Goal: Task Accomplishment & Management: Manage account settings

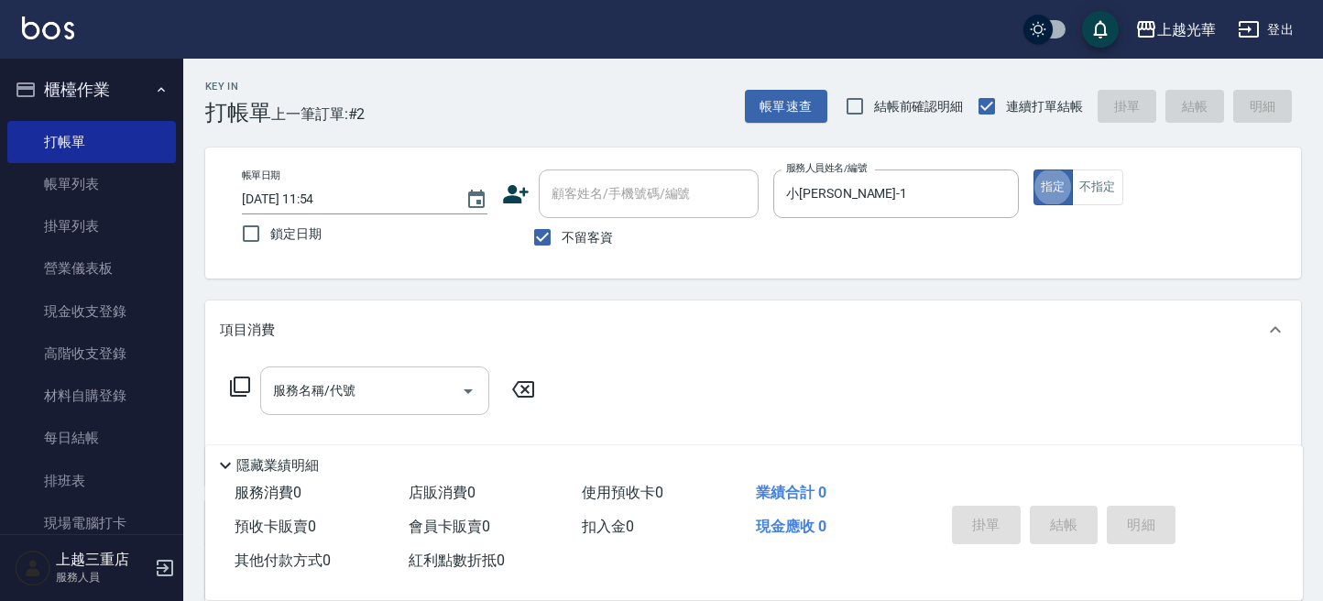
scroll to position [122, 0]
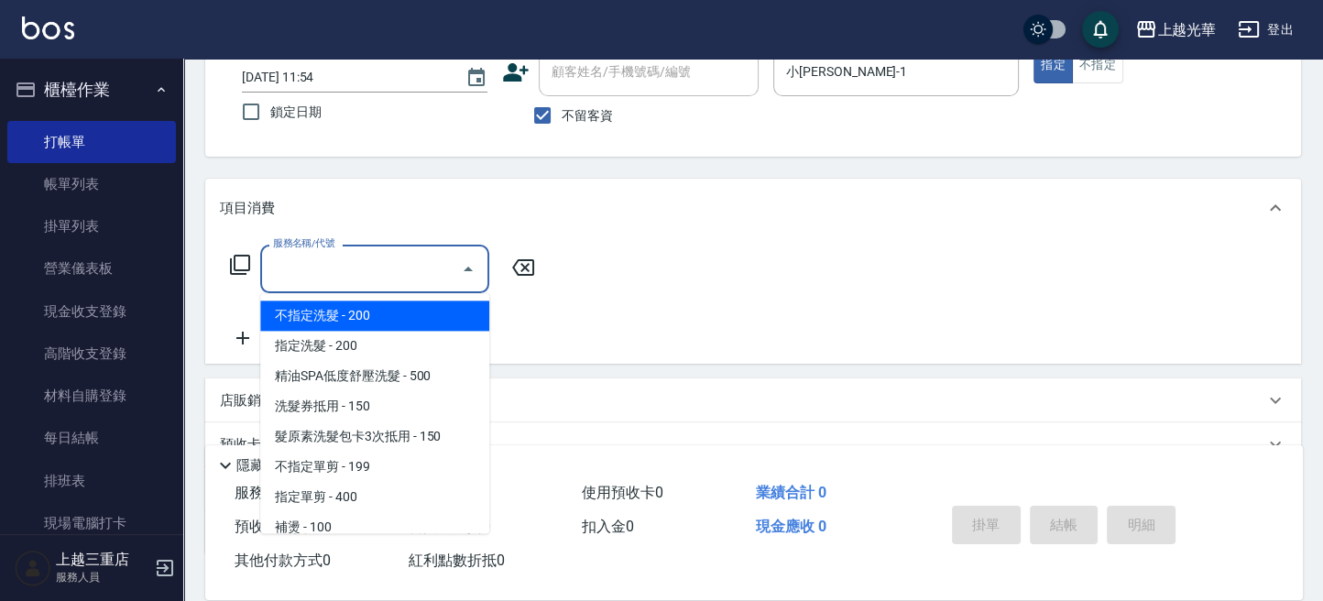
click at [328, 256] on div "服務名稱/代號 服務名稱/代號" at bounding box center [374, 269] width 229 height 49
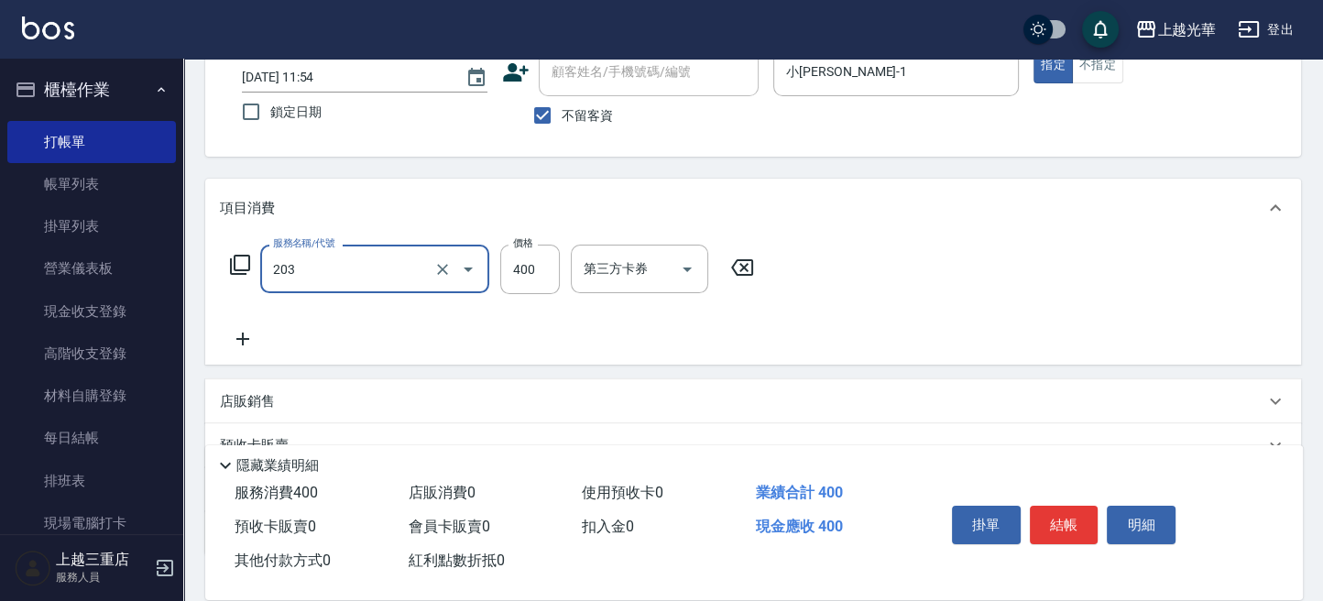
type input "指定單剪(203)"
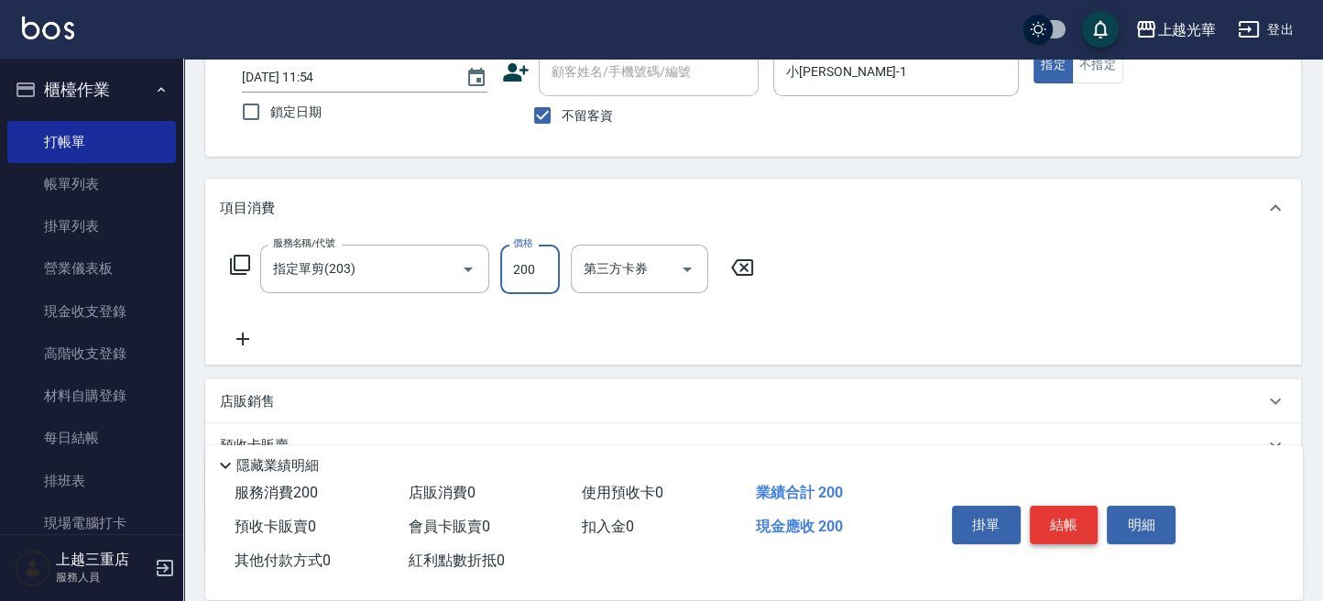
type input "200"
click at [1046, 506] on button "結帳" at bounding box center [1064, 525] width 69 height 38
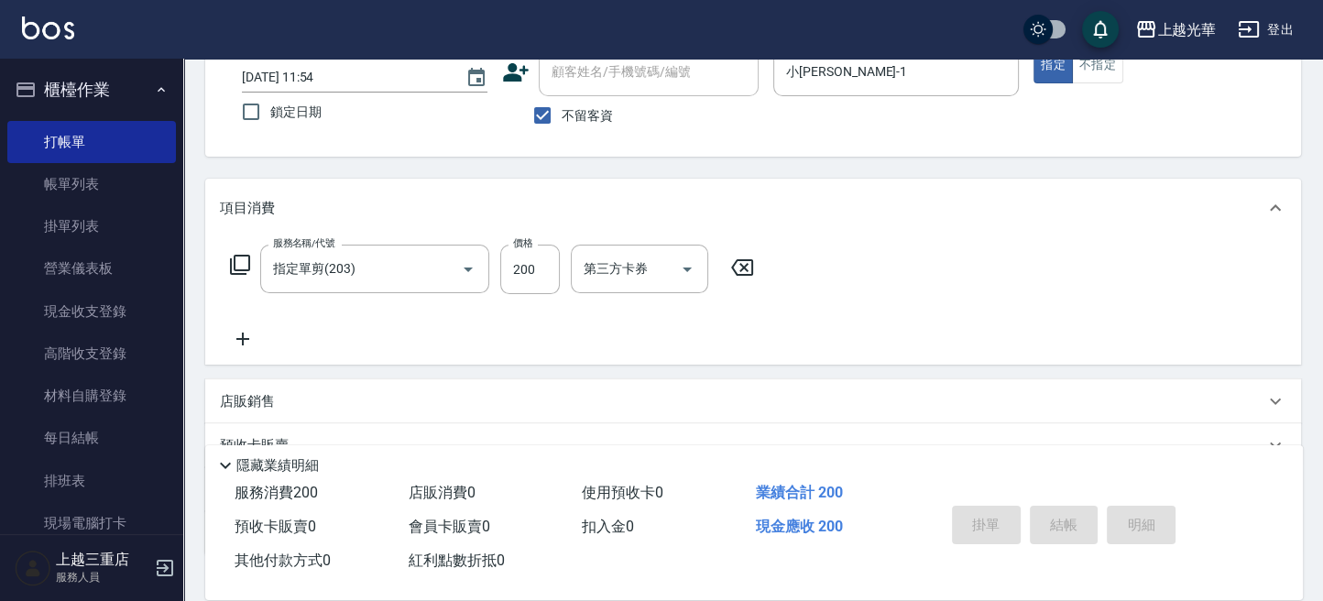
type input "[DATE] 13:26"
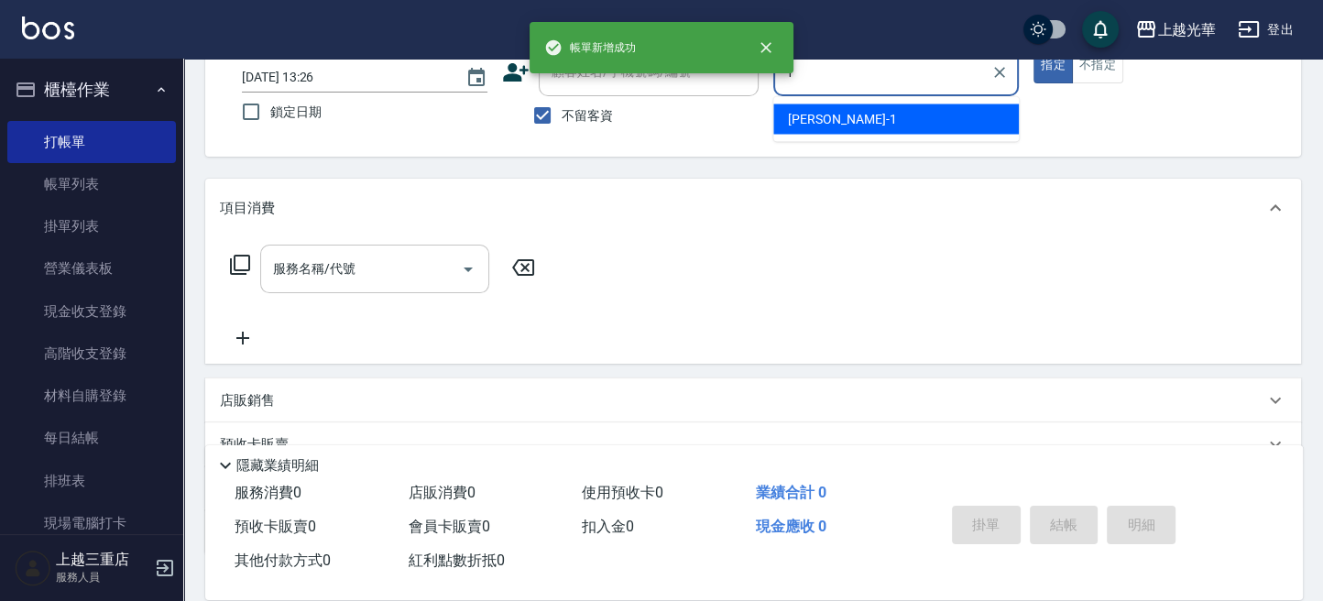
type input "1"
type button "true"
type input "小[PERSON_NAME]-1"
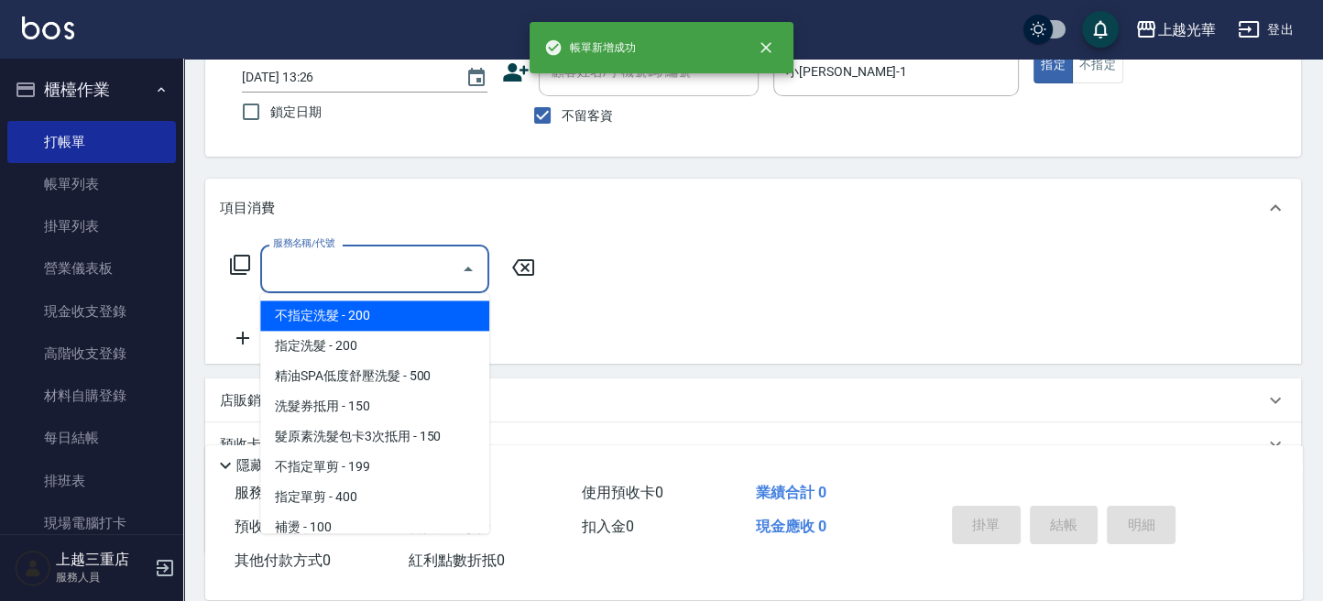
click at [372, 253] on input "服務名稱/代號" at bounding box center [360, 269] width 185 height 32
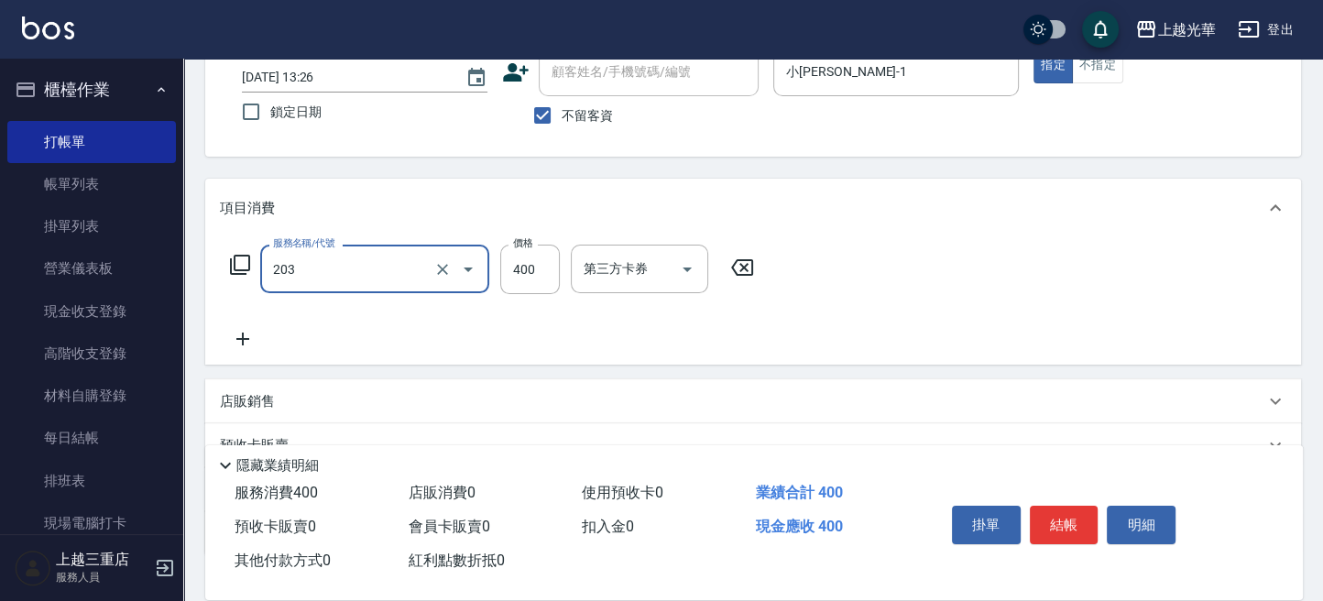
type input "指定單剪(203)"
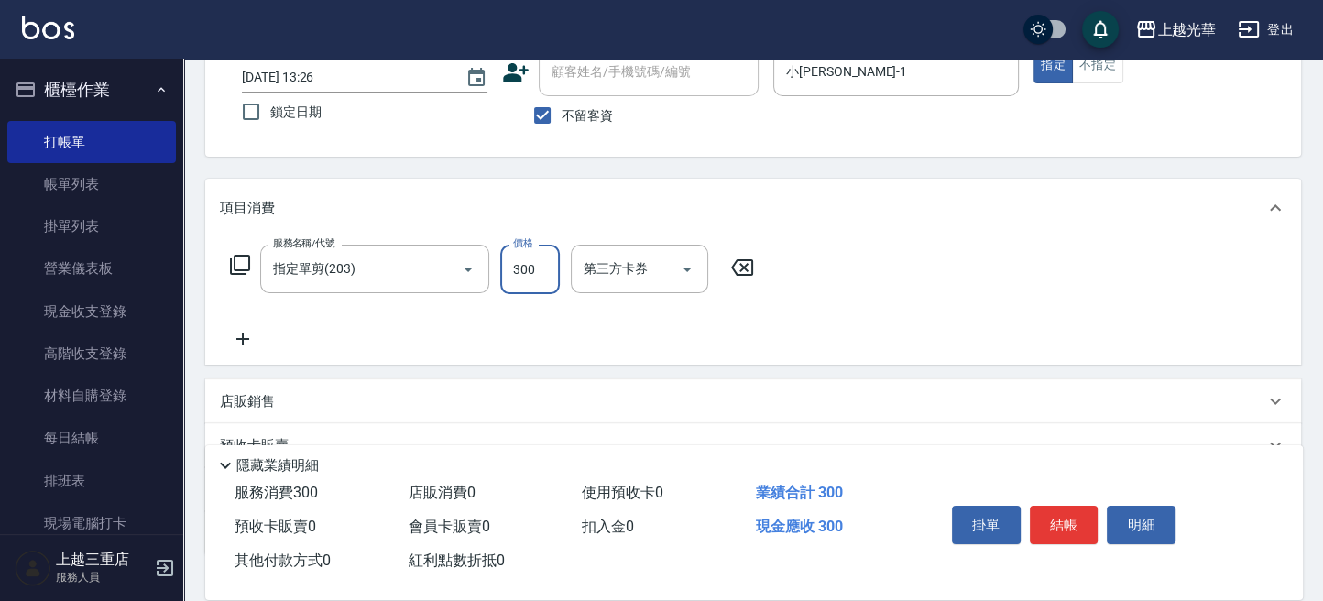
type input "300"
click at [247, 347] on icon at bounding box center [243, 339] width 46 height 22
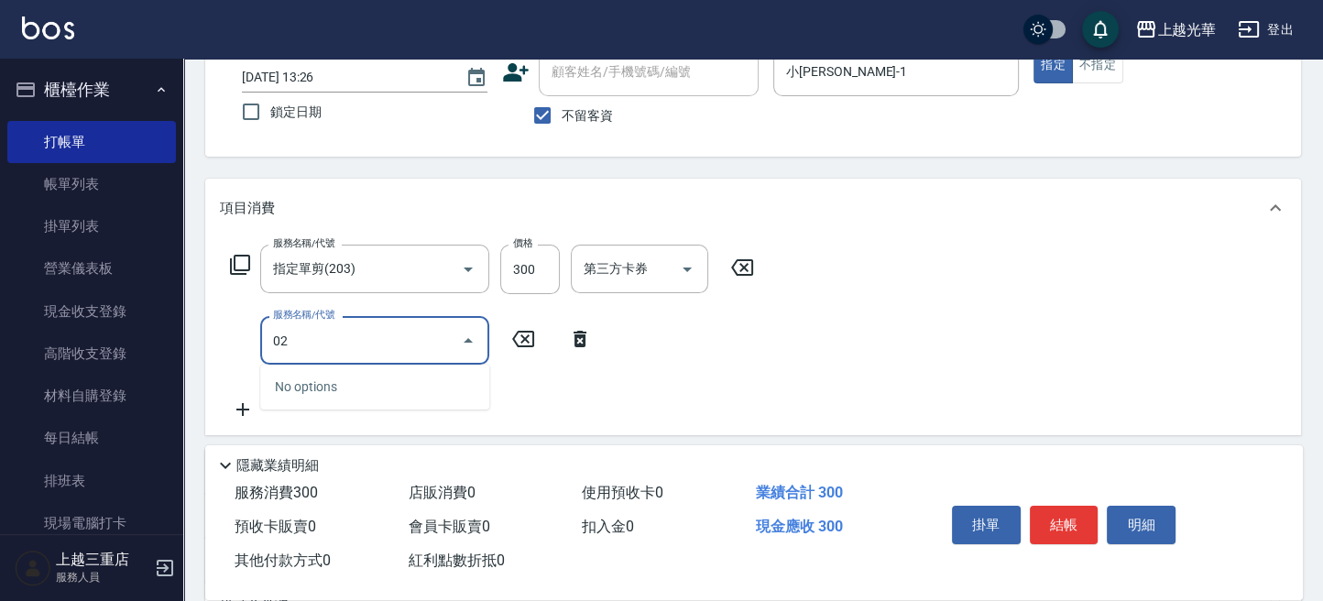
drag, startPoint x: 331, startPoint y: 342, endPoint x: 351, endPoint y: 331, distance: 23.0
click at [193, 330] on div "Key In 打帳單 上一筆訂單:#3 帳單速查 結帳前確認明細 連續打單結帳 掛單 結帳 明細 帳單日期 [DATE] 13:26 鎖定日期 顧客姓名/手機…" at bounding box center [753, 368] width 1140 height 862
type input "指定洗髮(102)"
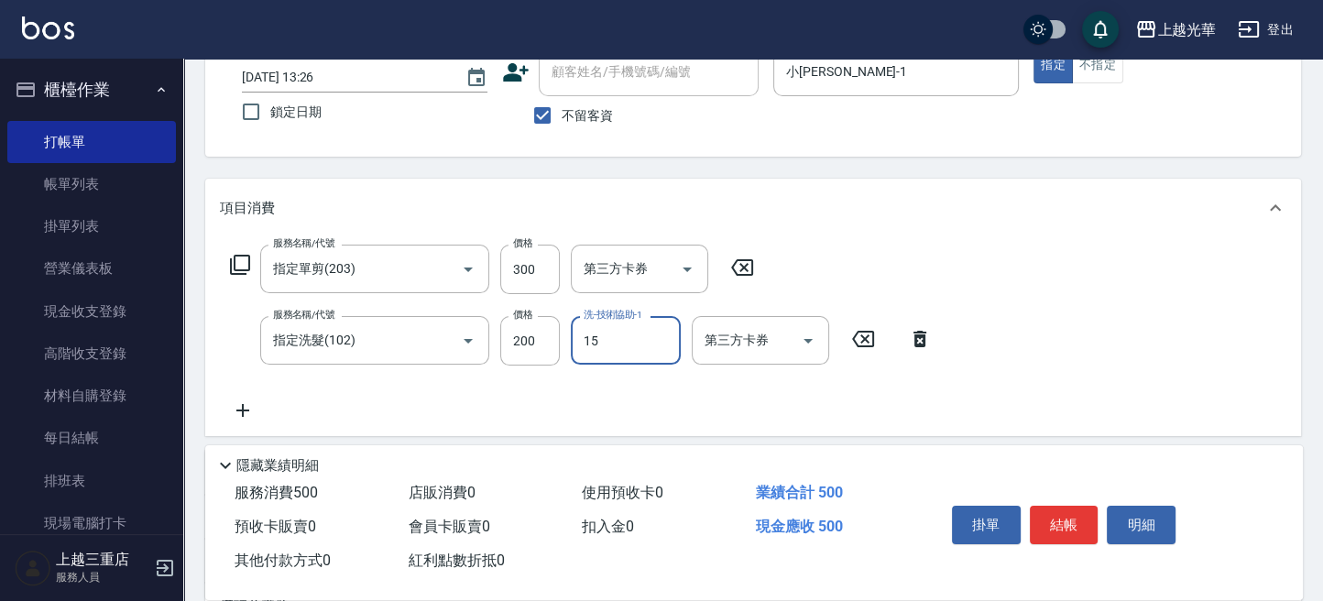
type input "[PERSON_NAME]-15"
click at [1049, 514] on button "結帳" at bounding box center [1064, 525] width 69 height 38
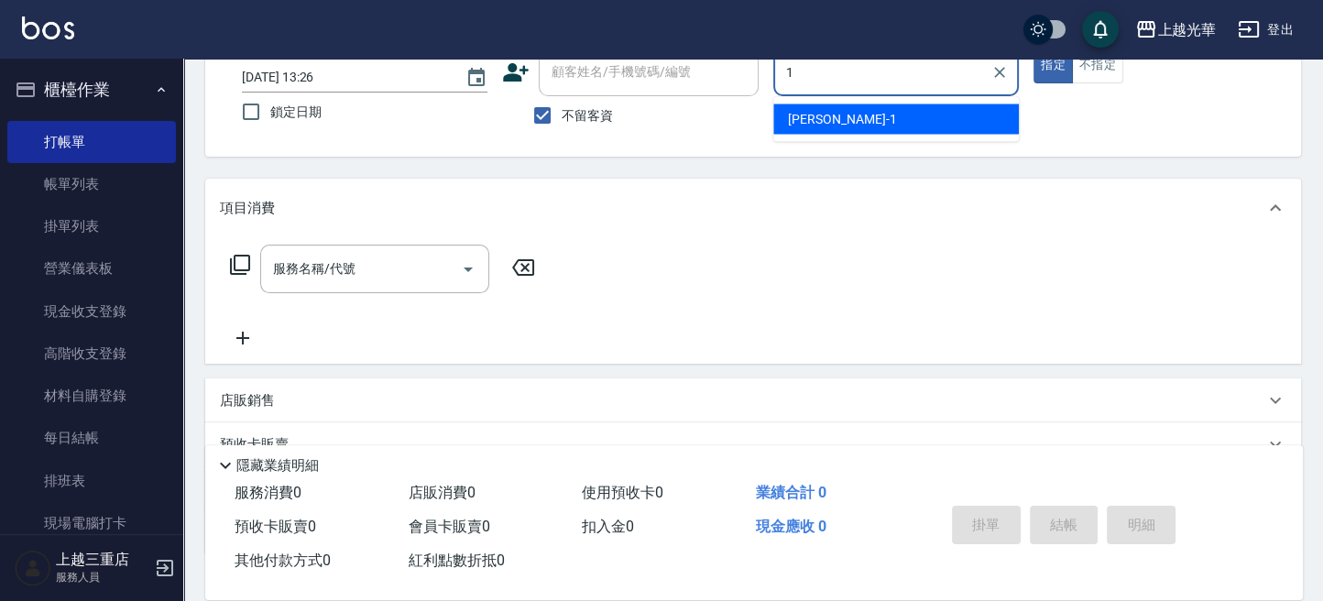
type input "小[PERSON_NAME]-1"
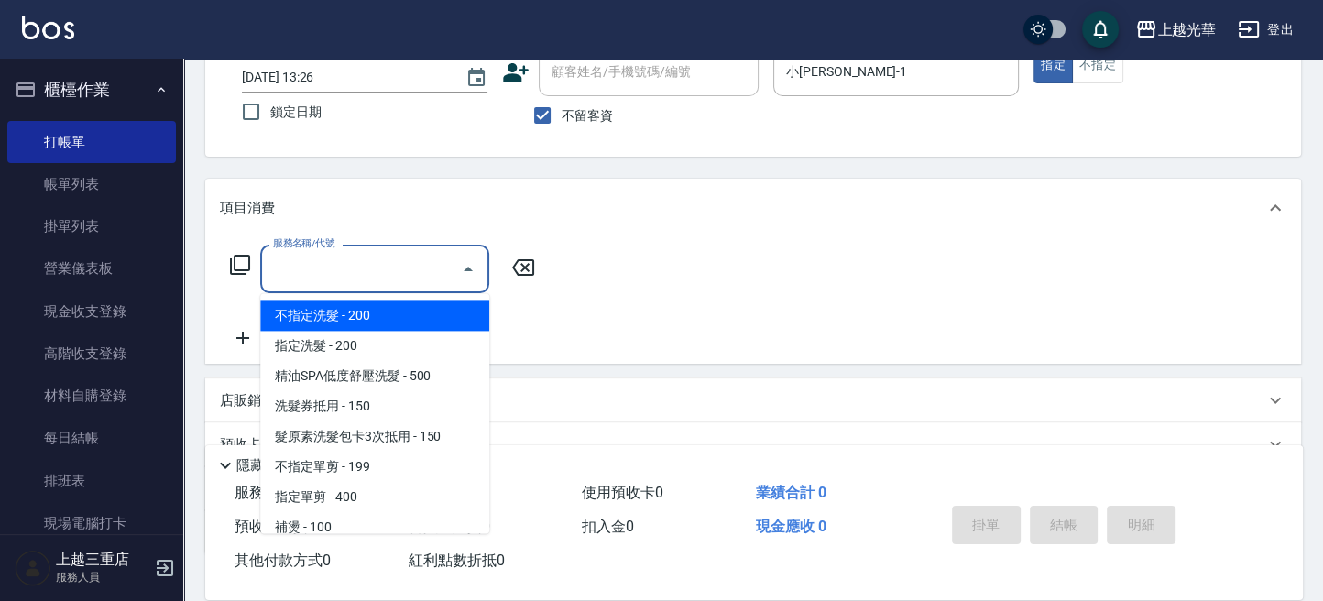
click at [413, 257] on input "服務名稱/代號" at bounding box center [360, 269] width 185 height 32
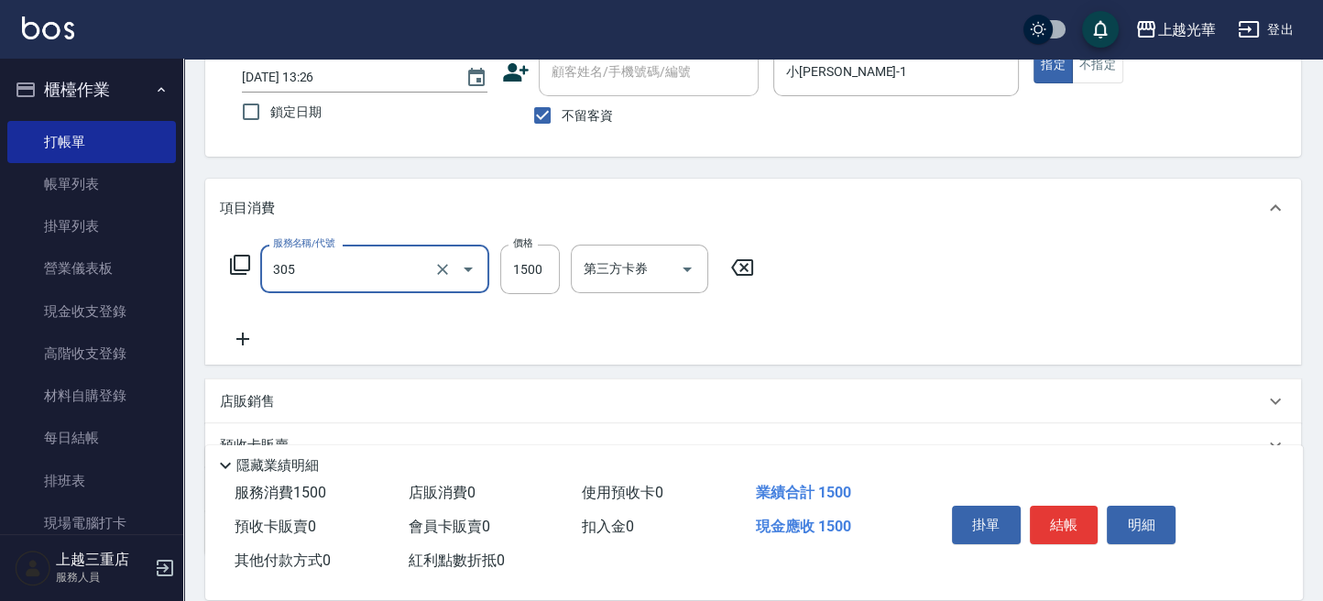
type input "設計燙髮1500(305)"
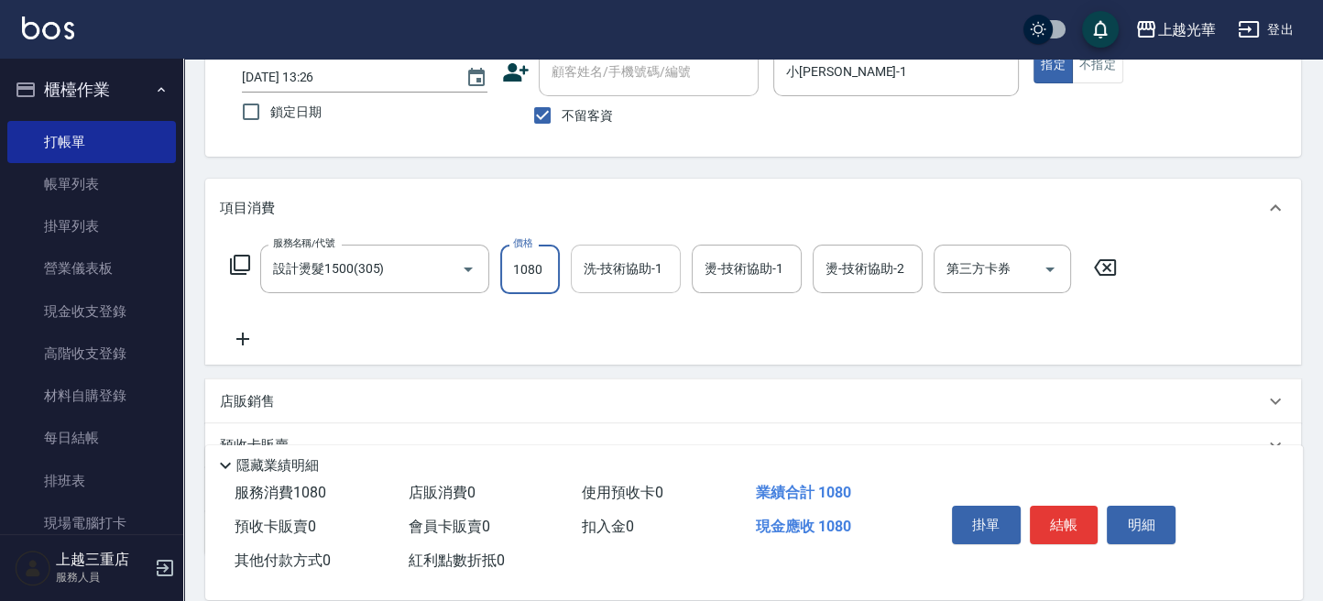
click at [638, 286] on div "洗-技術協助-1" at bounding box center [626, 269] width 110 height 49
type input "1080"
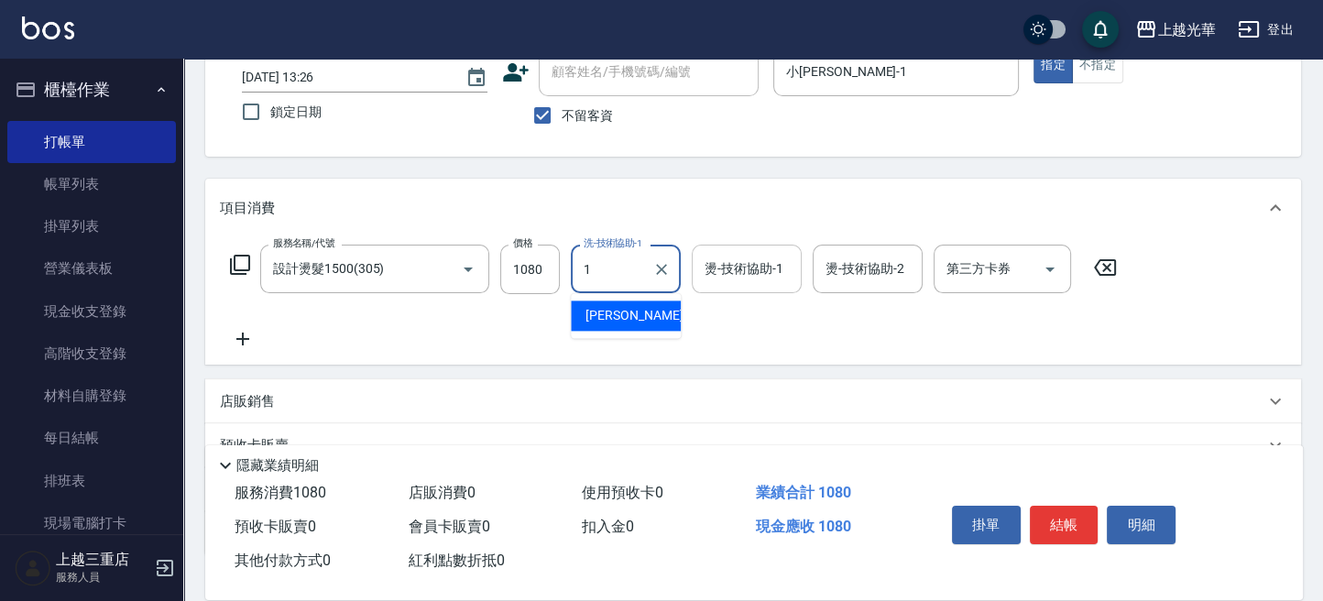
type input "小[PERSON_NAME]-1"
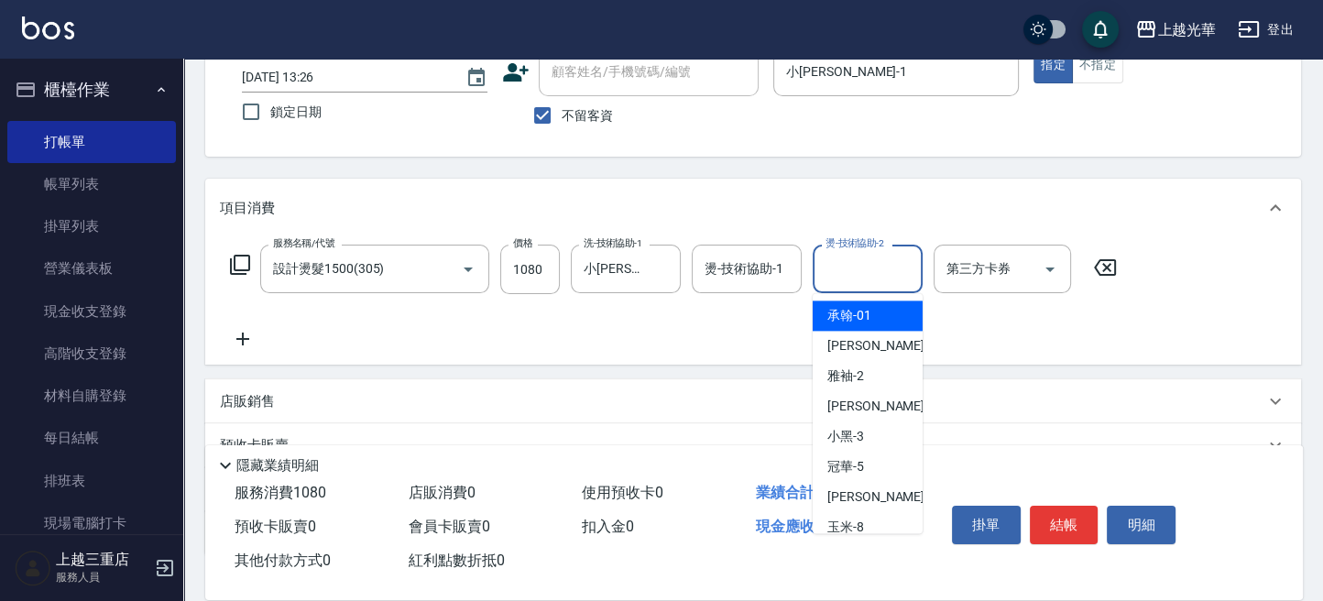
drag, startPoint x: 876, startPoint y: 277, endPoint x: 935, endPoint y: 363, distance: 104.7
click at [876, 279] on input "燙-技術協助-2" at bounding box center [867, 269] width 93 height 32
type input "小[PERSON_NAME]-1"
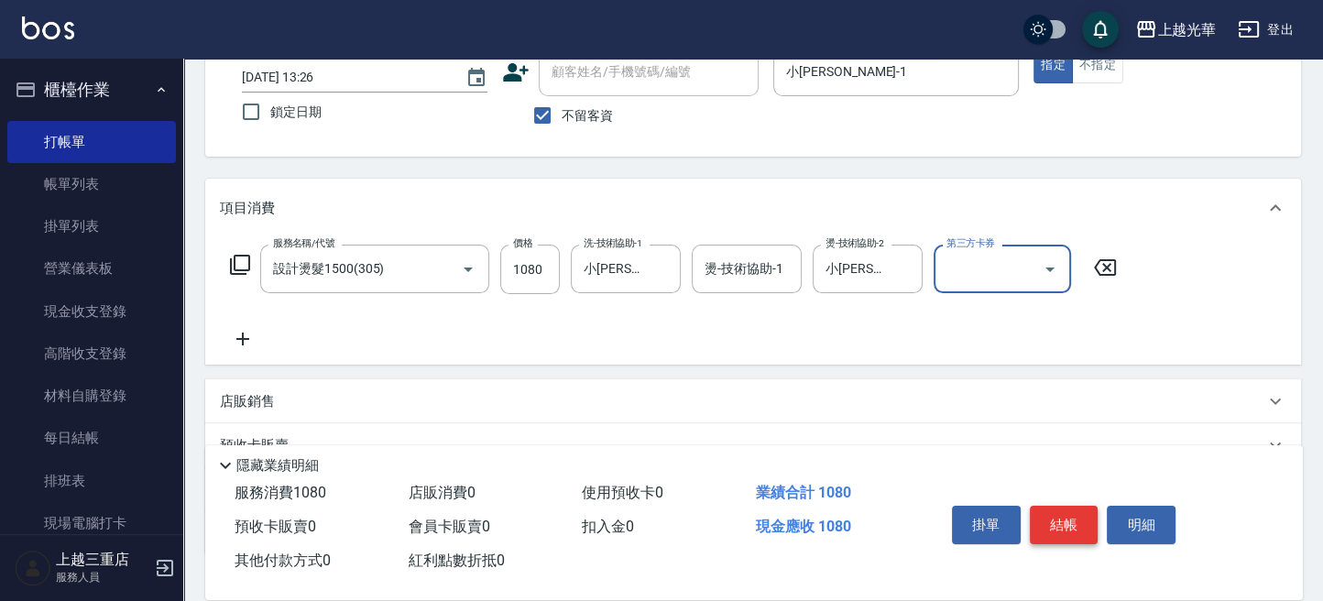
click at [1056, 513] on button "結帳" at bounding box center [1064, 525] width 69 height 38
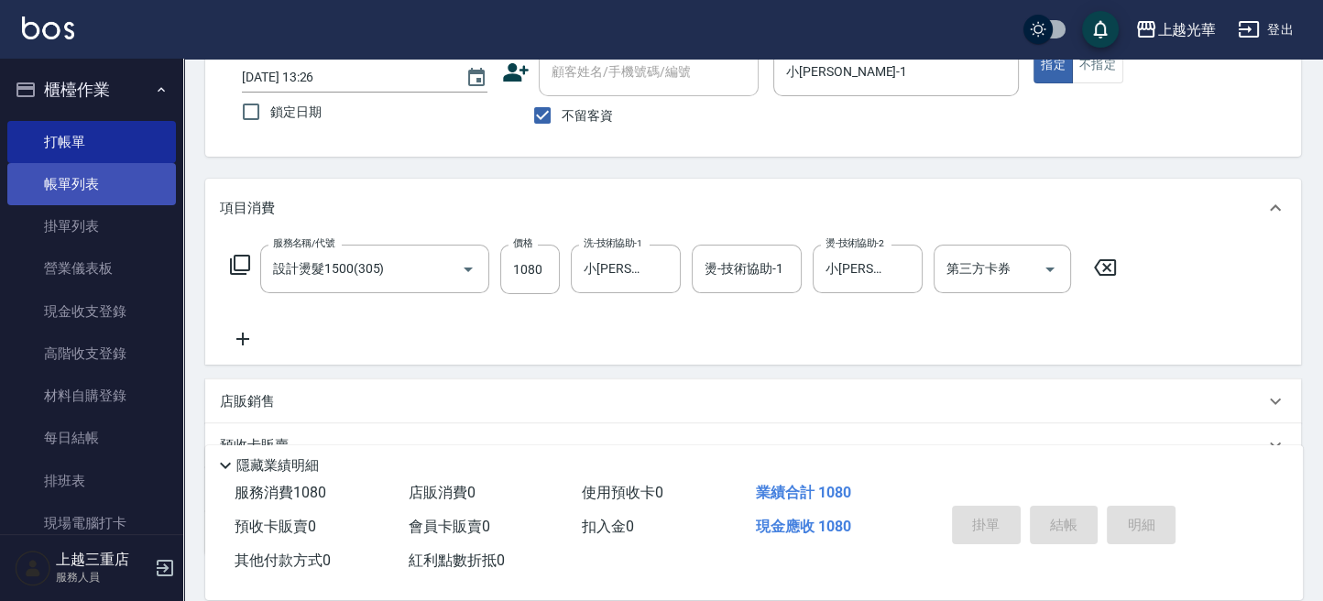
type input "[DATE] 13:37"
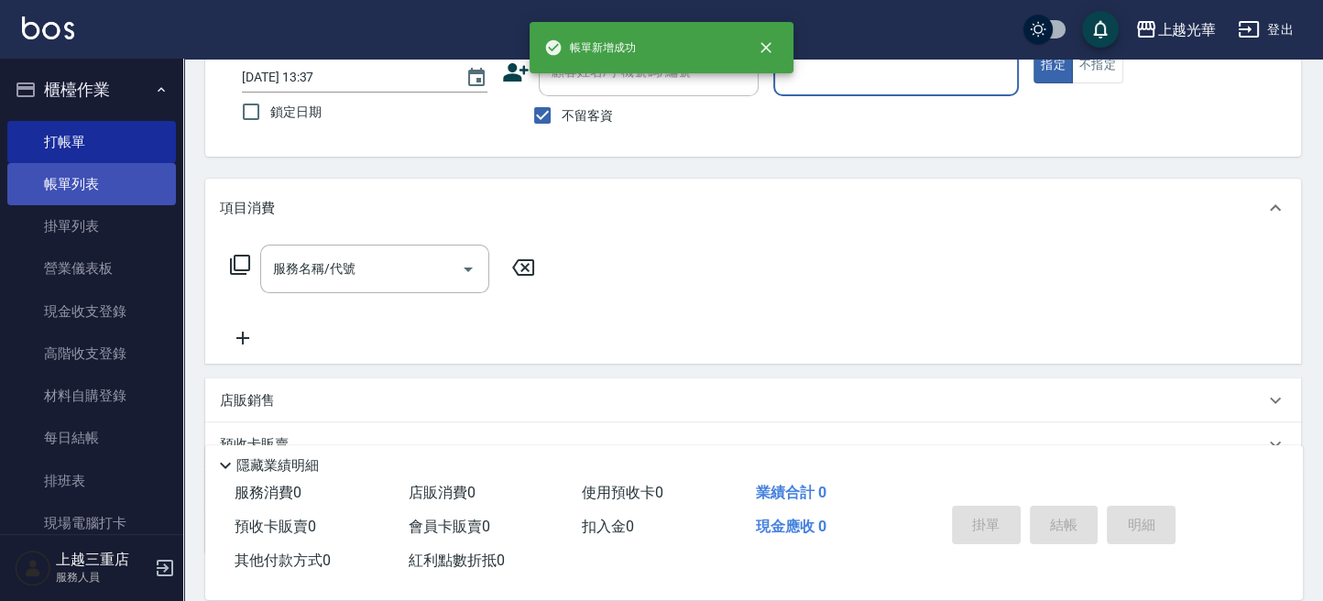
click at [121, 181] on link "帳單列表" at bounding box center [91, 184] width 169 height 42
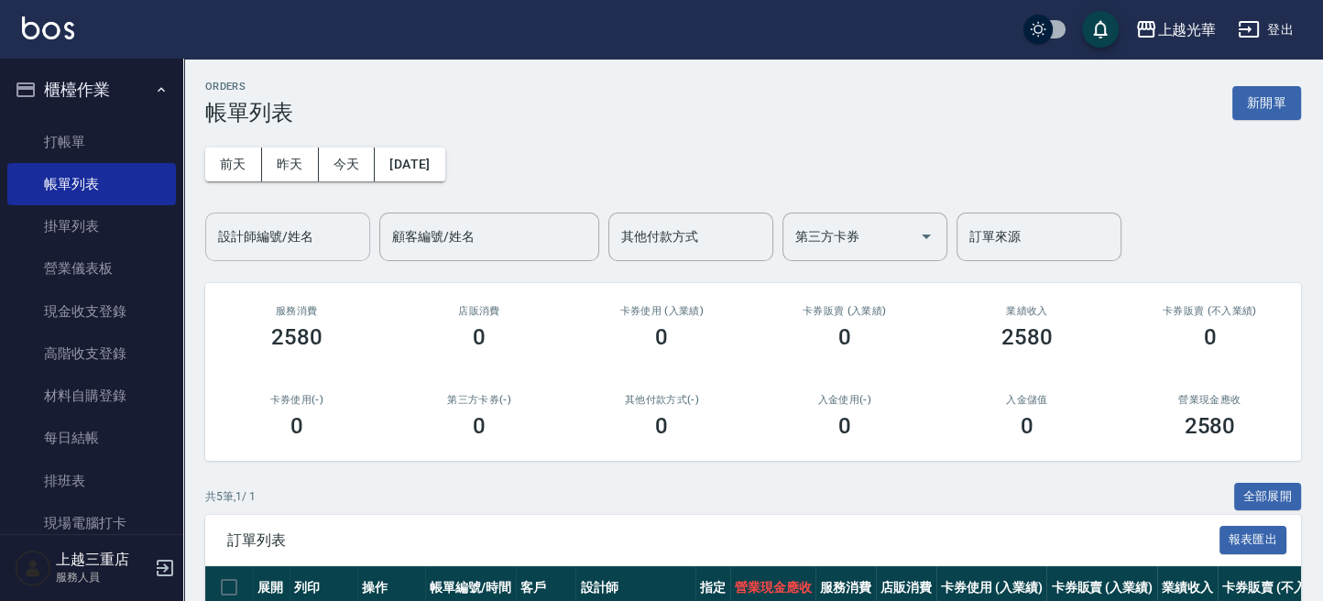
click at [331, 227] on input "設計師編號/姓名" at bounding box center [287, 237] width 148 height 32
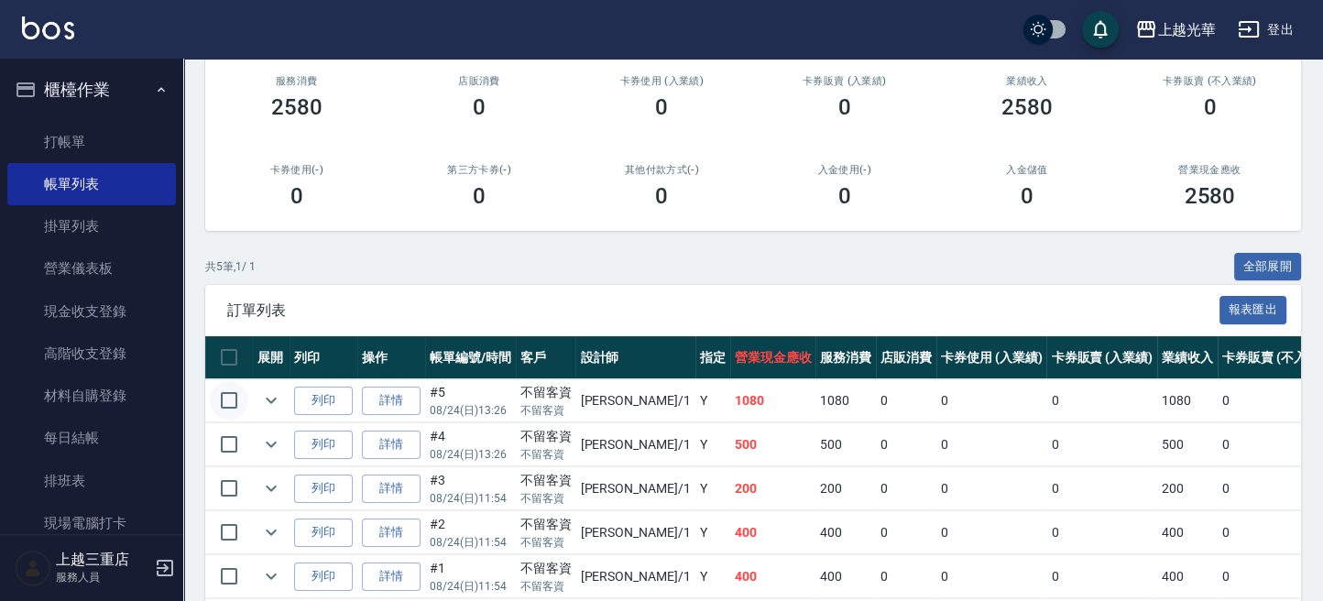
scroll to position [315, 0]
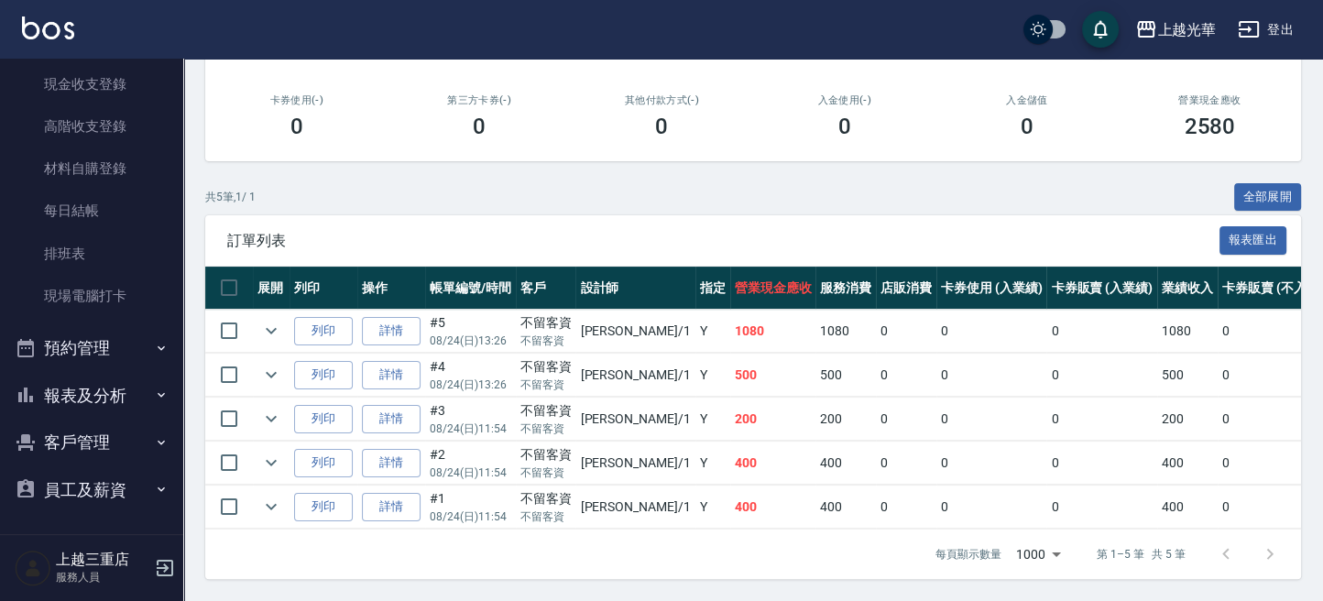
type input "小[PERSON_NAME]-1"
click at [147, 399] on button "報表及分析" at bounding box center [91, 396] width 169 height 48
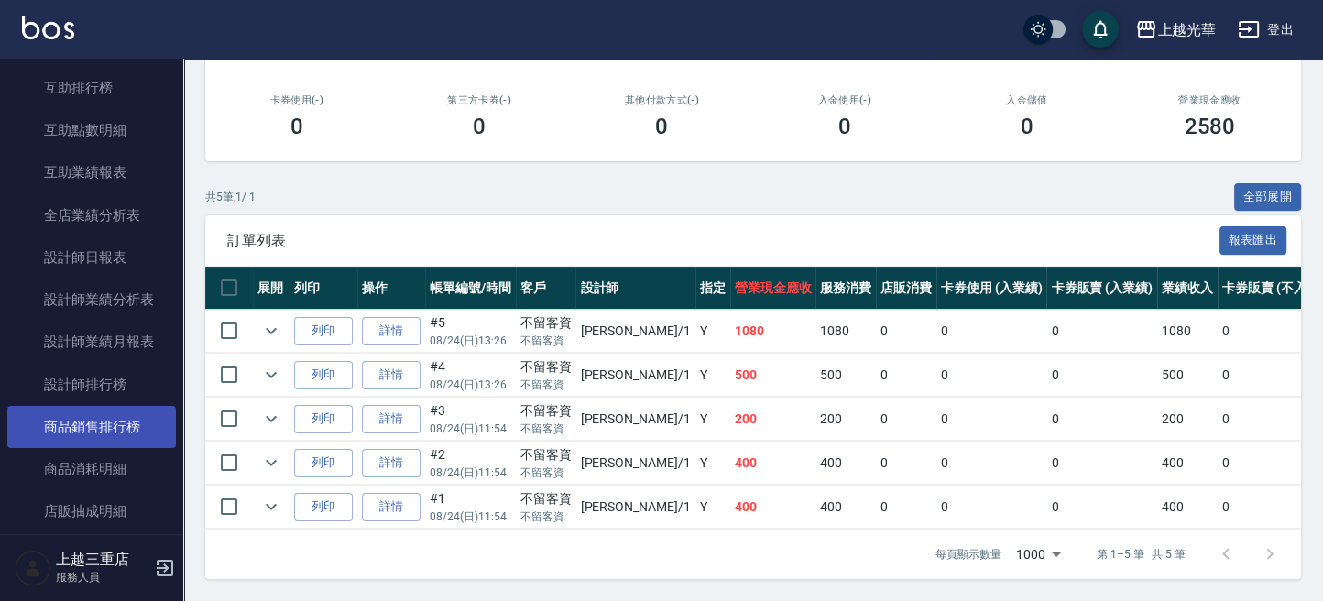
scroll to position [716, 0]
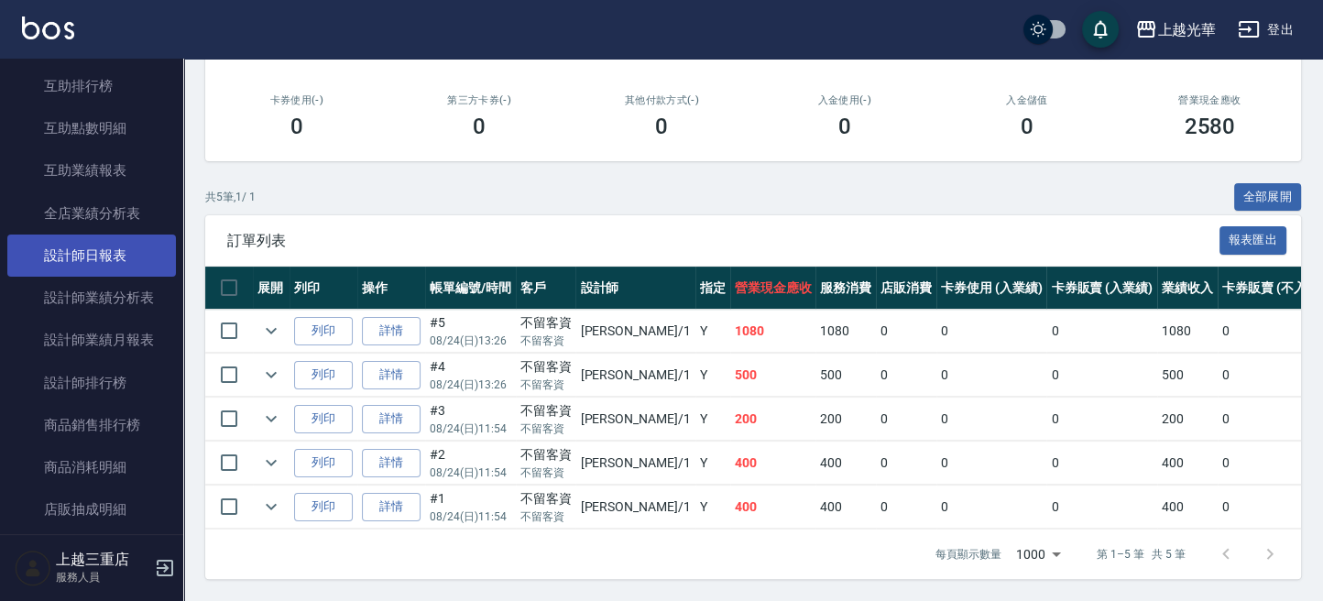
click at [127, 261] on link "設計師日報表" at bounding box center [91, 256] width 169 height 42
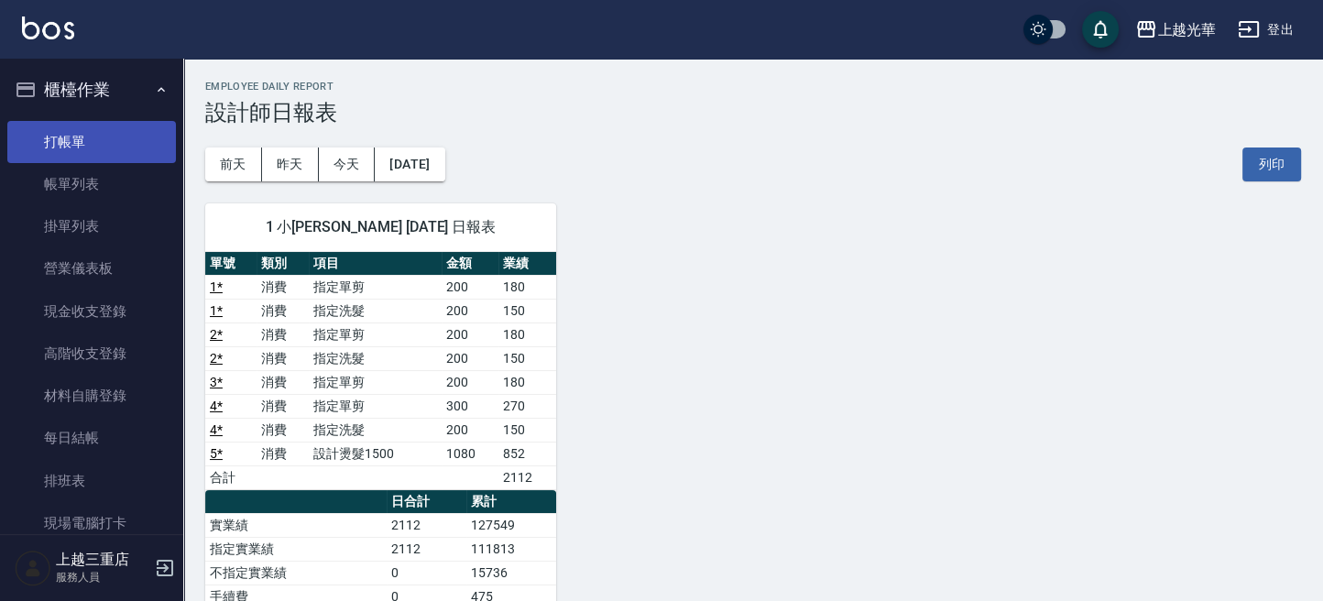
click at [86, 141] on link "打帳單" at bounding box center [91, 142] width 169 height 42
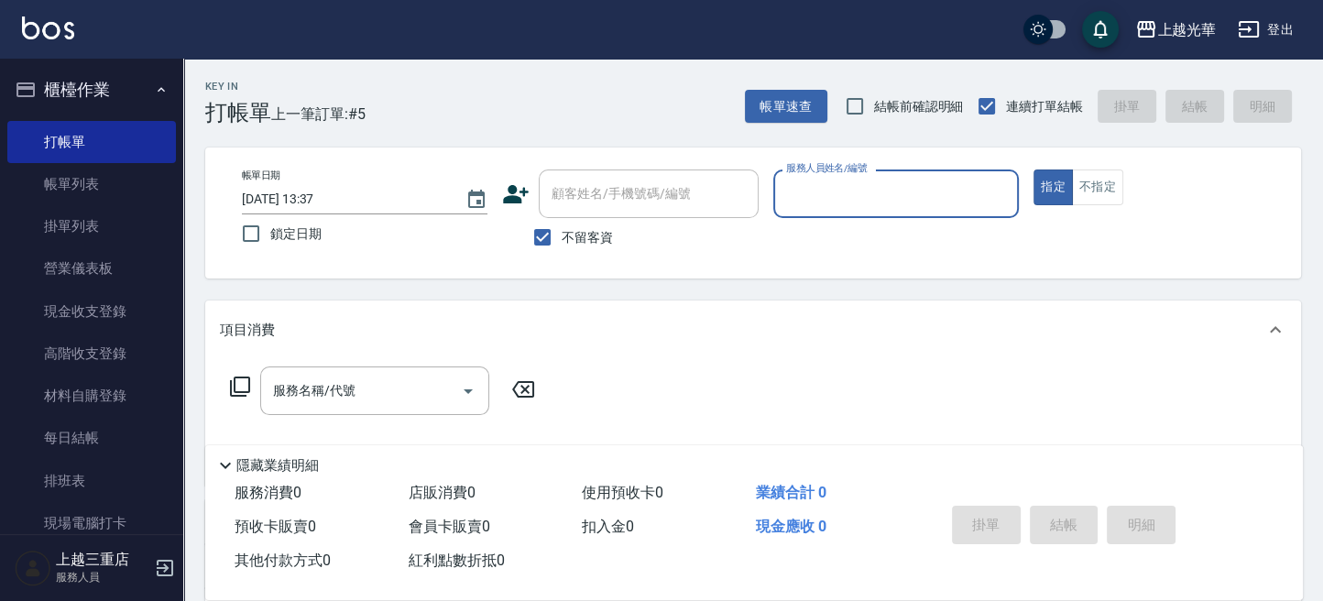
click at [873, 192] on input "服務人員姓名/編號" at bounding box center [896, 194] width 229 height 32
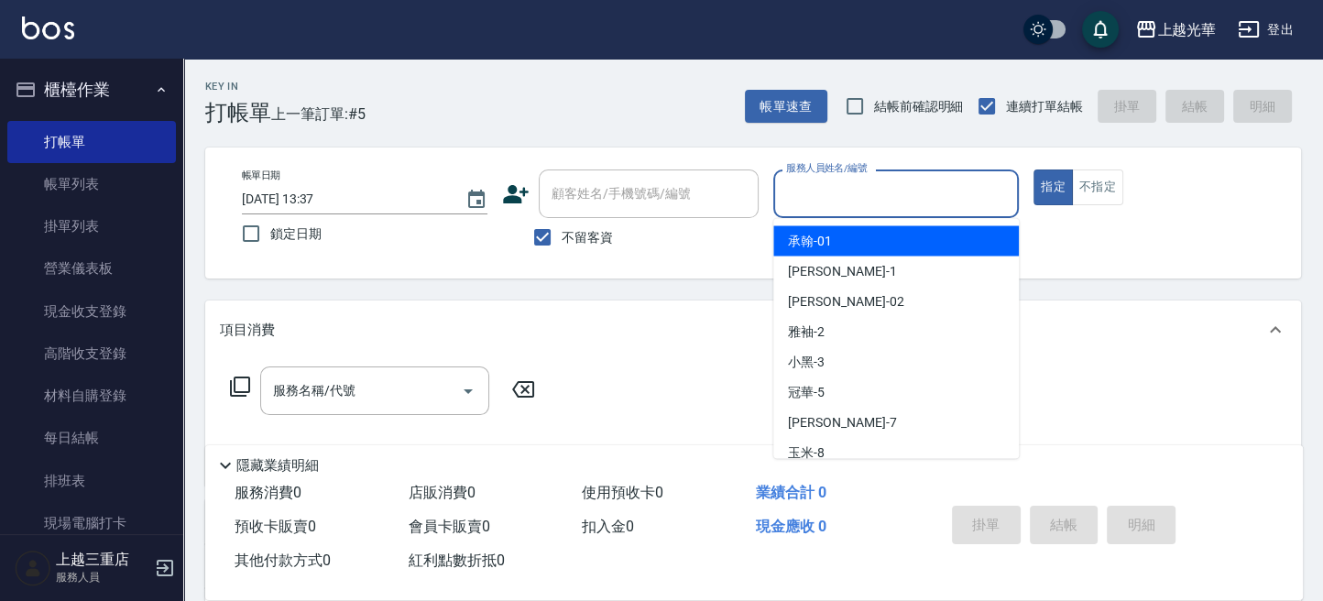
type input "承翰-01"
type button "true"
drag, startPoint x: 902, startPoint y: 189, endPoint x: 530, endPoint y: 226, distance: 373.9
click at [528, 227] on div "帳單日期 [DATE] 13:37 鎖定日期 顧客姓名/手機號碼/編號 顧客姓名/手機號碼/編號 不留客資 服務人員姓名/編號 承翰-01 服務人員姓名/編號…" at bounding box center [753, 213] width 1052 height 87
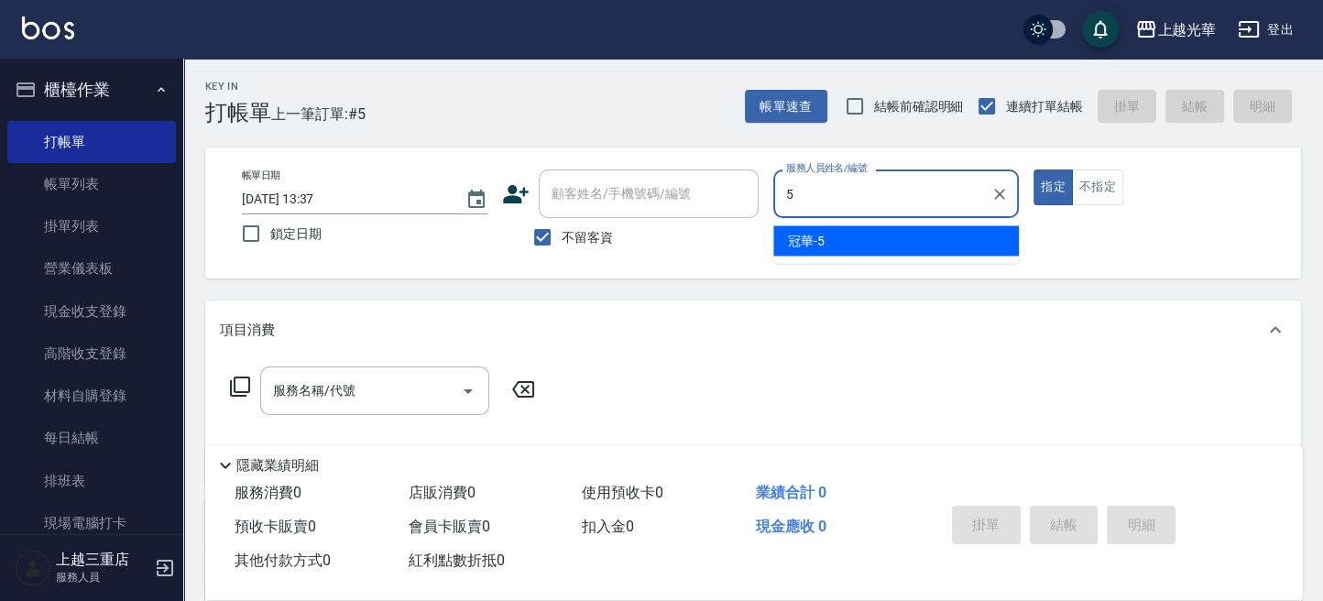
type input "冠華-5"
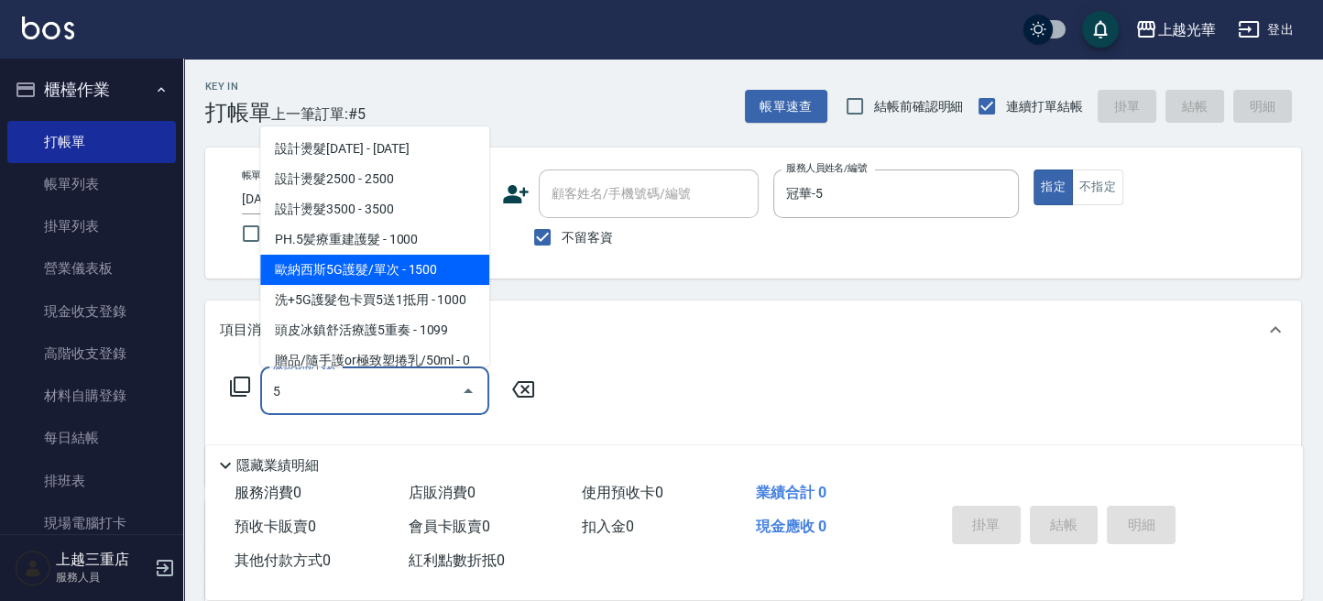
click at [387, 274] on span "歐納西斯5G護髮/單次 - 1500" at bounding box center [374, 270] width 229 height 30
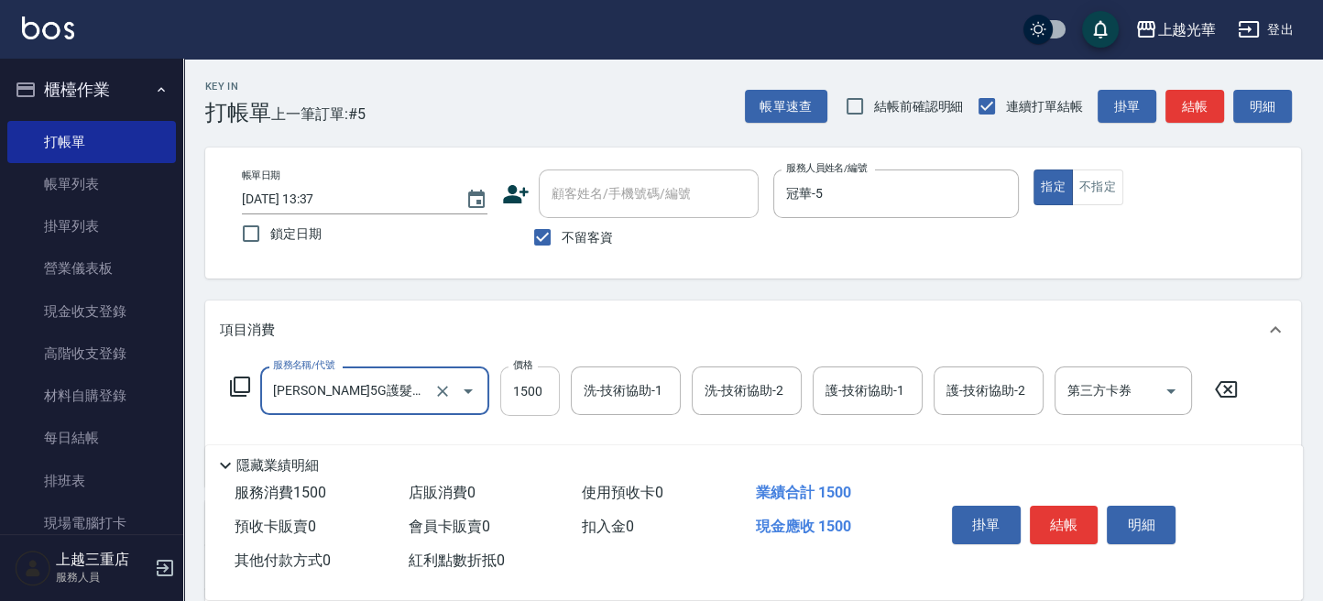
type input "[PERSON_NAME]5G護髮/單次(514)"
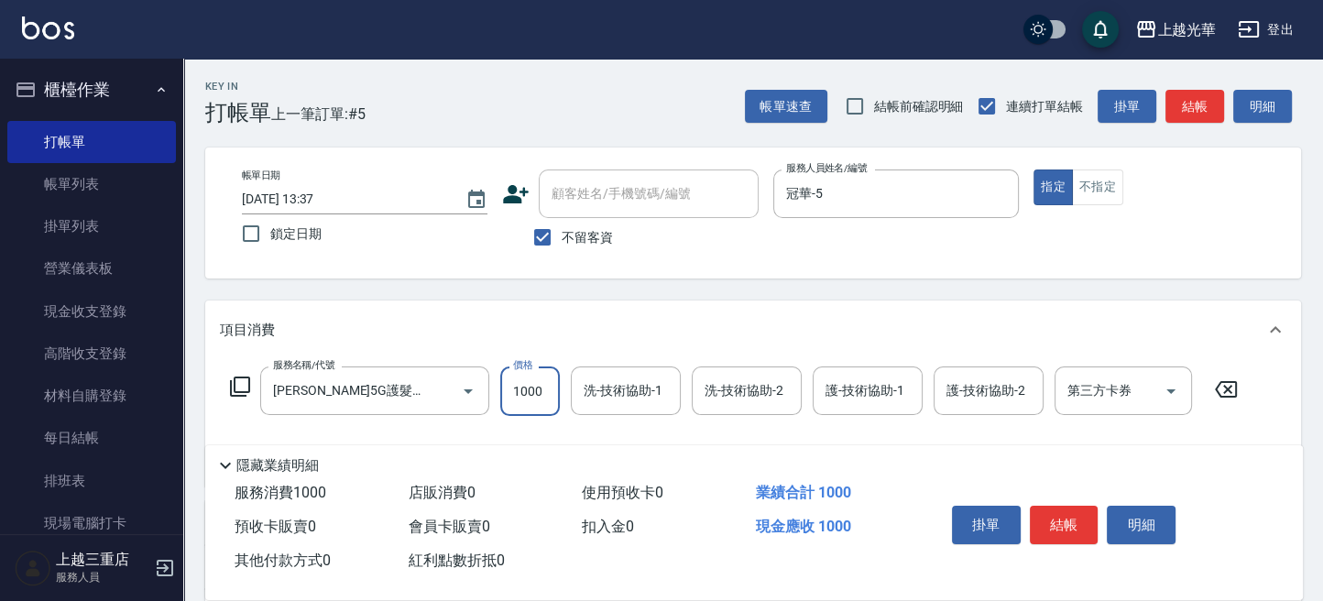
type input "1000"
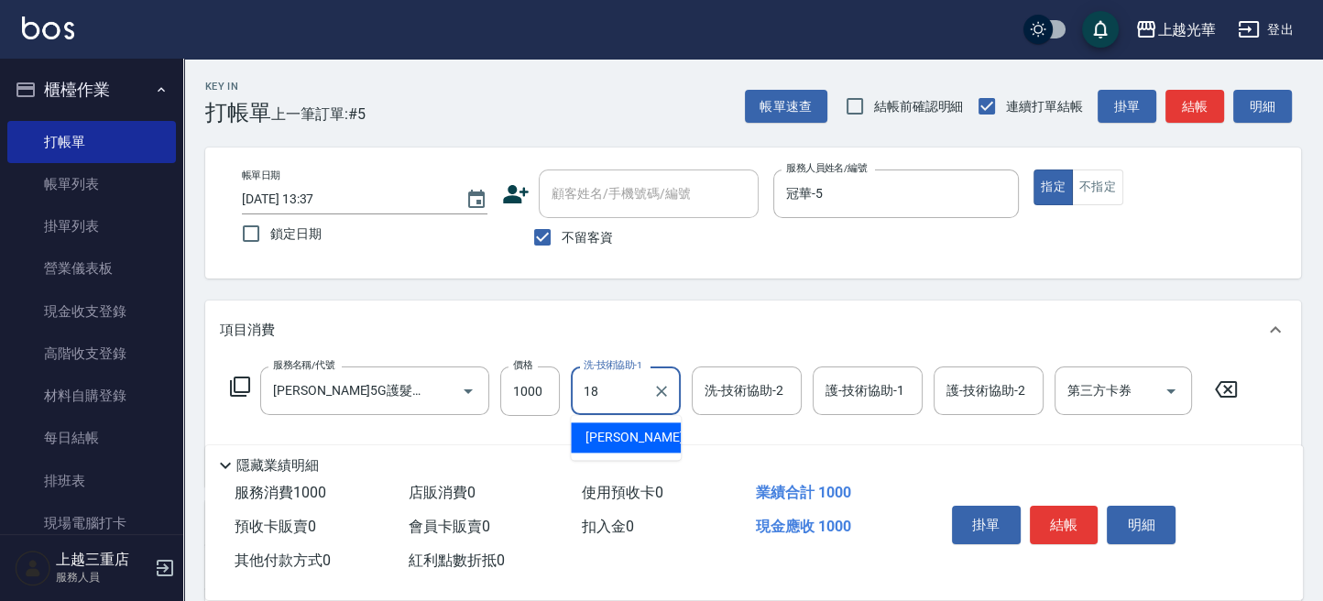
type input "[PERSON_NAME]-18"
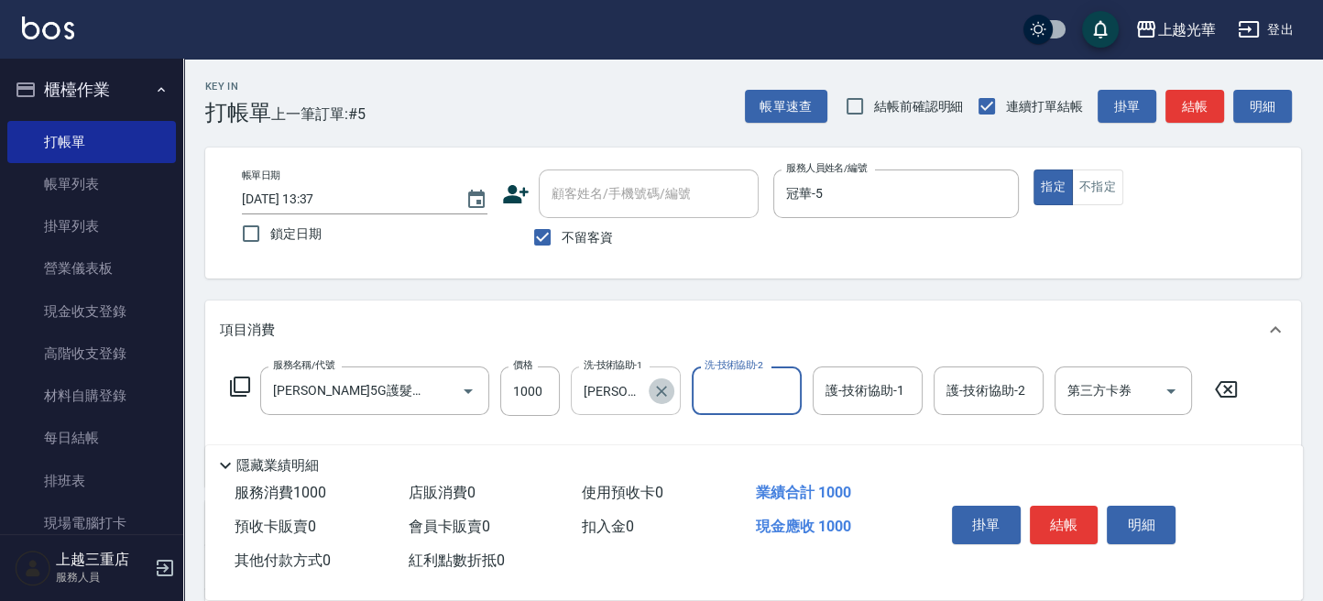
click at [660, 390] on icon "Clear" at bounding box center [661, 391] width 18 height 18
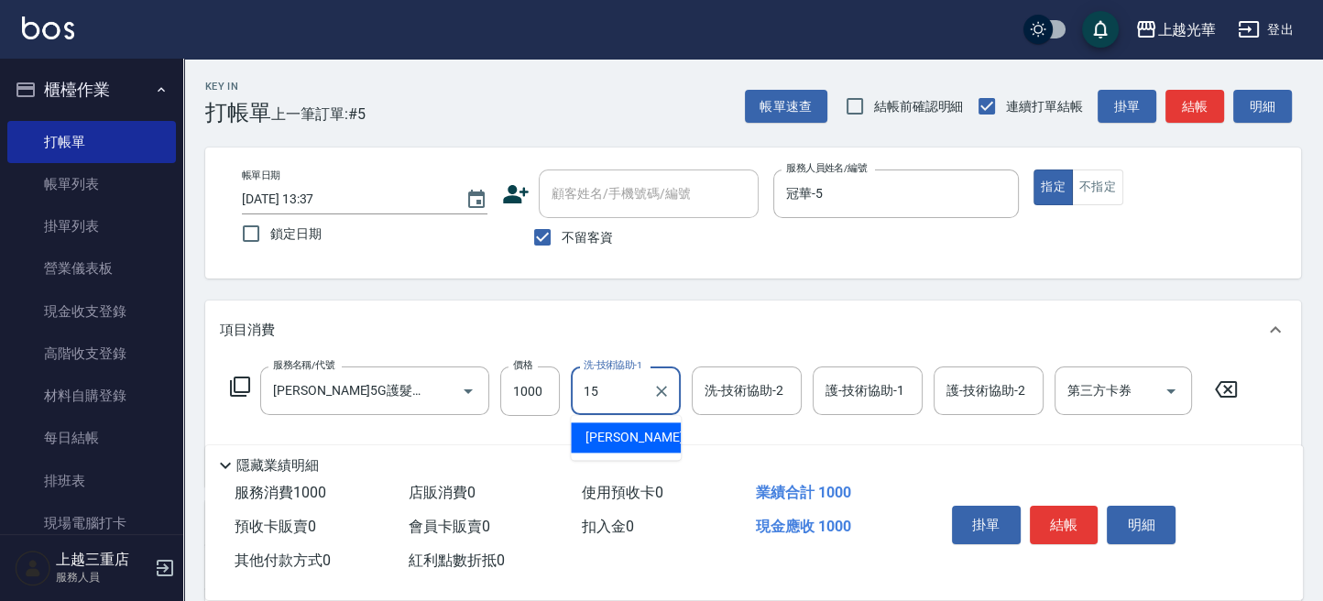
type input "[PERSON_NAME]-15"
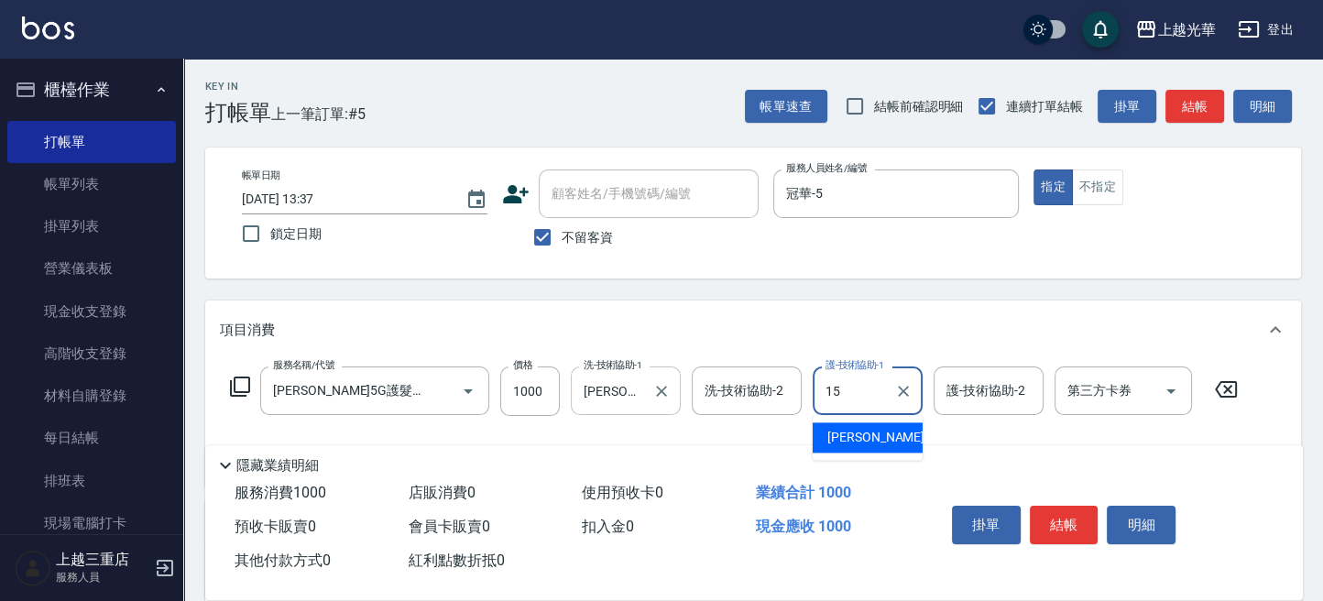
type input "[PERSON_NAME]-15"
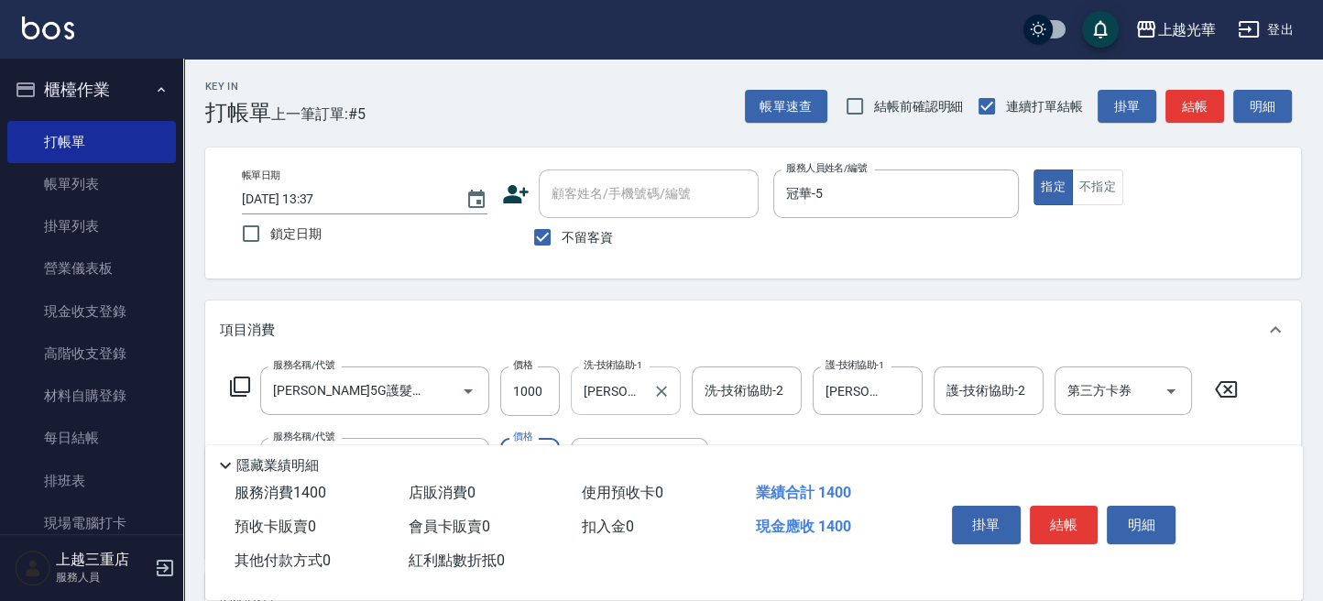
type input "指定單剪(203)"
type input "300"
click at [1000, 235] on p at bounding box center [896, 227] width 246 height 19
click at [1190, 103] on button "結帳" at bounding box center [1194, 107] width 59 height 34
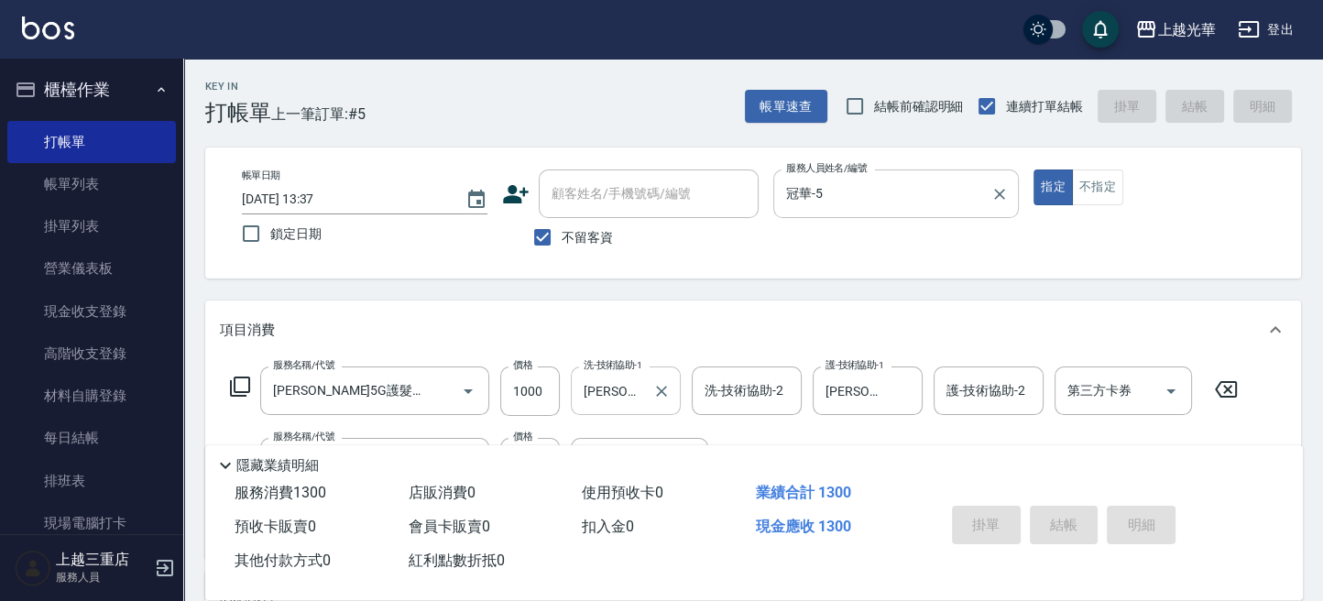
type input "[DATE] 14:05"
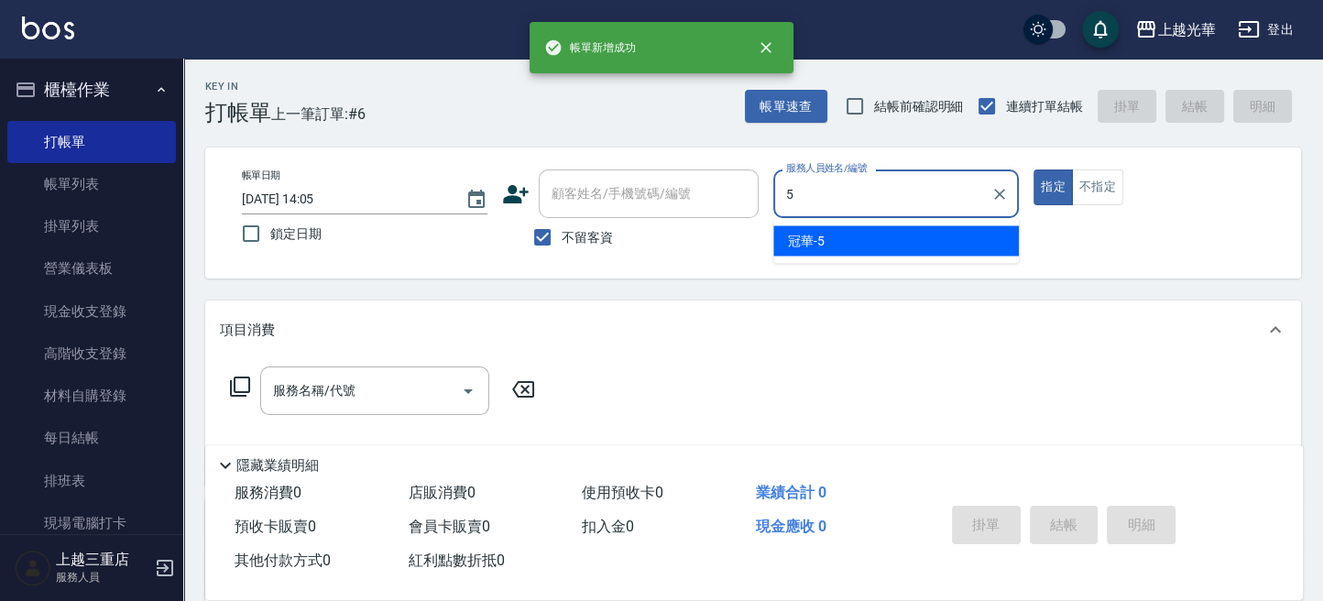
type input "冠華-5"
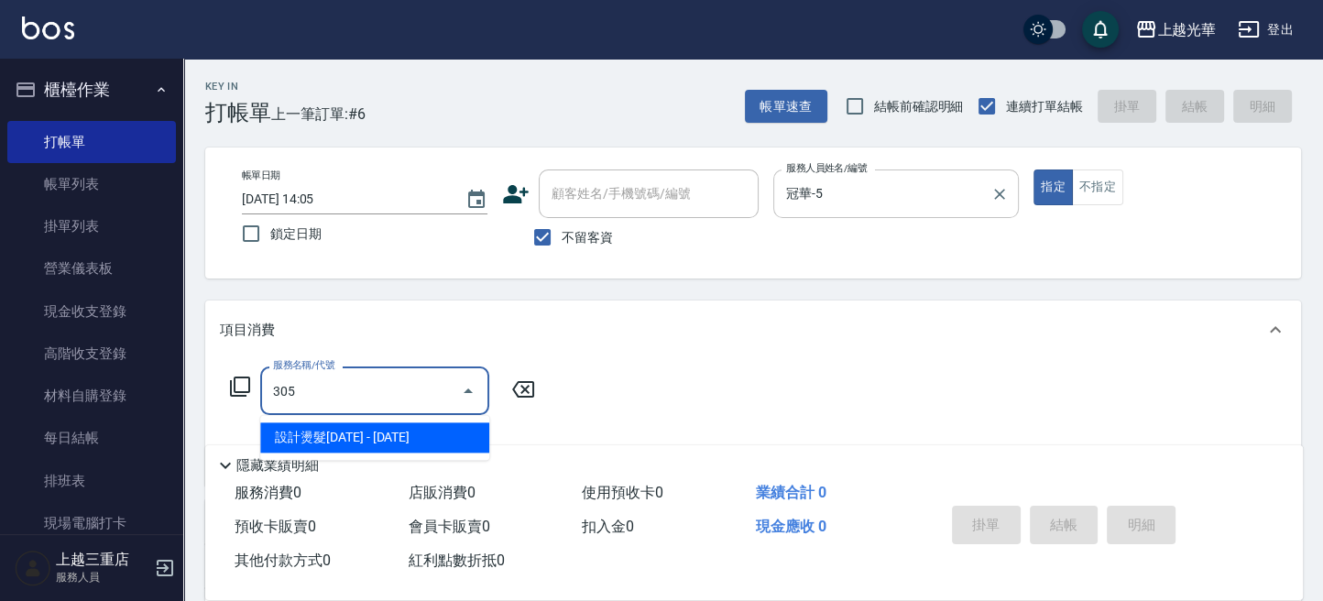
type input "設計燙髮1500(305)"
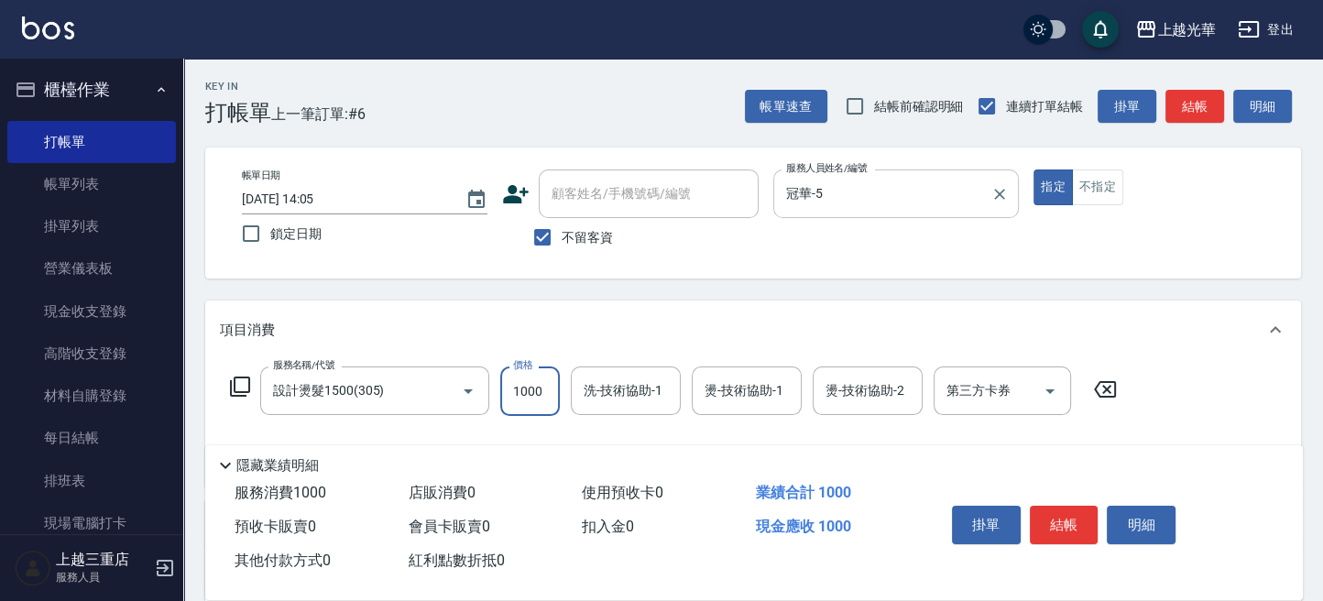
type input "1000"
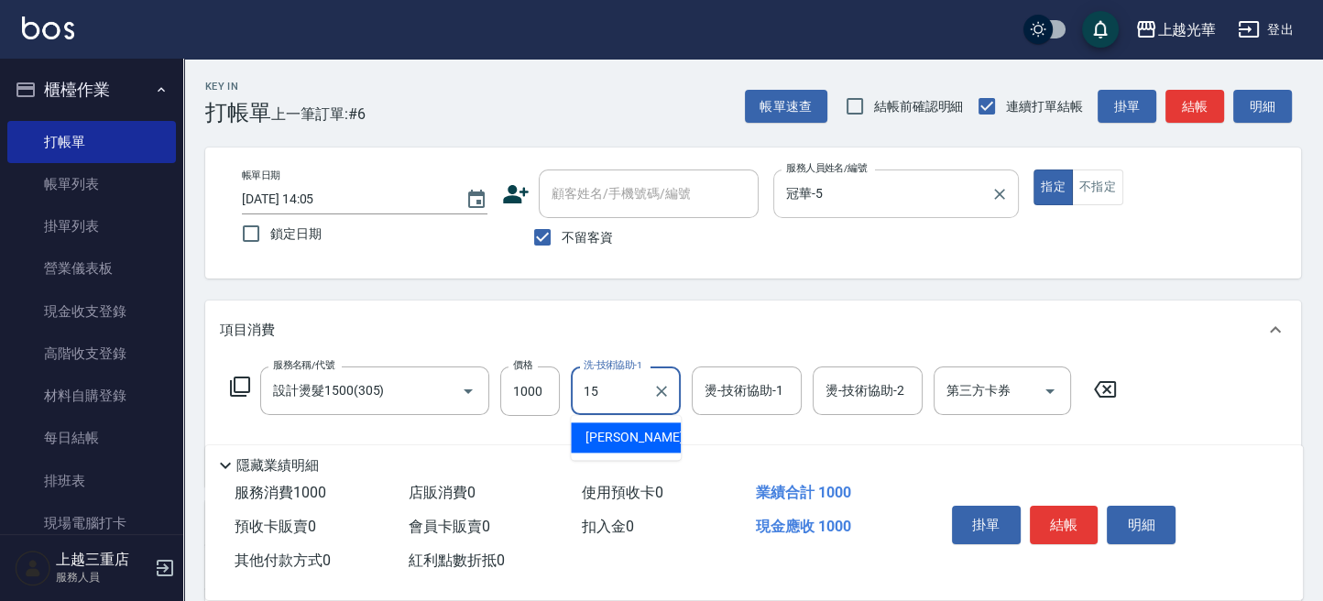
type input "[PERSON_NAME]-15"
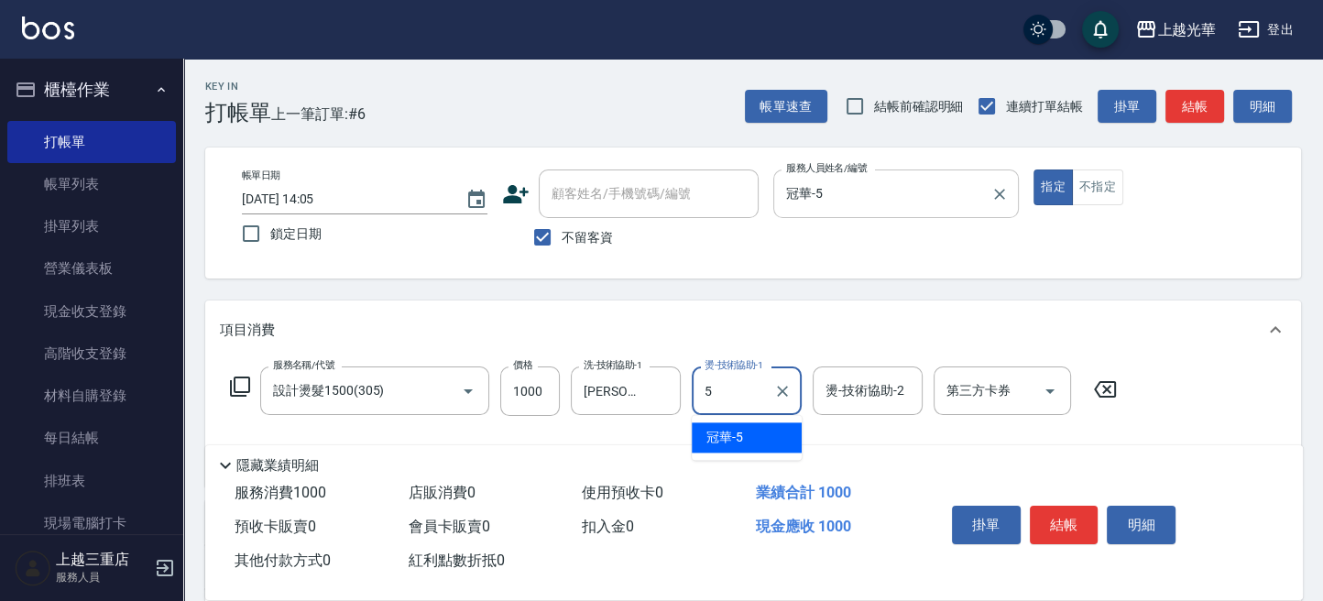
type input "冠華-5"
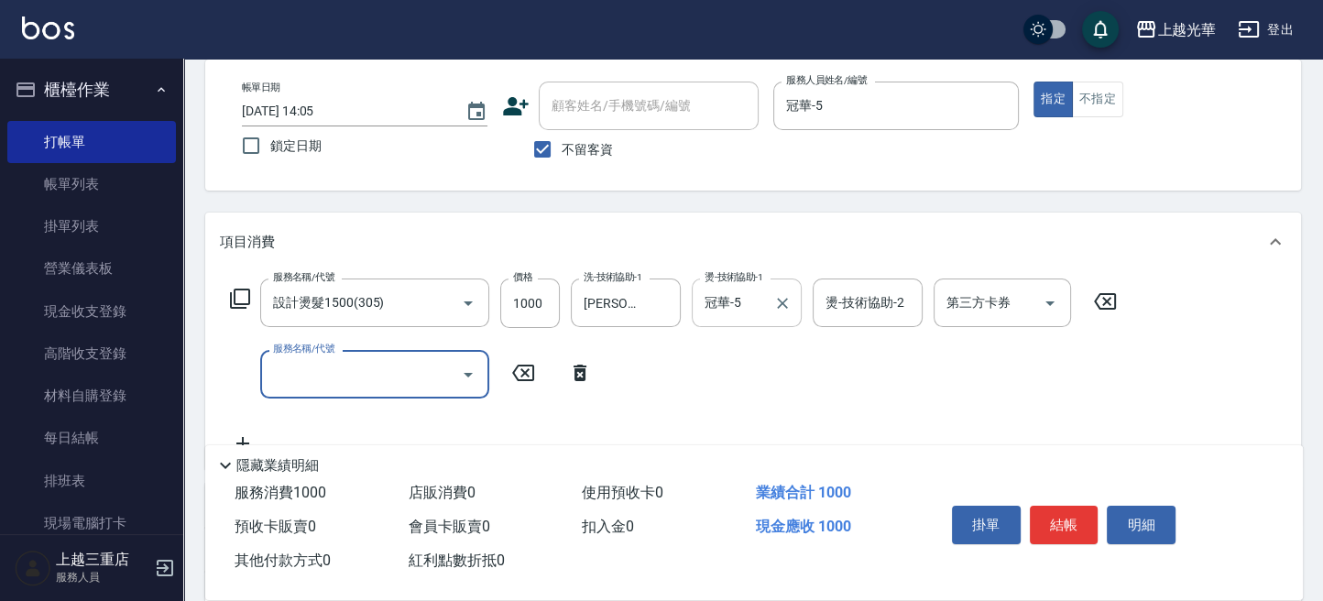
scroll to position [122, 0]
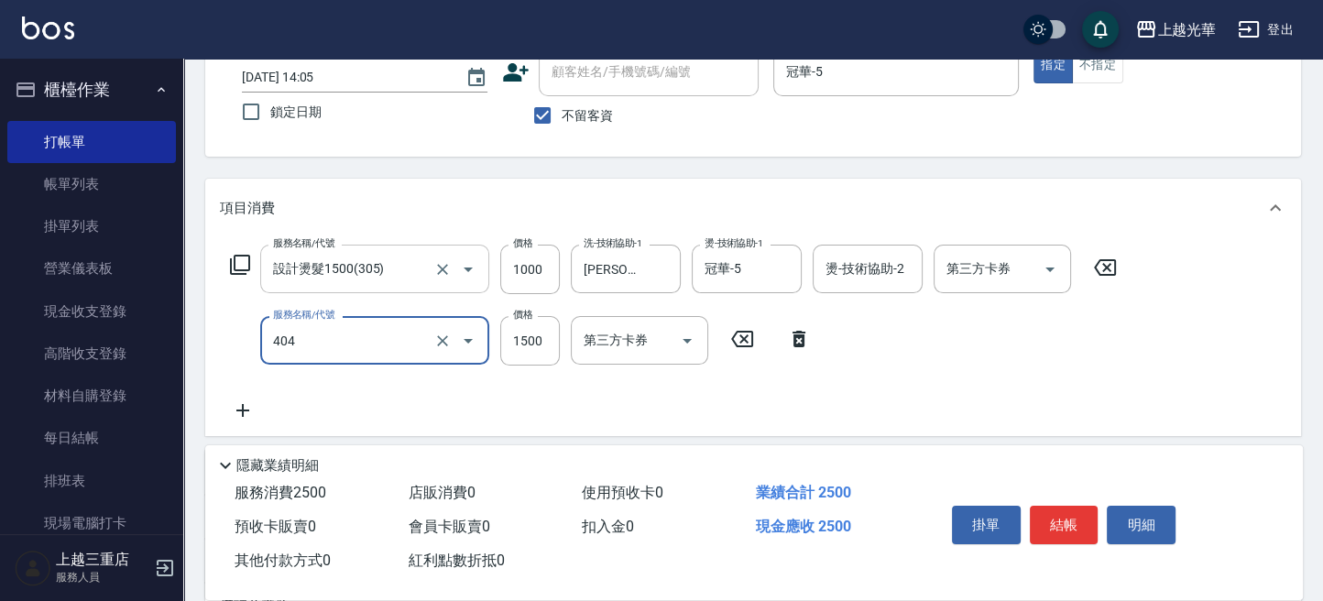
type input "設計染髮(404)"
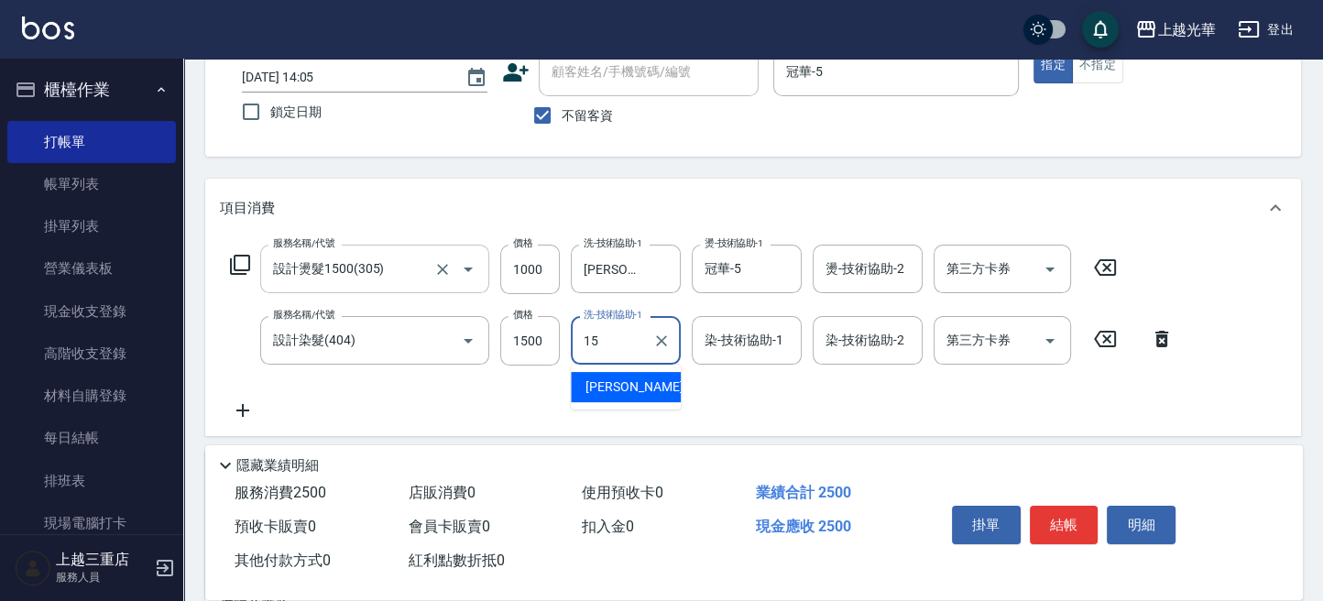
type input "[PERSON_NAME]-15"
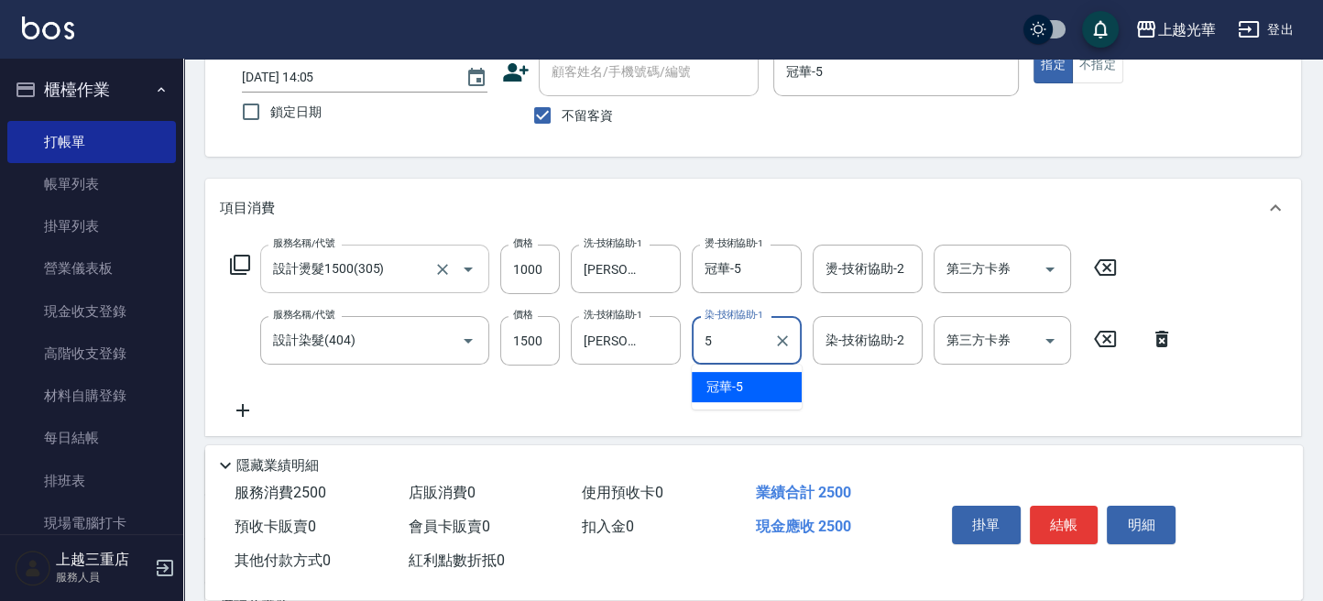
type input "冠華-5"
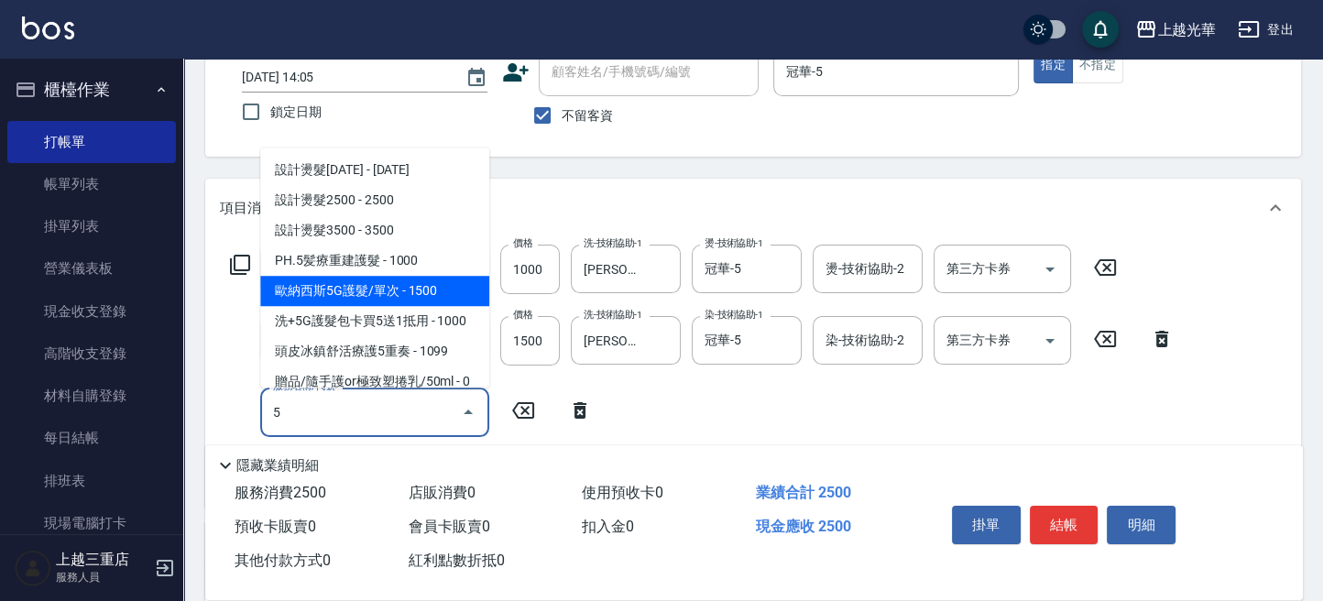
drag, startPoint x: 347, startPoint y: 280, endPoint x: 451, endPoint y: 361, distance: 131.2
click at [355, 284] on span "歐納西斯5G護髮/單次 - 1500" at bounding box center [374, 291] width 229 height 30
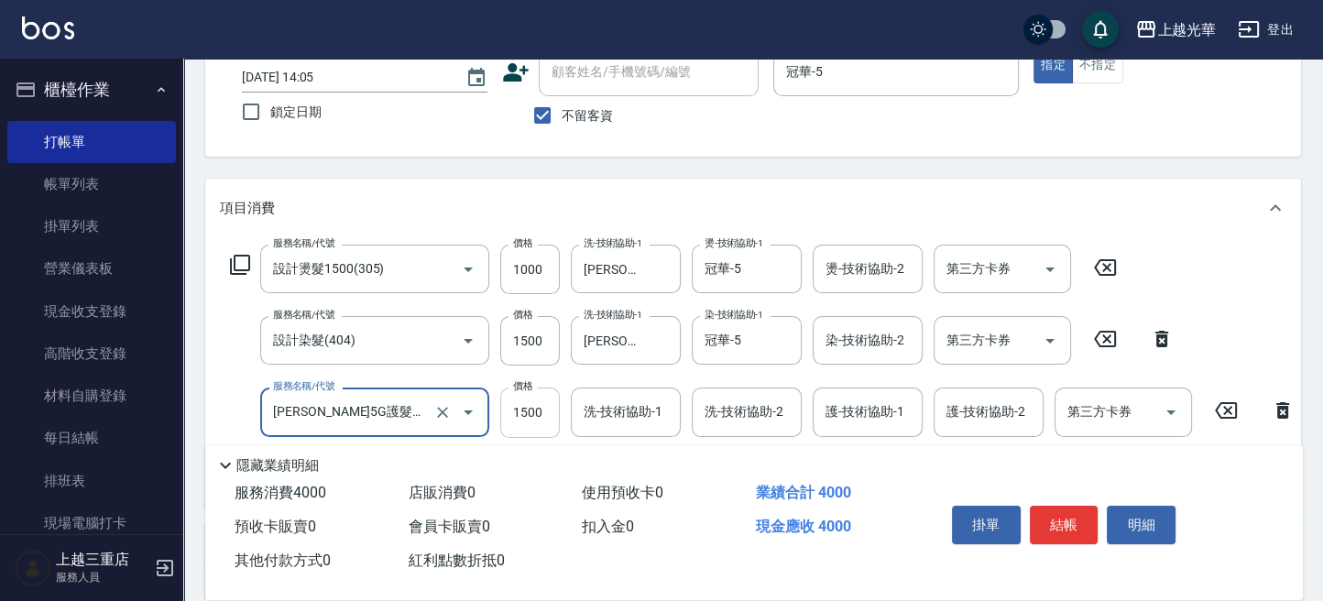
type input "[PERSON_NAME]5G護髮/單次(514)"
drag, startPoint x: 525, startPoint y: 406, endPoint x: 509, endPoint y: 394, distance: 20.3
click at [524, 403] on input "1500" at bounding box center [530, 412] width 60 height 49
type input "1000"
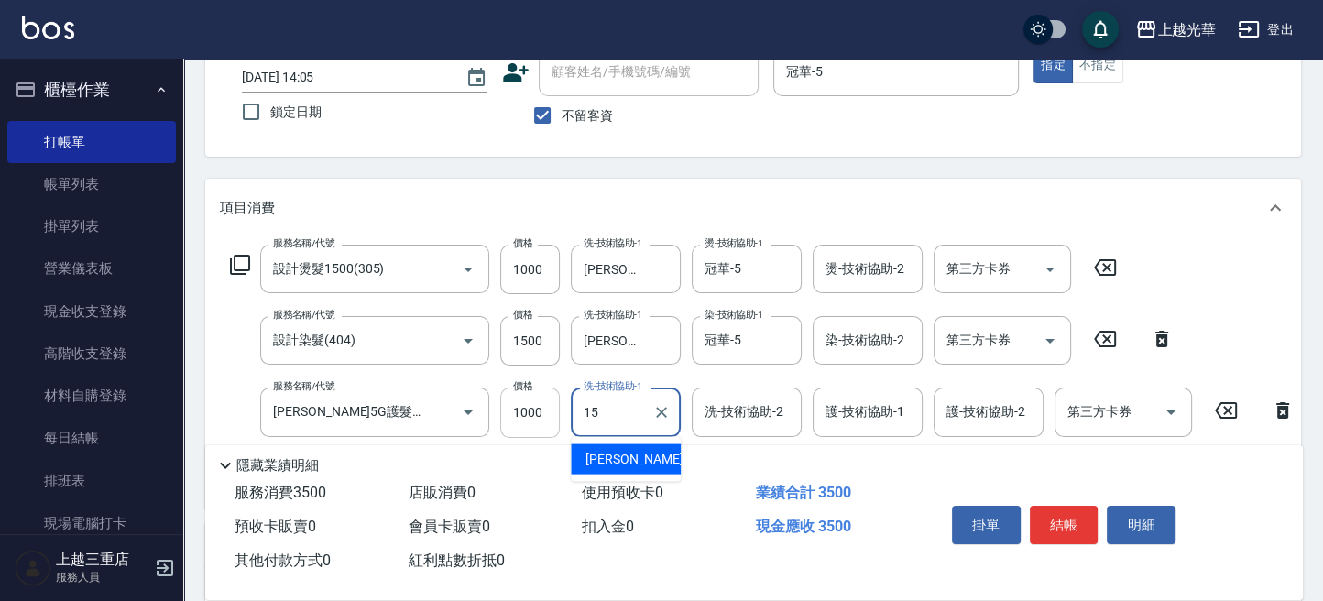
type input "[PERSON_NAME]-15"
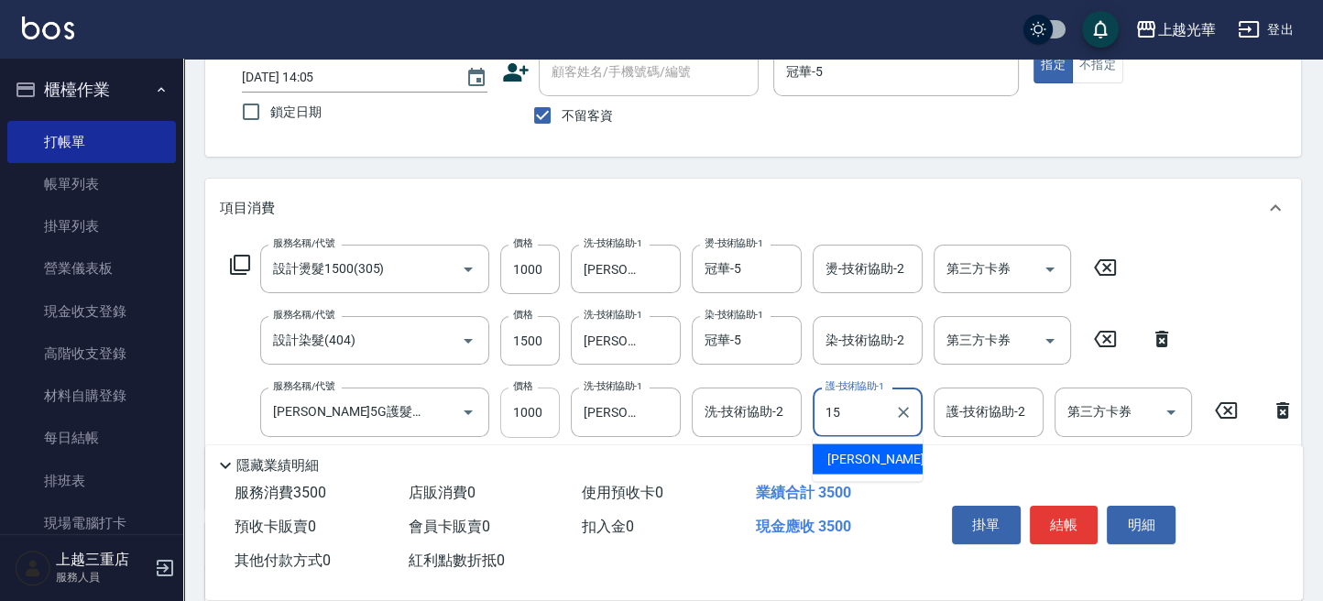
type input "[PERSON_NAME]-15"
click at [1191, 296] on div "服務名稱/代號 設計燙髮1500(305) 服務名稱/代號 價格 1000 價格 洗-技術協助-1 [PERSON_NAME]-15 洗-技術協助-1 燙-技…" at bounding box center [763, 405] width 1086 height 320
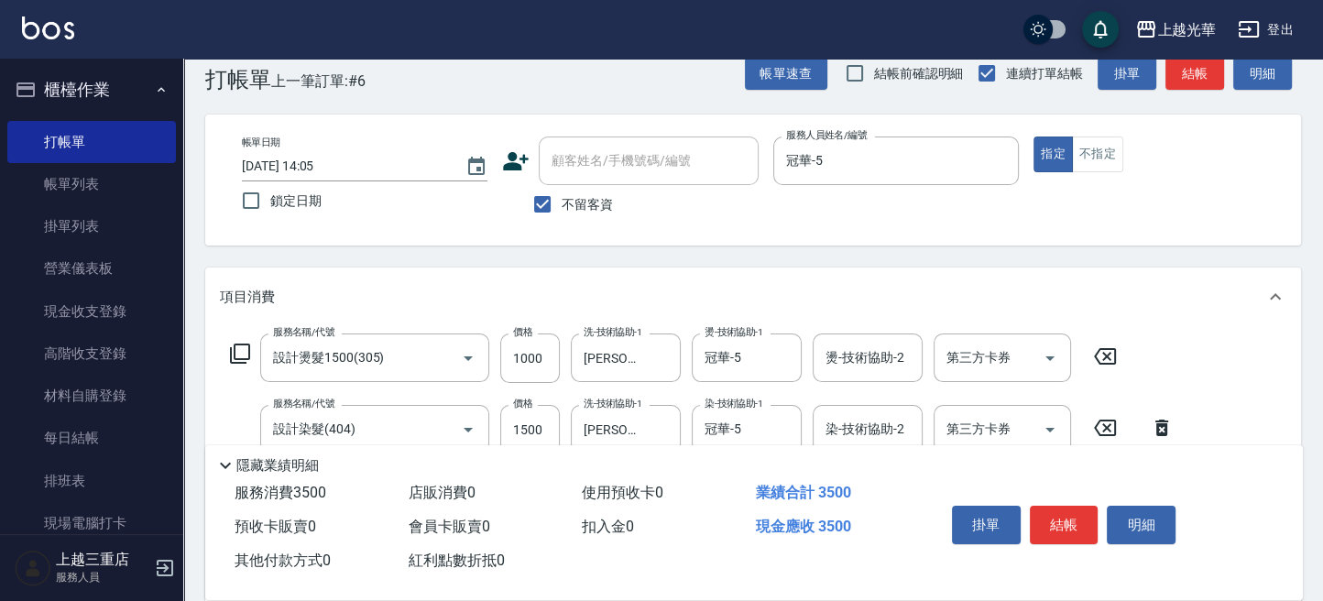
scroll to position [244, 0]
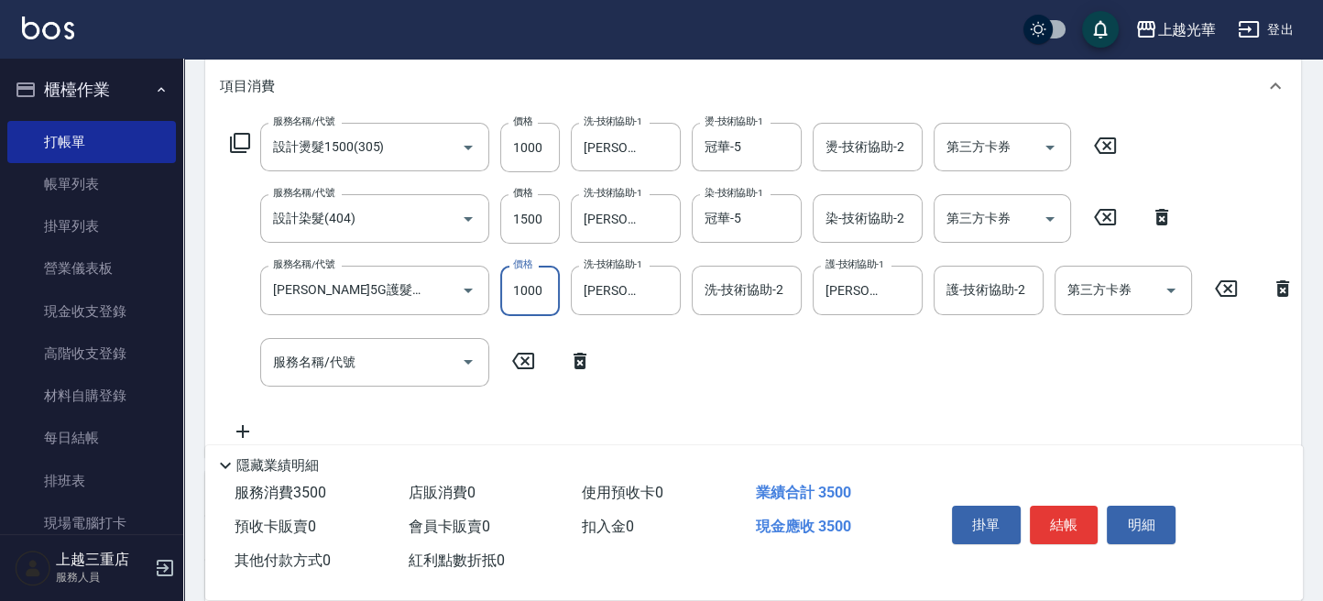
click at [536, 295] on input "1000" at bounding box center [530, 290] width 60 height 49
type input "999"
click at [1000, 388] on div "服務名稱/代號 設計燙髮1500(305) 服務名稱/代號 價格 1000 價格 洗-技術協助-1 [PERSON_NAME]-15 洗-技術協助-1 燙-技…" at bounding box center [763, 283] width 1086 height 320
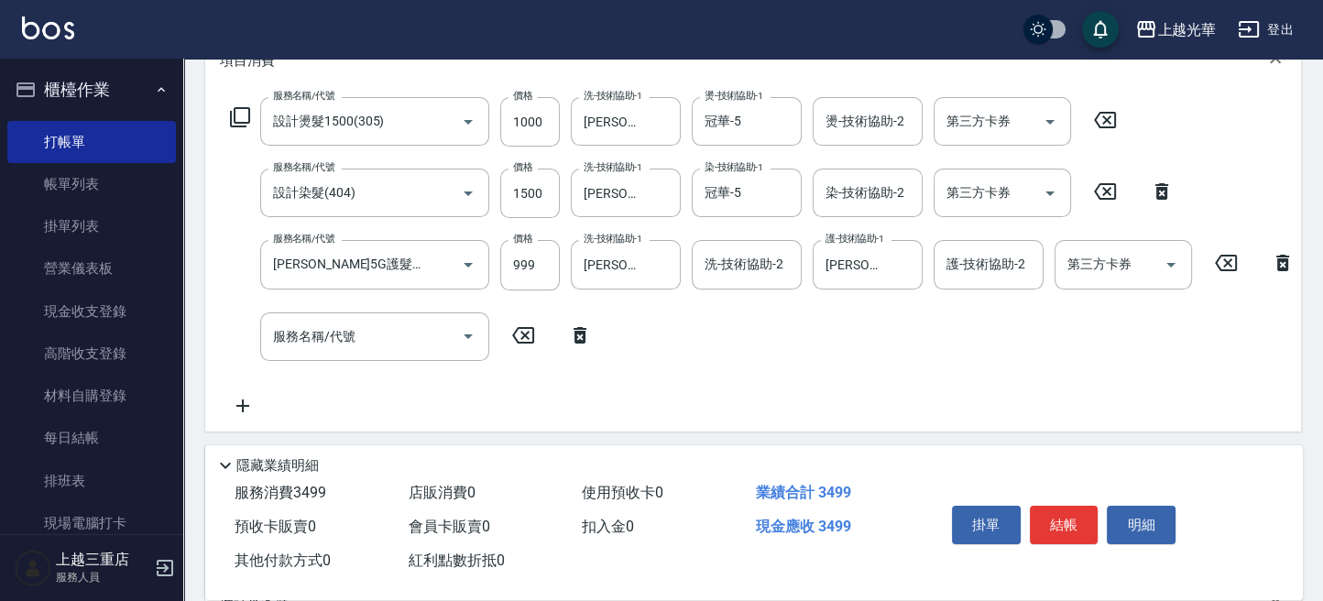
scroll to position [0, 0]
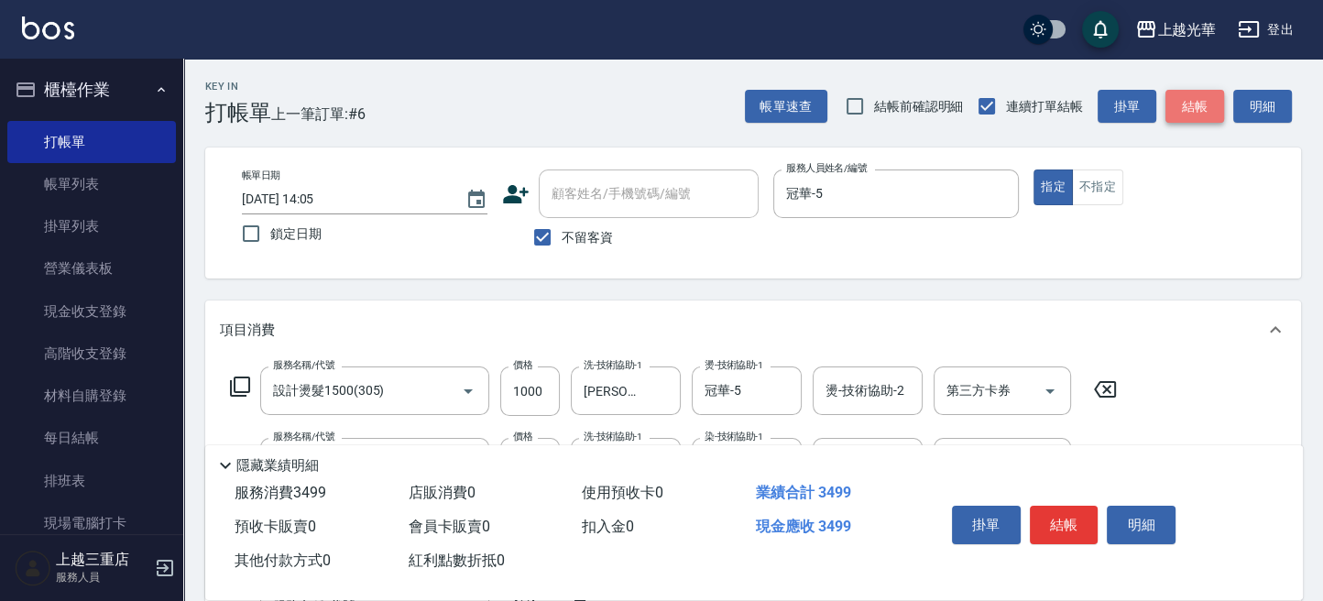
click at [1189, 104] on button "結帳" at bounding box center [1194, 107] width 59 height 34
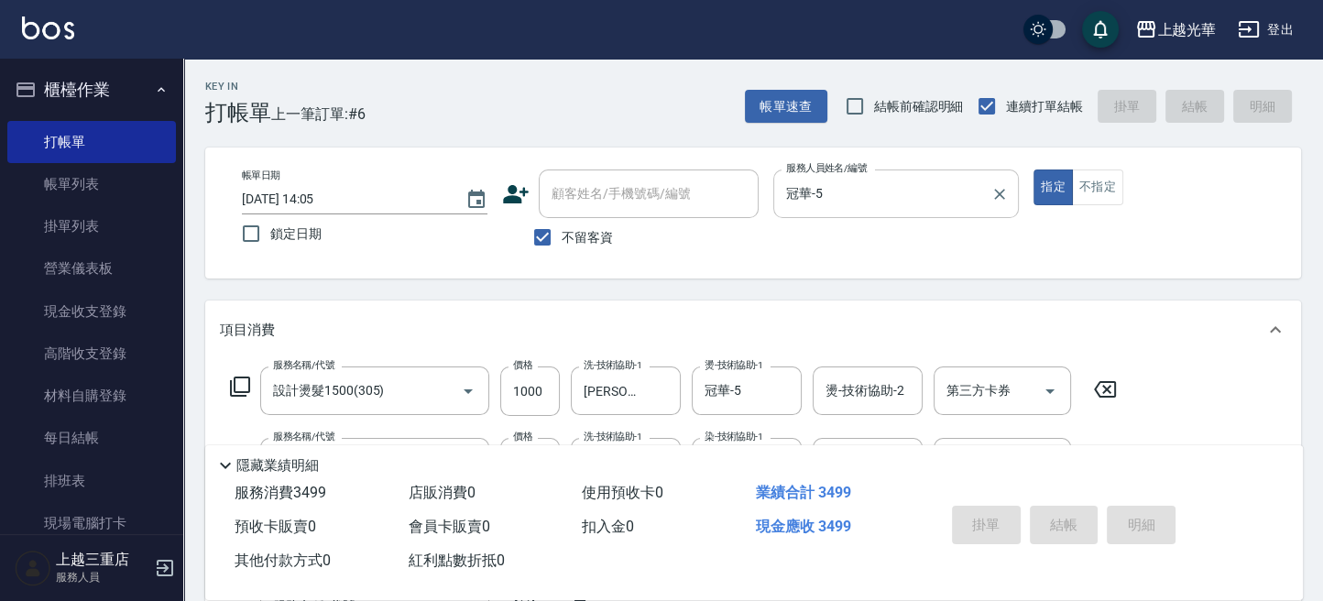
type input "[DATE] 14:07"
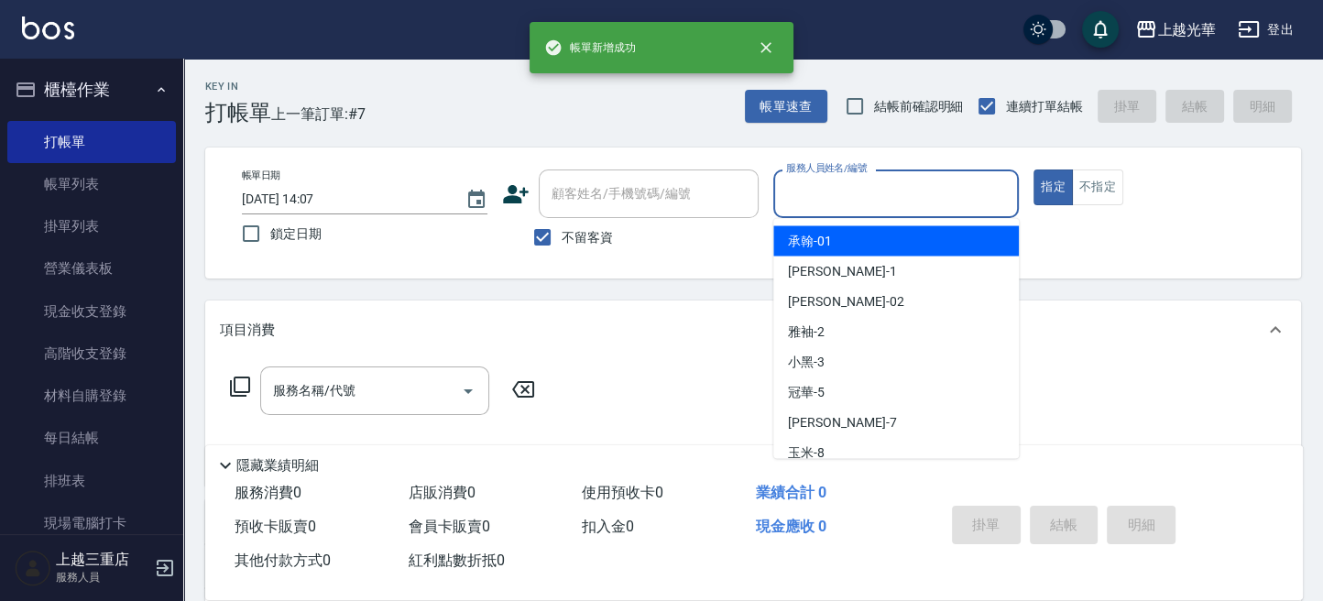
click at [861, 195] on input "服務人員姓名/編號" at bounding box center [896, 194] width 229 height 32
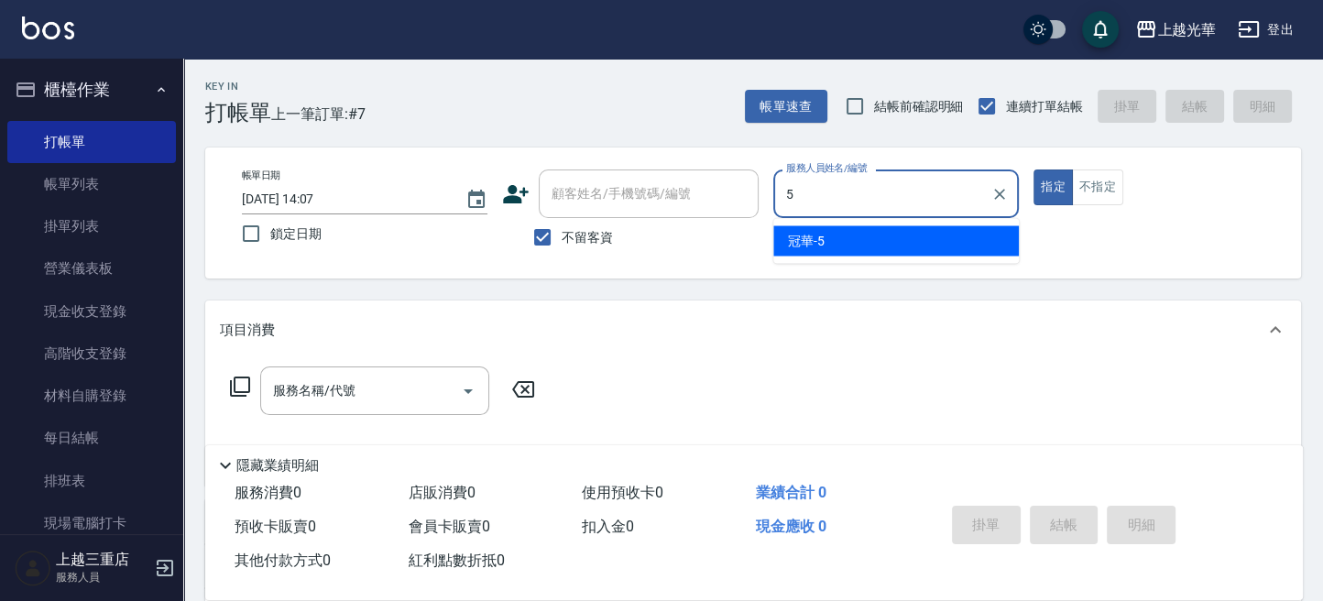
type input "冠華-5"
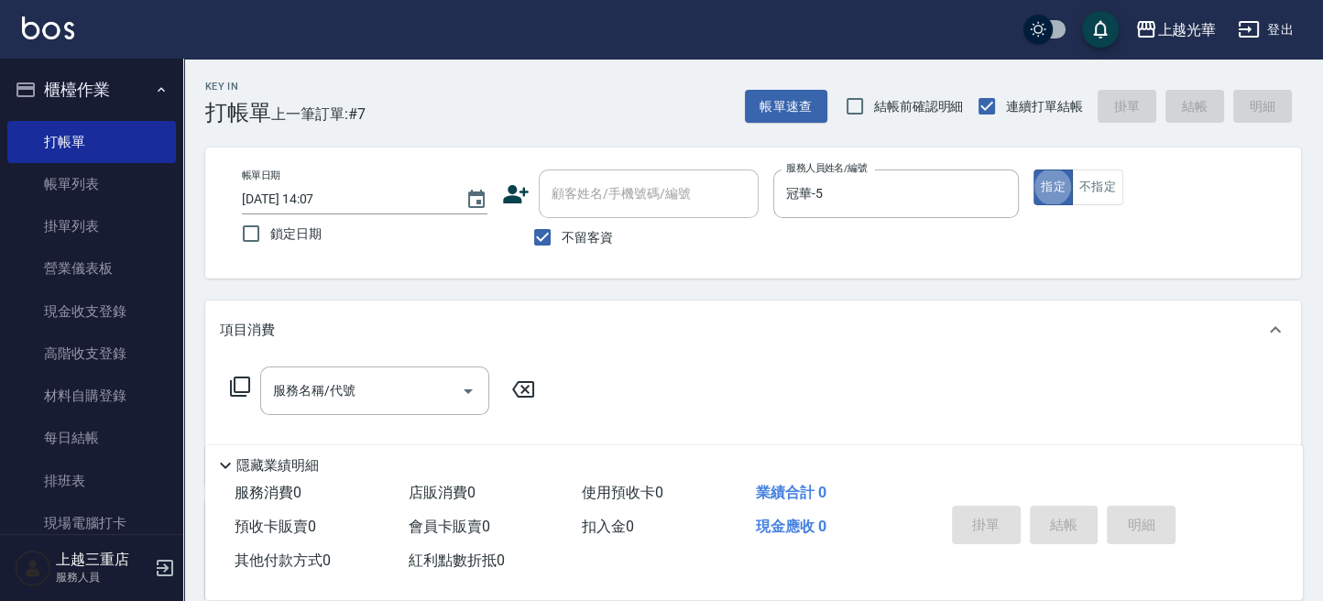
click at [343, 397] on input "服務名稱/代號" at bounding box center [360, 391] width 185 height 32
click at [653, 251] on div "帳單日期 [DATE] 14:07 鎖定日期 顧客姓名/手機號碼/編號 顧客姓名/手機號碼/編號 不留客資 服務人員姓名/編號 冠華-5 服務人員姓名/編號 …" at bounding box center [753, 213] width 1096 height 131
click at [724, 268] on div "帳單日期 [DATE] 14:07 鎖定日期 顧客姓名/手機號碼/編號 顧客姓名/手機號碼/編號 不留客資 服務人員姓名/編號 冠華-5 服務人員姓名/編號 …" at bounding box center [753, 213] width 1096 height 131
click at [381, 399] on input "服務名稱/代號" at bounding box center [360, 391] width 185 height 32
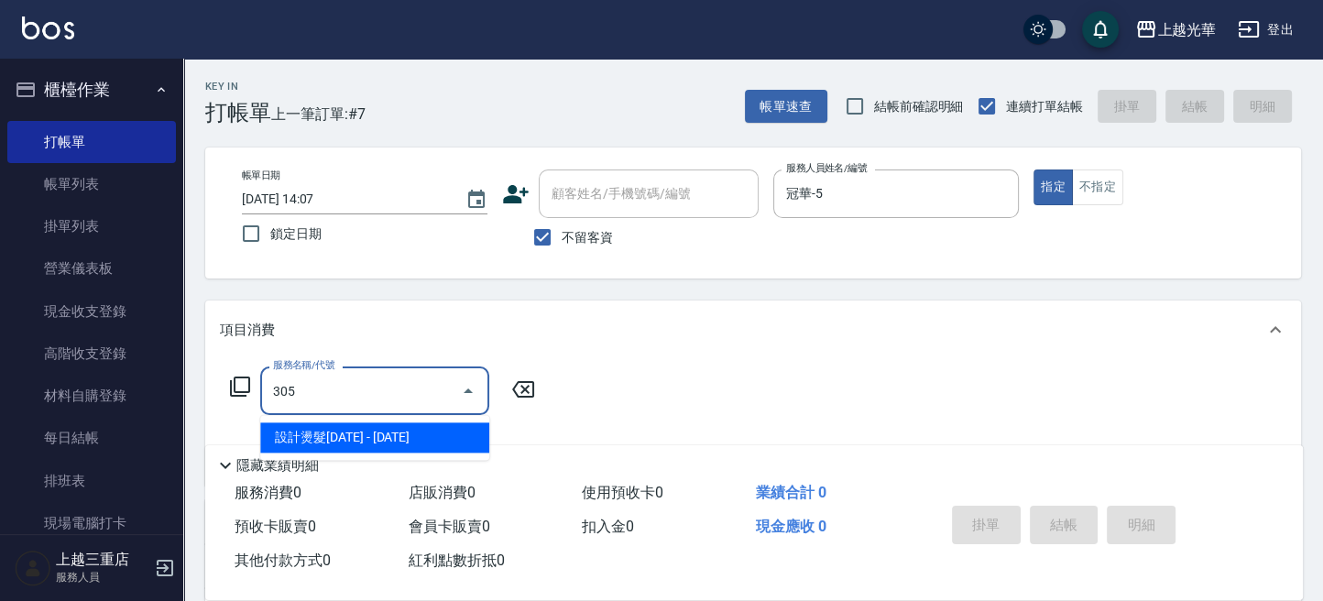
type input "設計燙髮1500(305)"
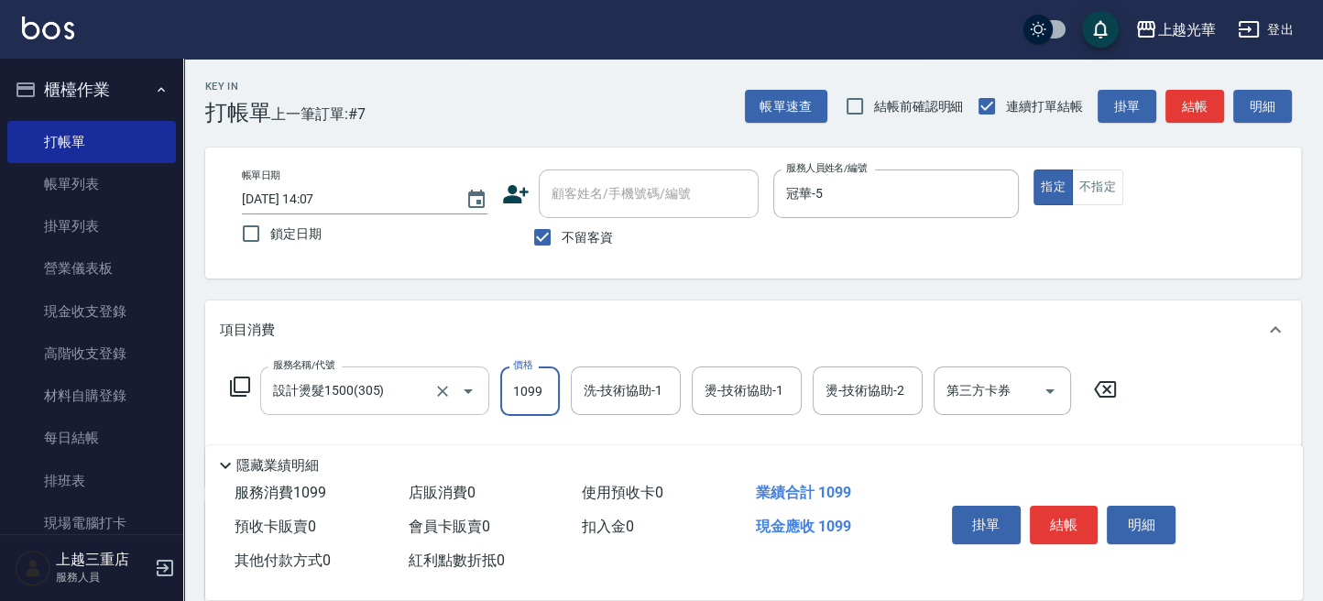
type input "1099"
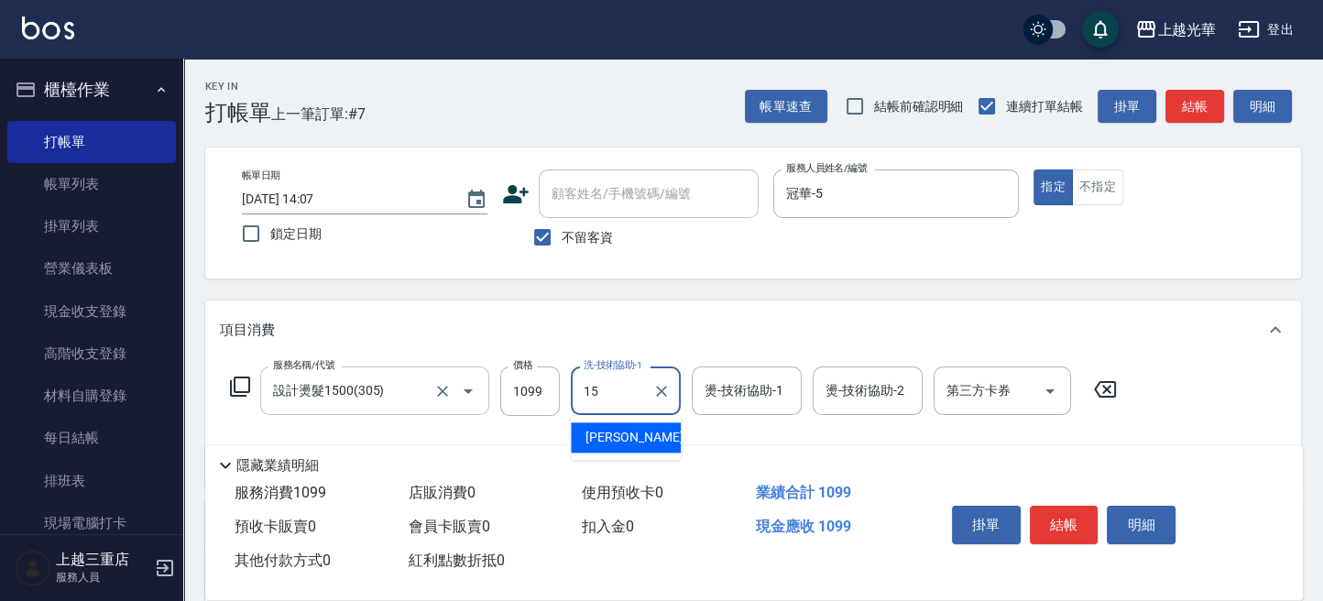
type input "[PERSON_NAME]-15"
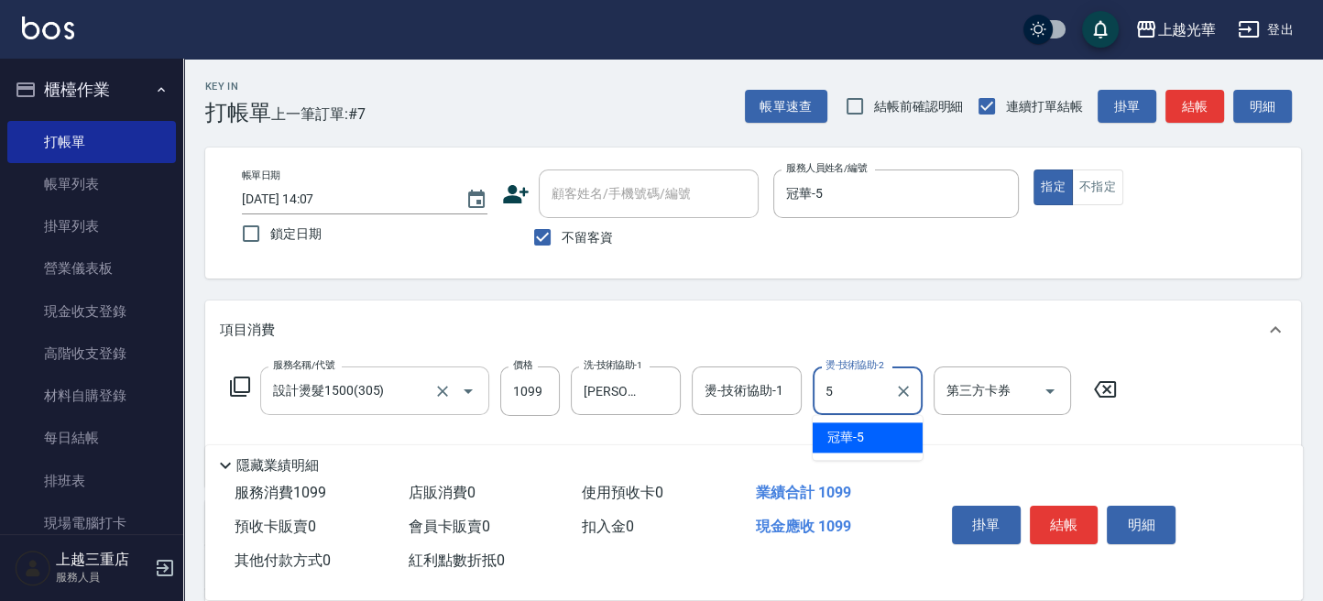
type input "冠華-5"
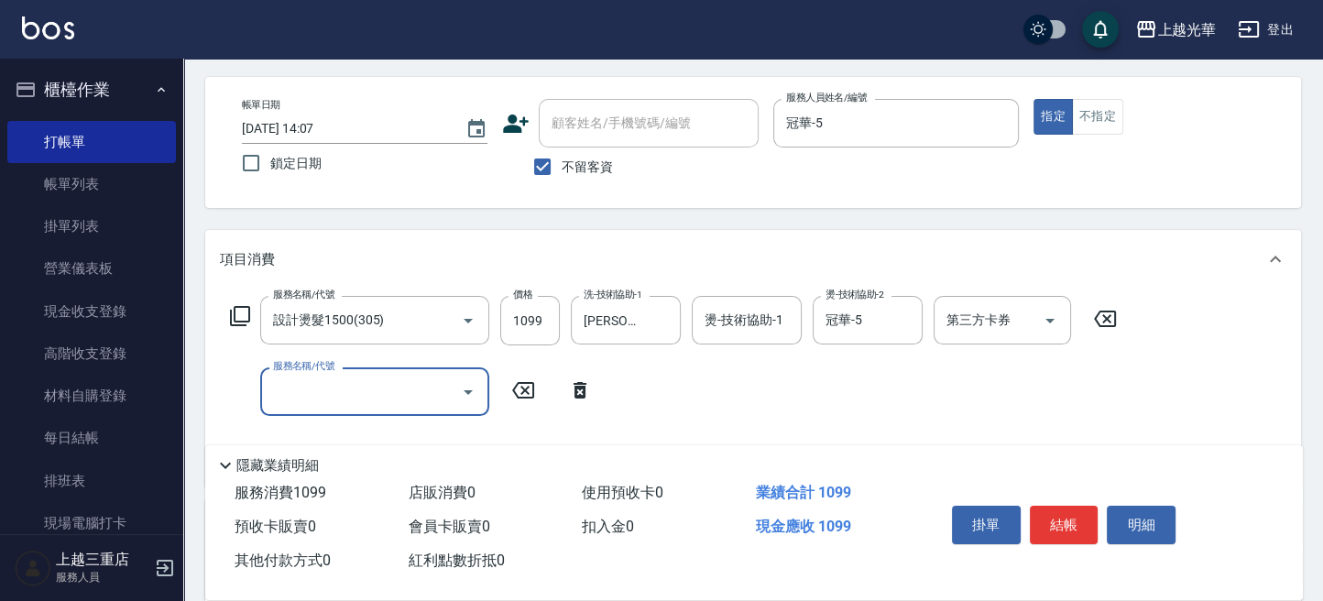
scroll to position [122, 0]
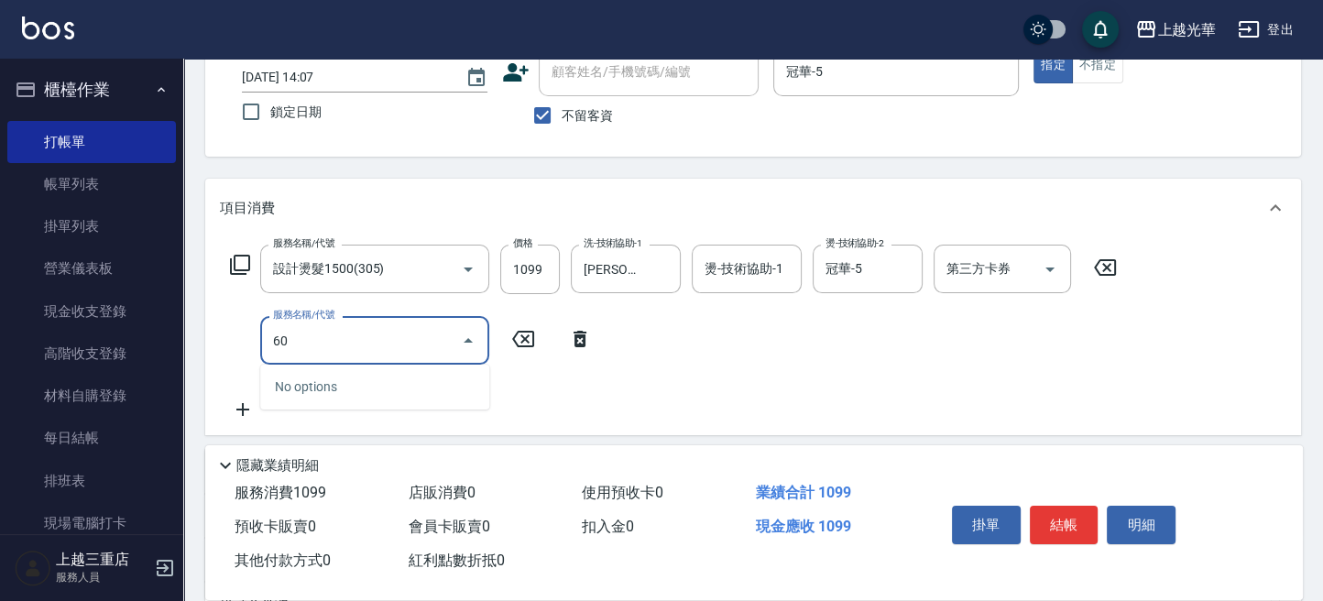
type input "6"
type input "自備護髮(502)"
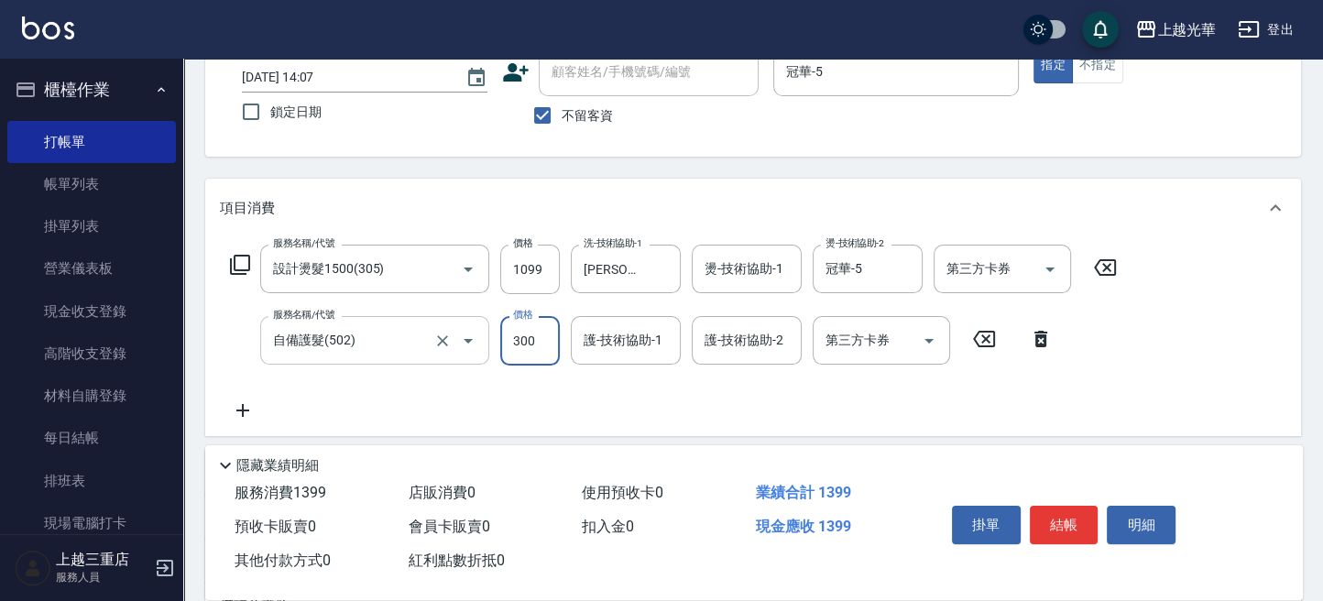
type input "300"
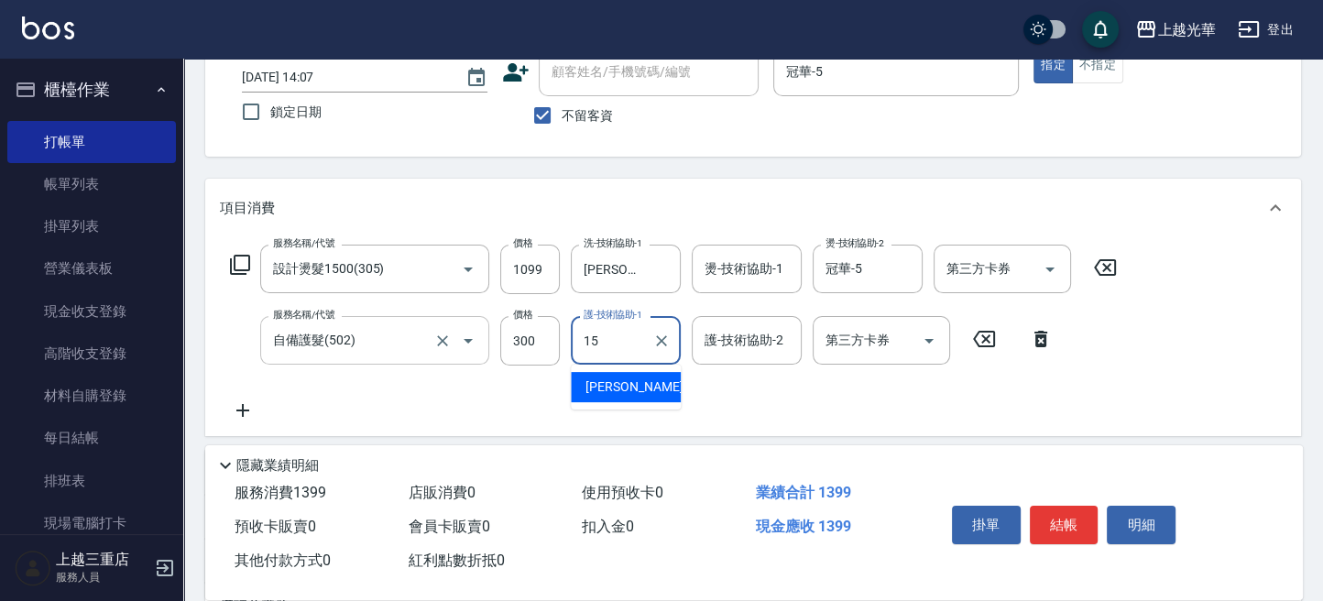
type input "[PERSON_NAME]-15"
click at [1203, 333] on div "服務名稱/代號 設計燙髮1500(305) 服務名稱/代號 價格 1099 價格 洗-技術協助-1 [PERSON_NAME]-15 洗-技術協助-1 燙-技…" at bounding box center [753, 336] width 1096 height 199
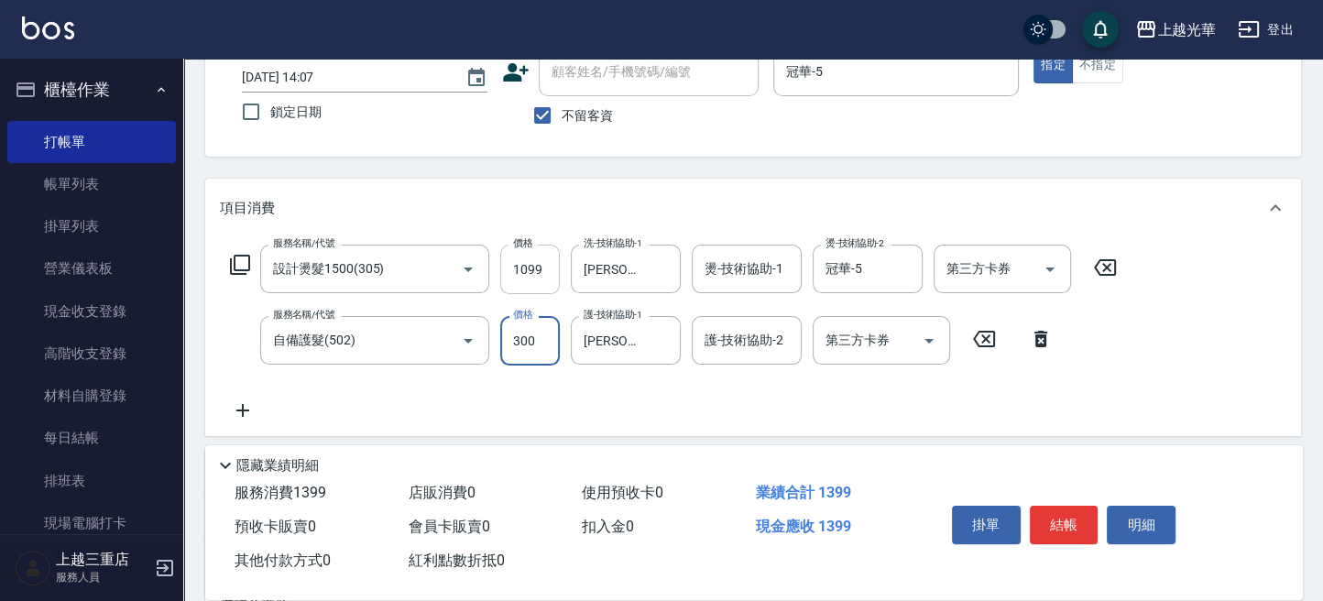
click at [542, 270] on input "1099" at bounding box center [530, 269] width 60 height 49
click at [545, 267] on input "1099" at bounding box center [530, 269] width 60 height 49
type input "1100"
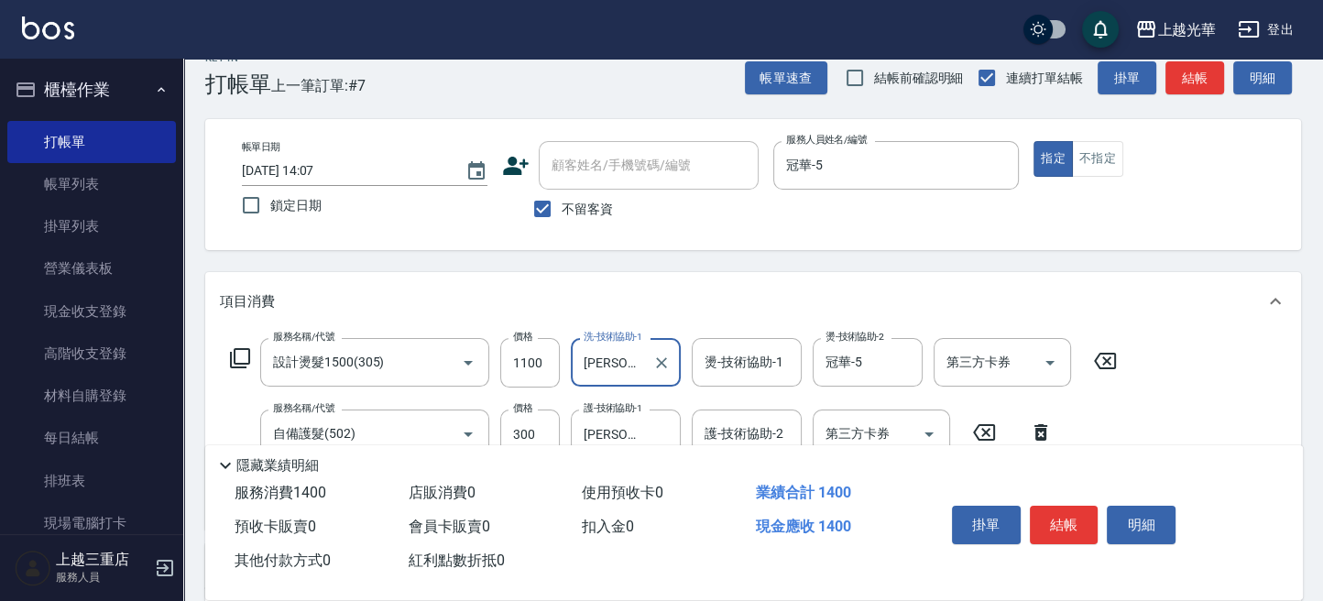
scroll to position [0, 0]
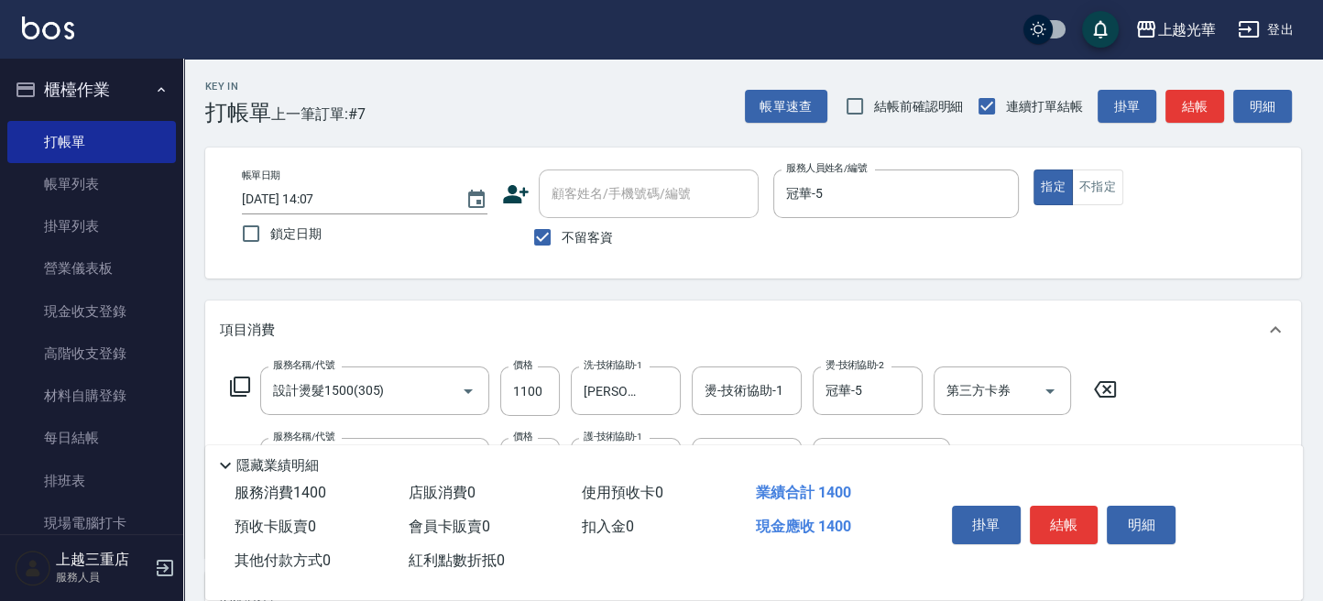
click at [1181, 220] on div "帳單日期 [DATE] 14:07 鎖定日期 顧客姓名/手機號碼/編號 顧客姓名/手機號碼/編號 不留客資 服務人員姓名/編號 冠華-5 服務人員姓名/編號 …" at bounding box center [753, 213] width 1052 height 87
drag, startPoint x: 1198, startPoint y: 108, endPoint x: 788, endPoint y: 201, distance: 420.8
click at [1196, 107] on button "結帳" at bounding box center [1194, 107] width 59 height 34
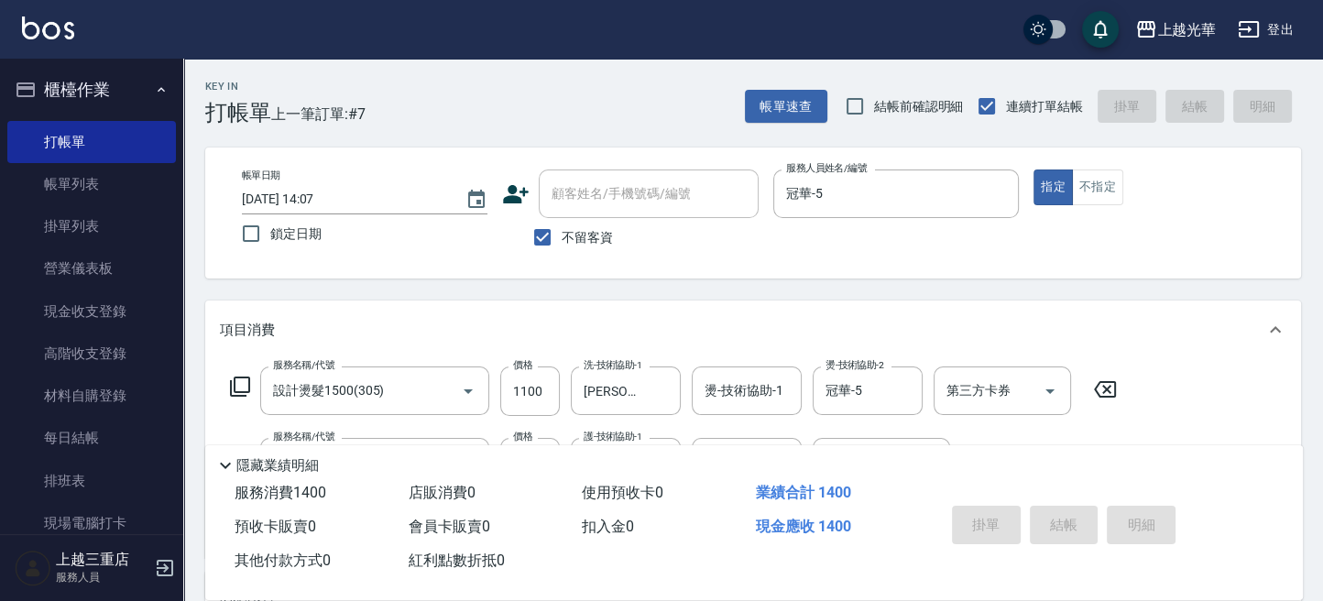
type input "[DATE] 14:08"
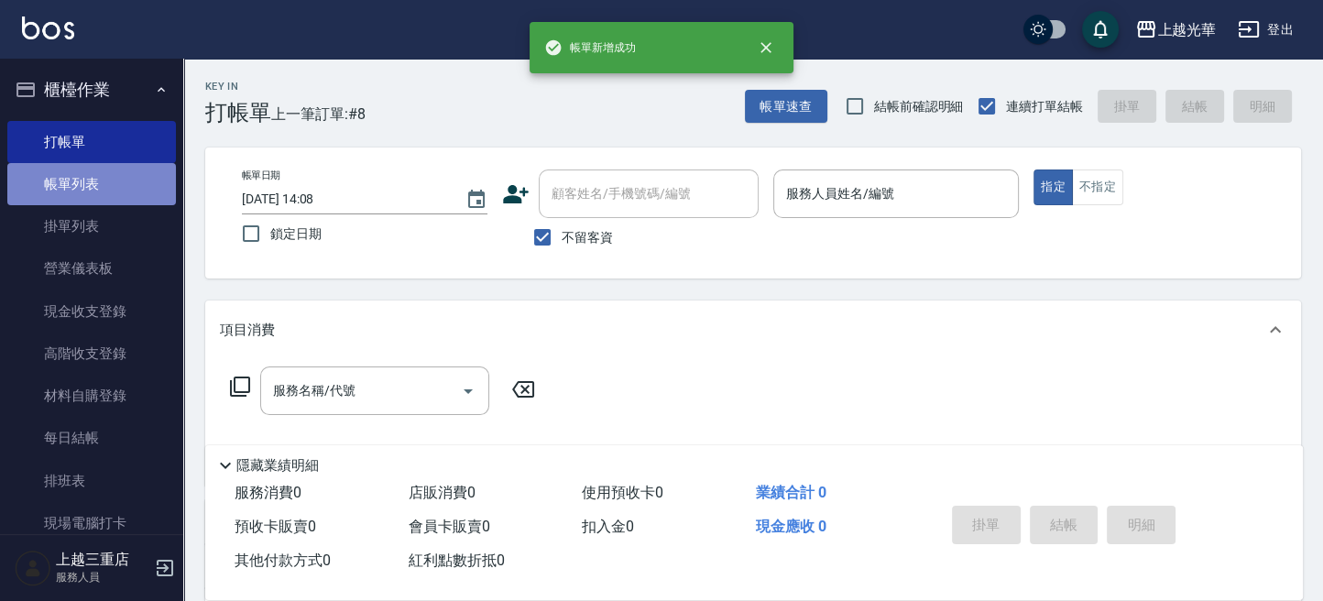
click at [126, 186] on link "帳單列表" at bounding box center [91, 184] width 169 height 42
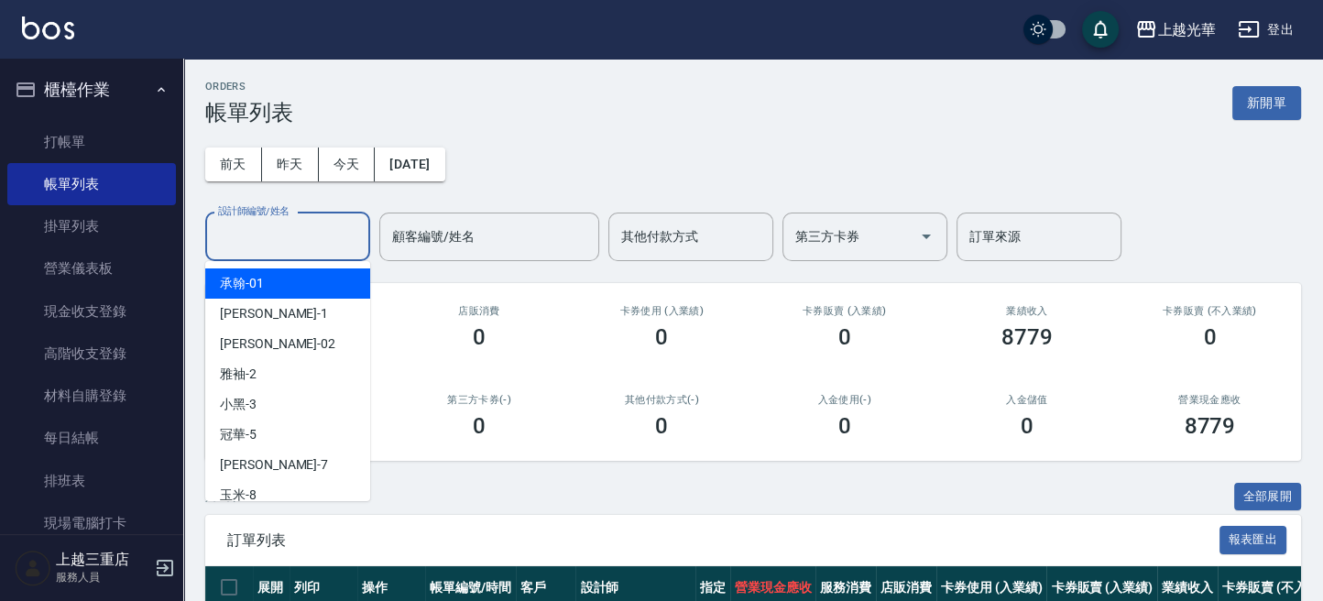
drag, startPoint x: 295, startPoint y: 235, endPoint x: 288, endPoint y: 214, distance: 22.3
click at [284, 227] on input "設計師編號/姓名" at bounding box center [287, 237] width 148 height 32
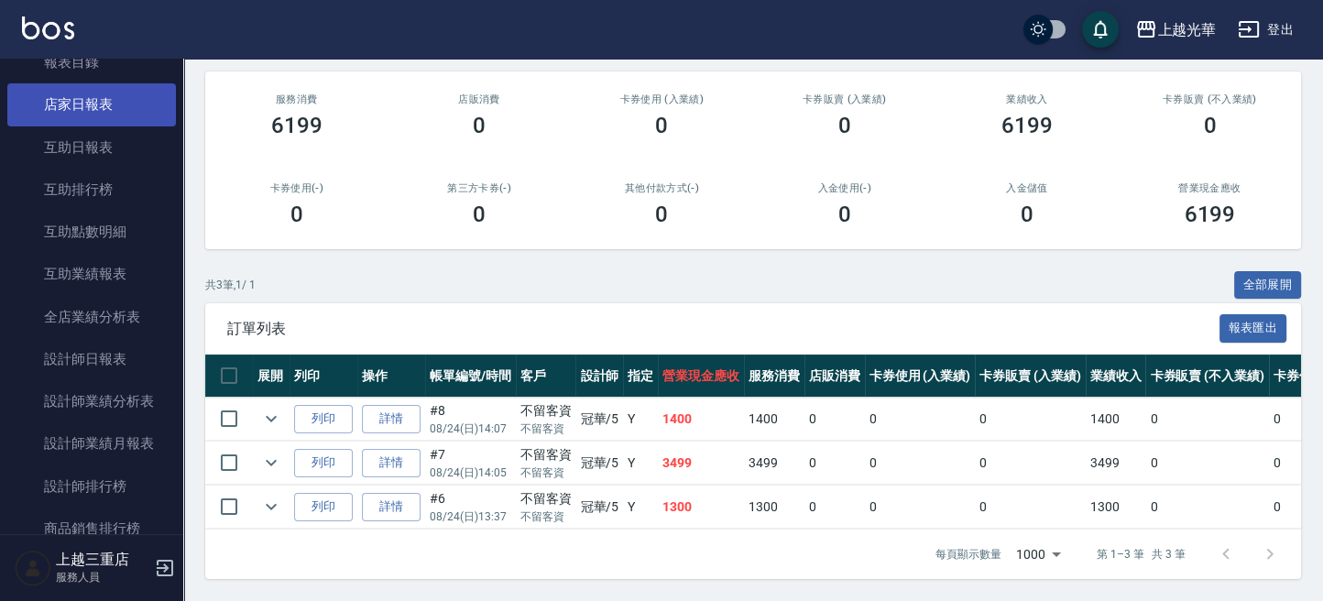
scroll to position [855, 0]
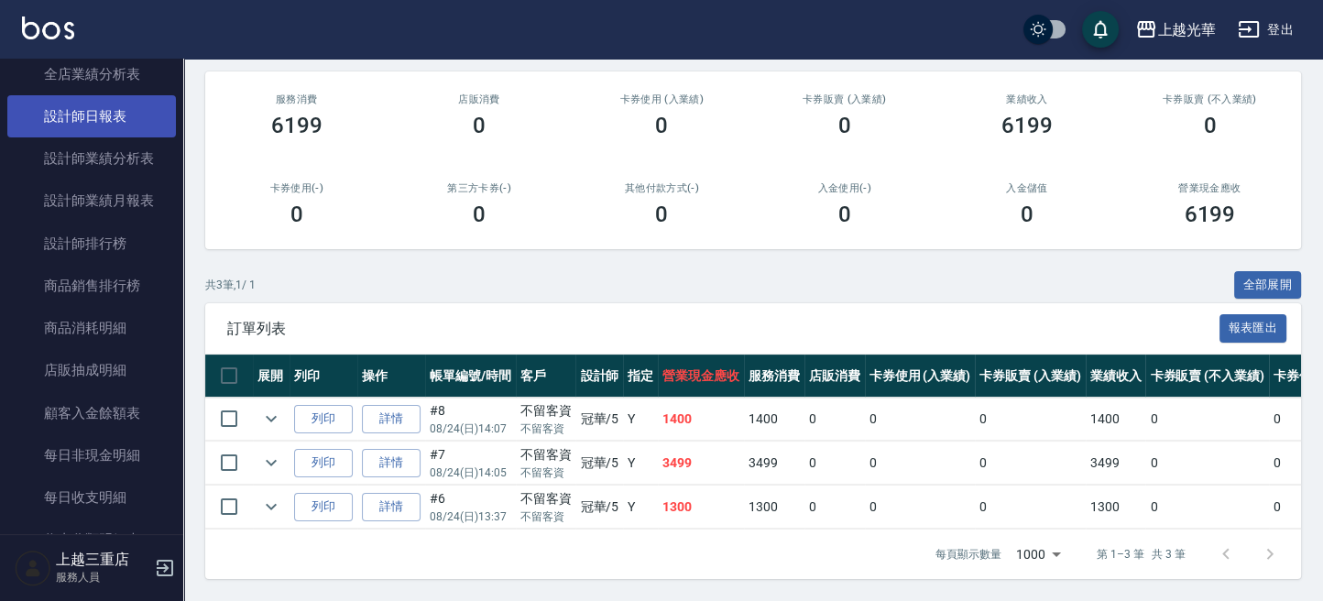
type input "冠華-5"
click at [132, 121] on link "設計師日報表" at bounding box center [91, 116] width 169 height 42
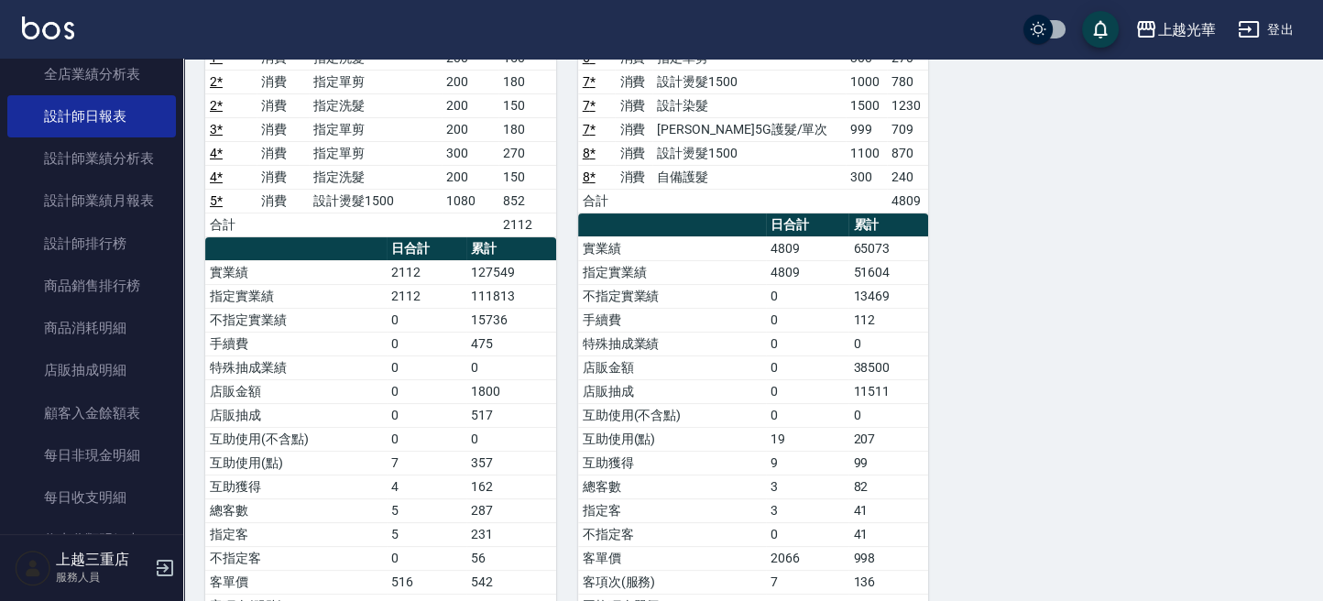
scroll to position [331, 0]
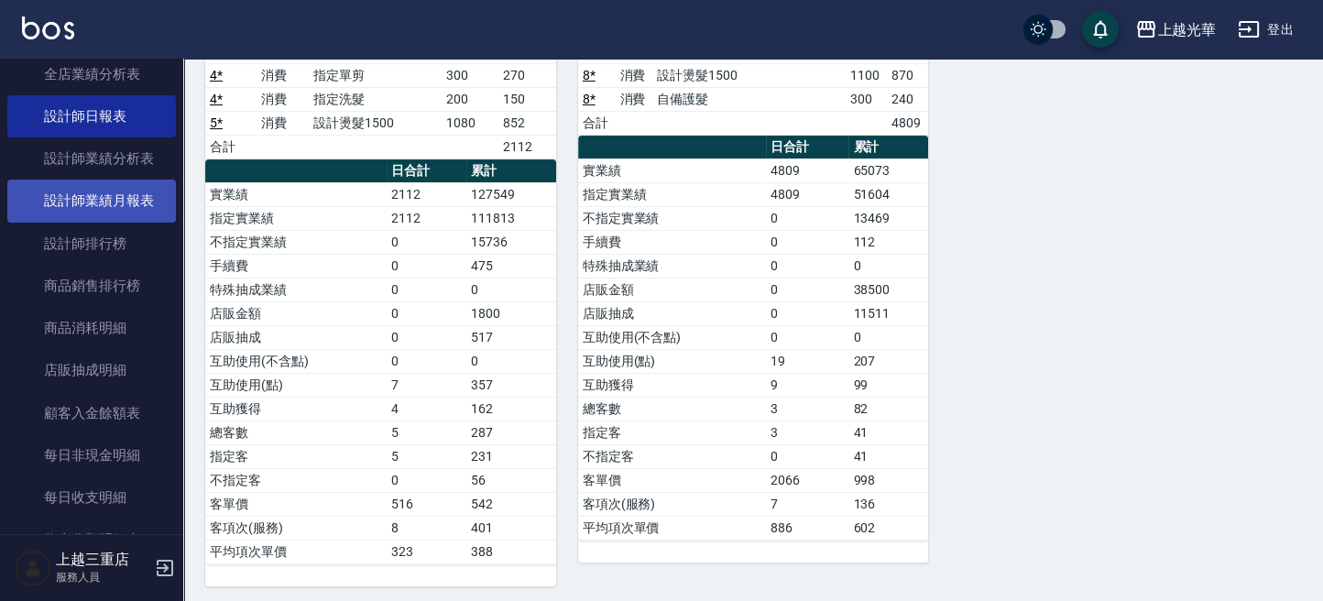
click at [128, 192] on link "設計師業績月報表" at bounding box center [91, 201] width 169 height 42
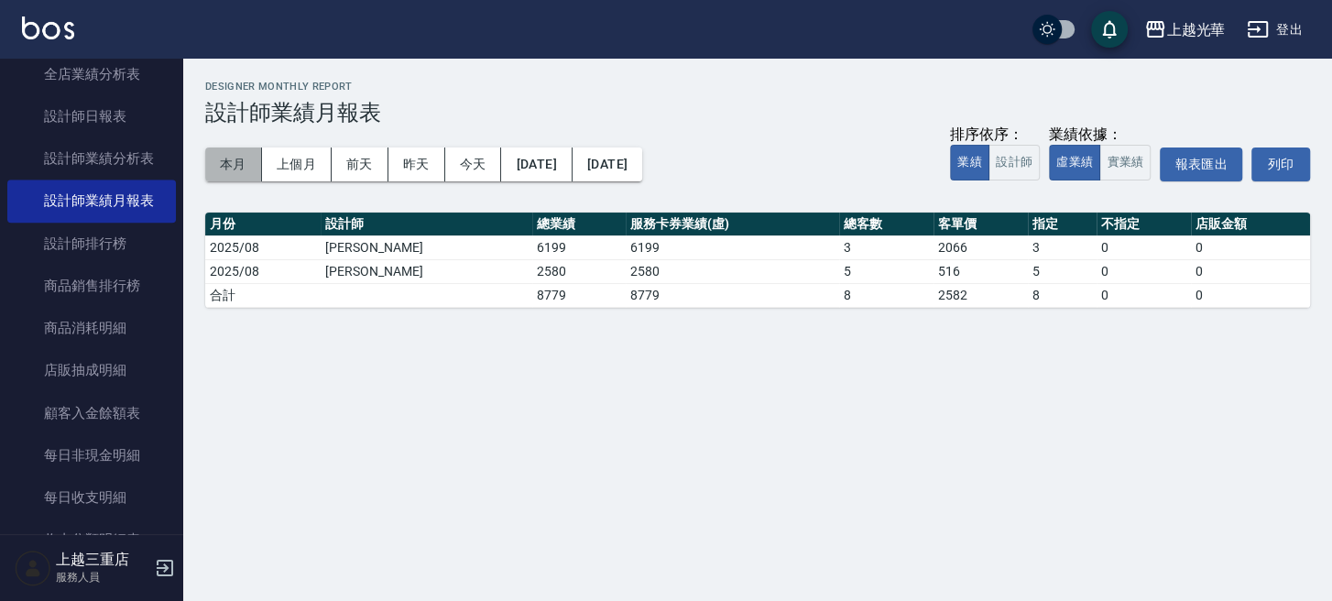
click at [239, 169] on button "本月" at bounding box center [233, 165] width 57 height 34
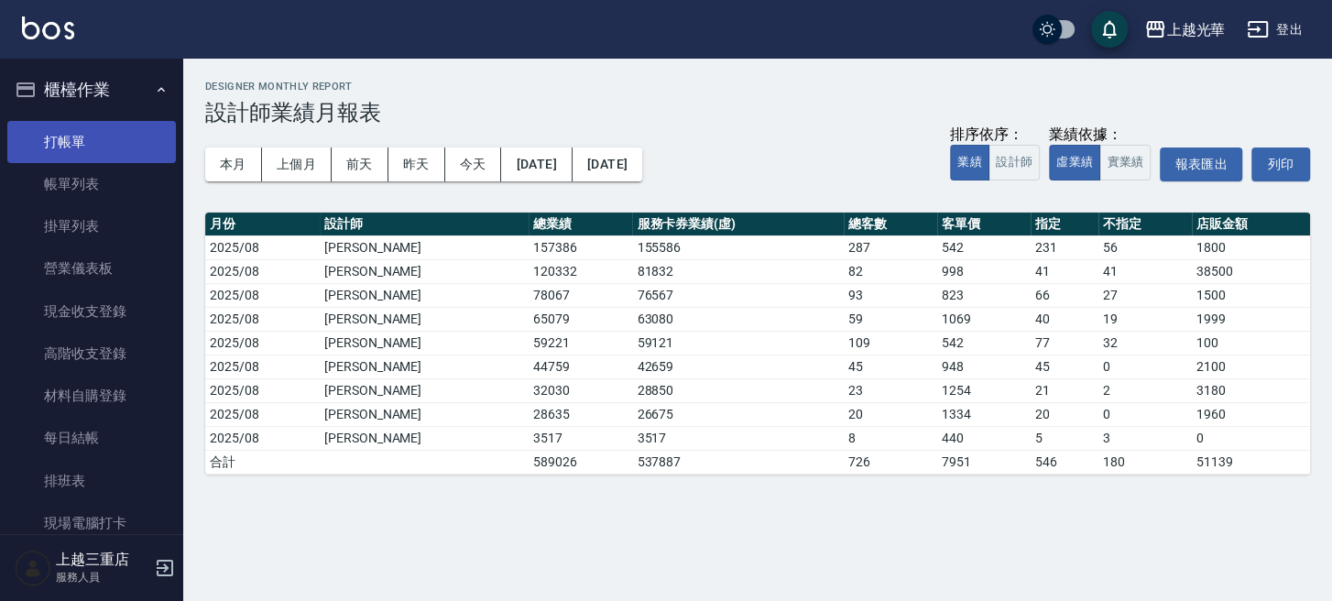
click at [81, 137] on link "打帳單" at bounding box center [91, 142] width 169 height 42
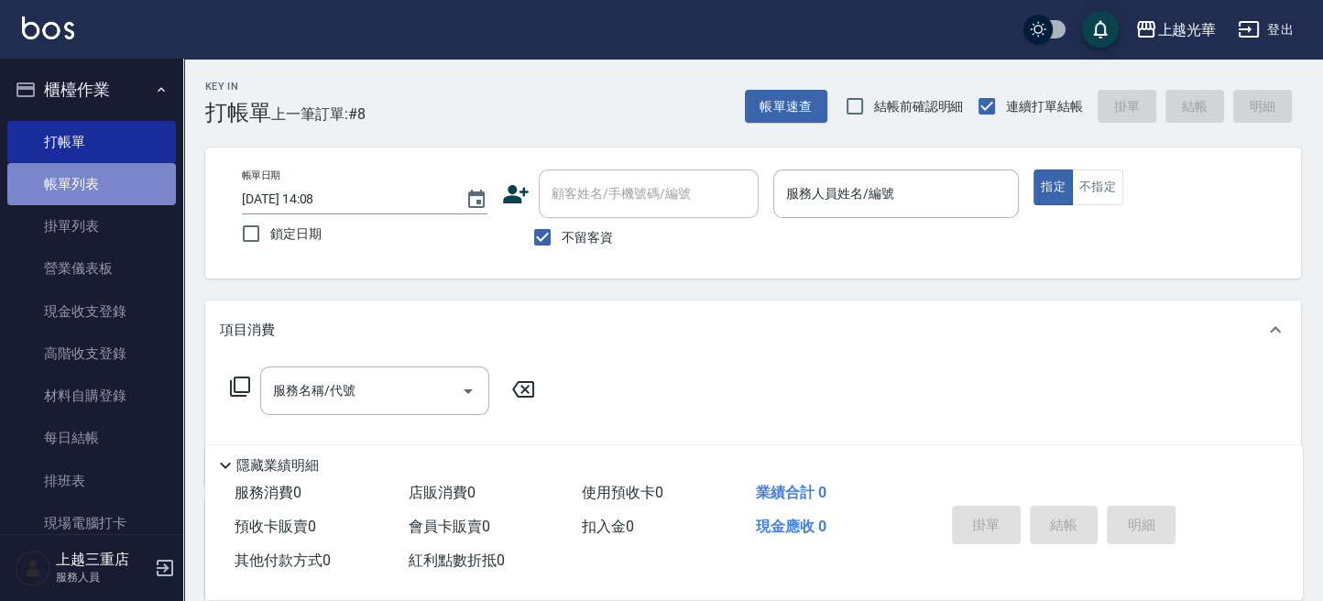
click at [92, 180] on link "帳單列表" at bounding box center [91, 184] width 169 height 42
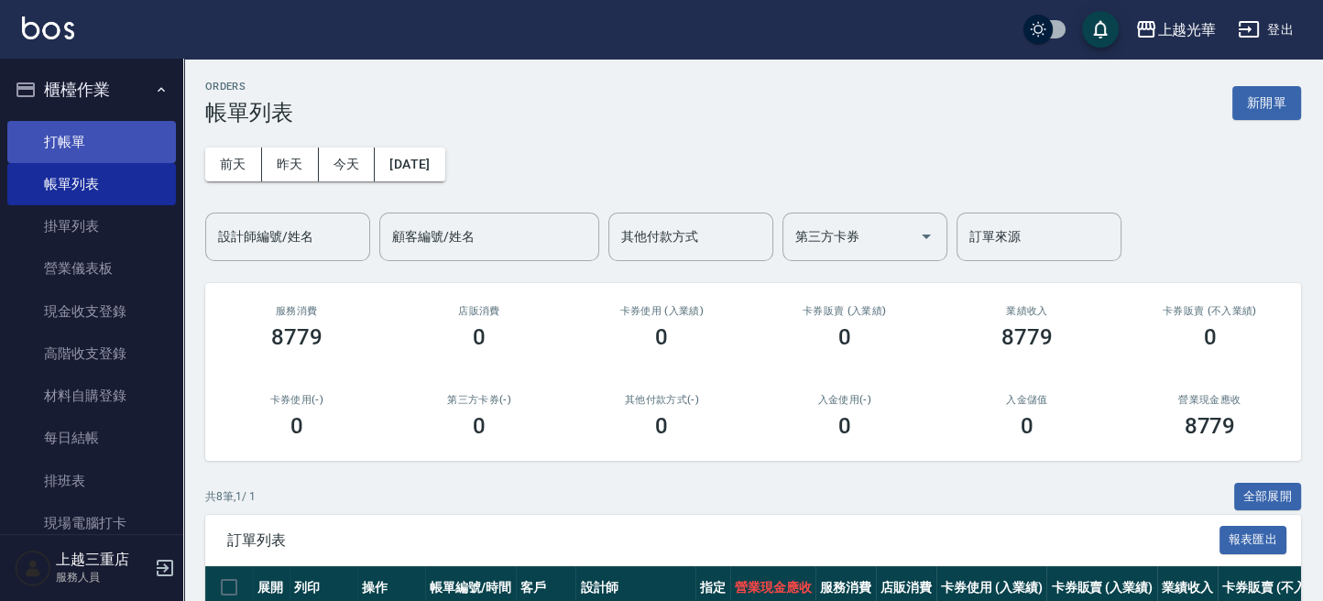
click at [92, 137] on link "打帳單" at bounding box center [91, 142] width 169 height 42
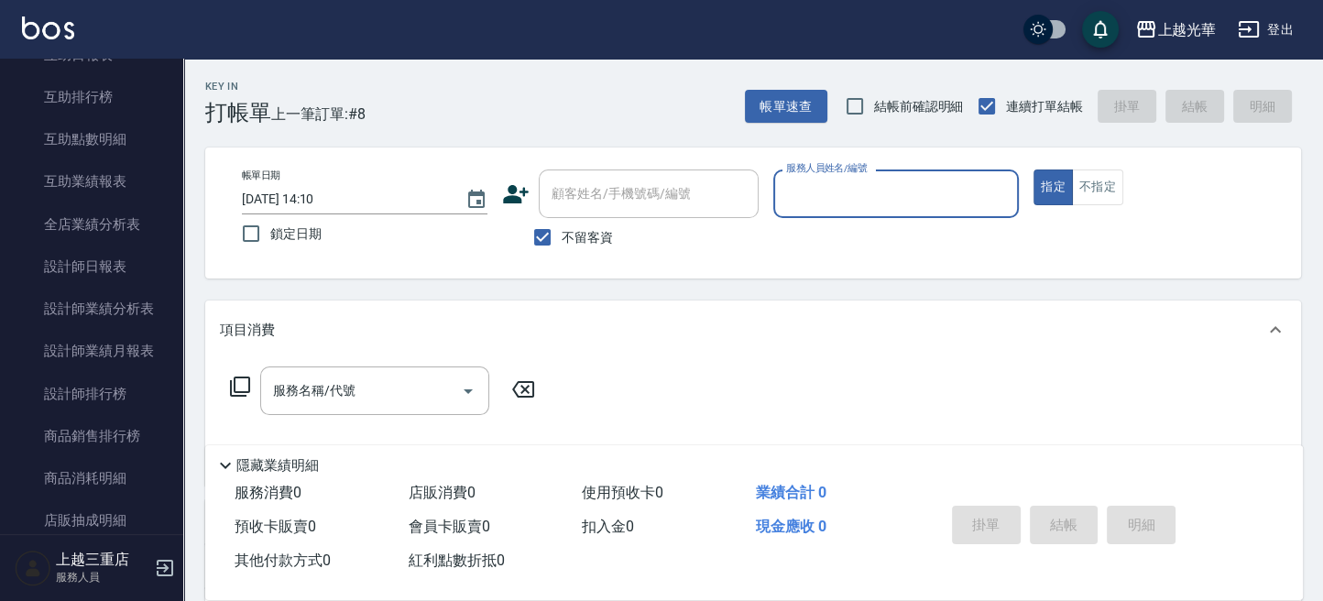
scroll to position [977, 0]
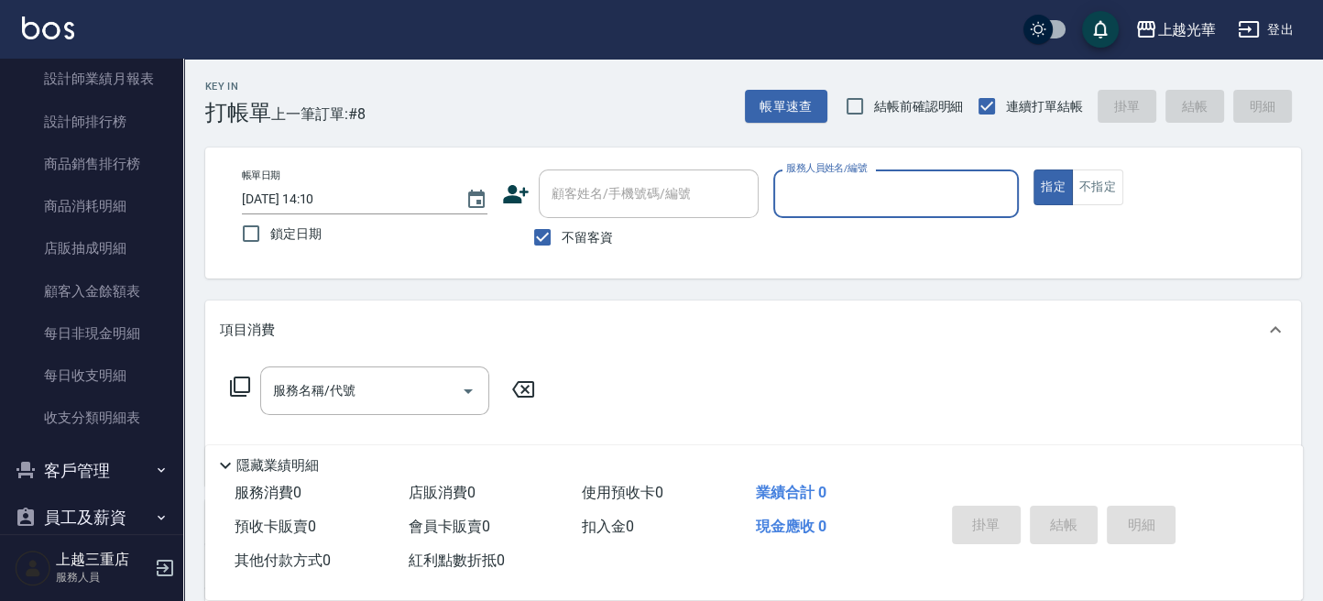
click at [96, 467] on button "客戶管理" at bounding box center [91, 471] width 169 height 48
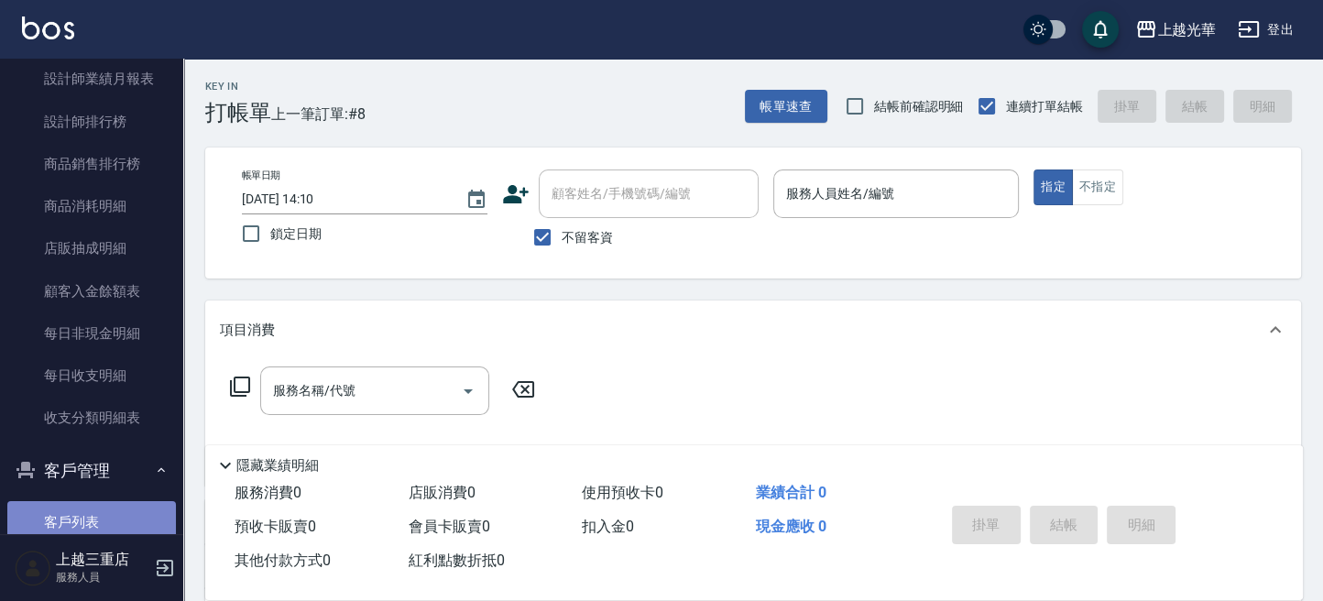
drag, startPoint x: 126, startPoint y: 502, endPoint x: 164, endPoint y: 421, distance: 89.8
click at [126, 501] on link "客戶列表" at bounding box center [91, 522] width 169 height 42
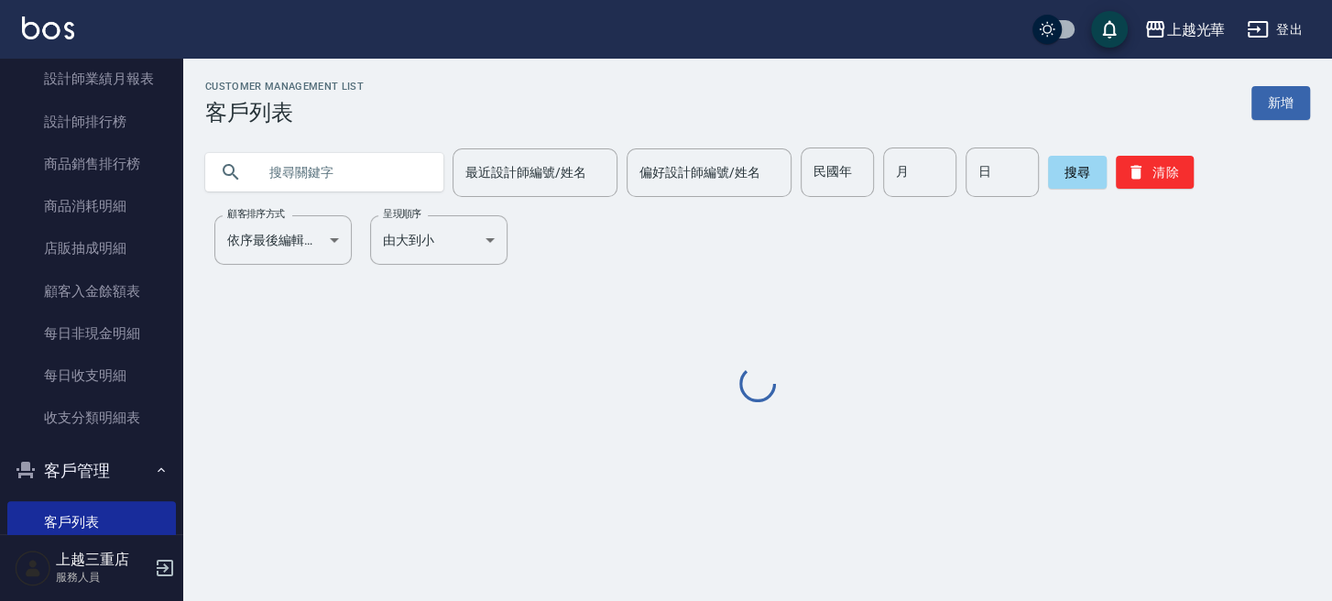
drag, startPoint x: 361, startPoint y: 190, endPoint x: 162, endPoint y: 204, distance: 199.4
click at [360, 190] on input "text" at bounding box center [343, 172] width 172 height 49
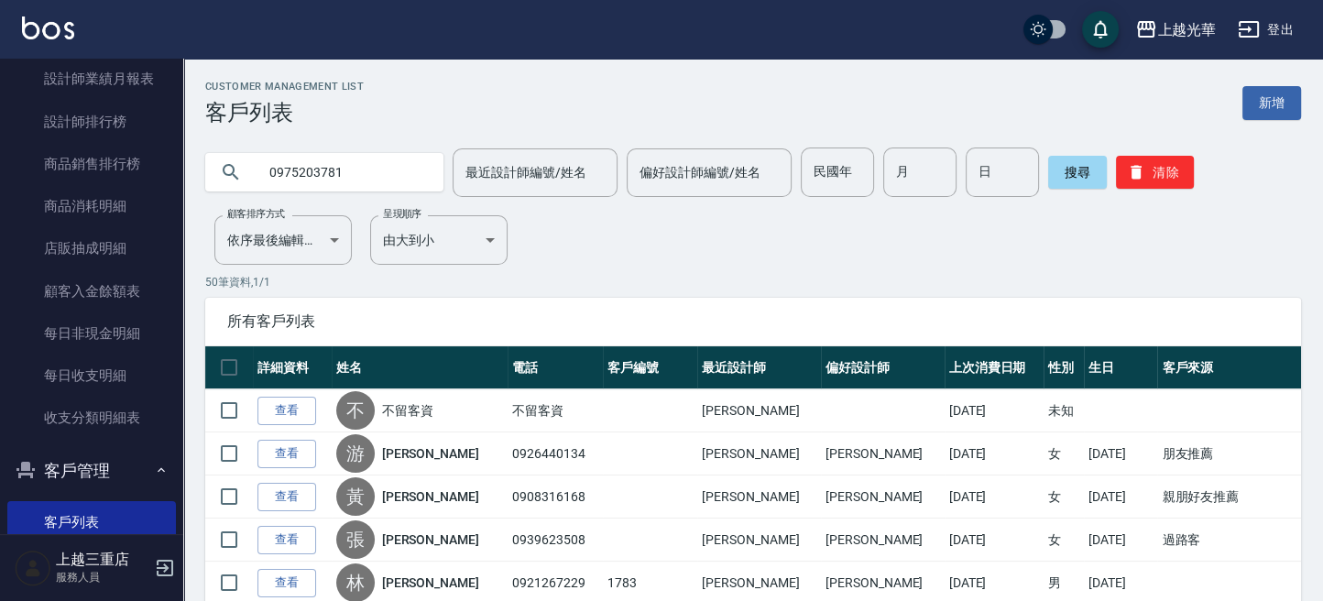
type input "0975203781"
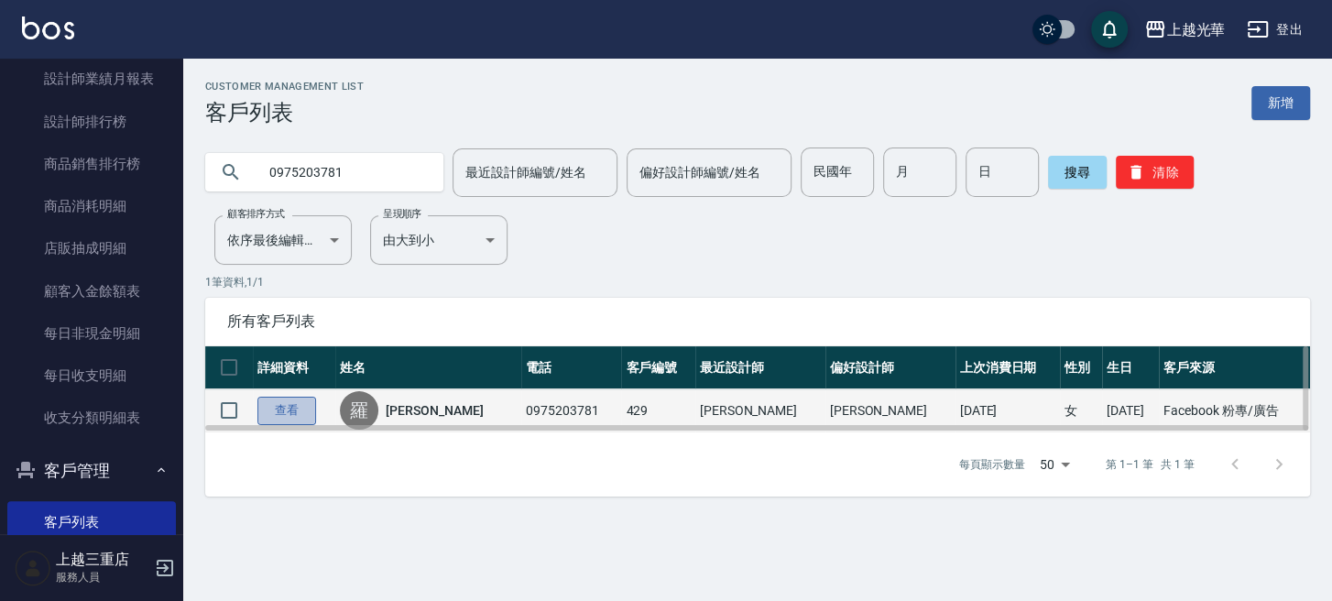
click at [296, 399] on link "查看" at bounding box center [286, 411] width 59 height 28
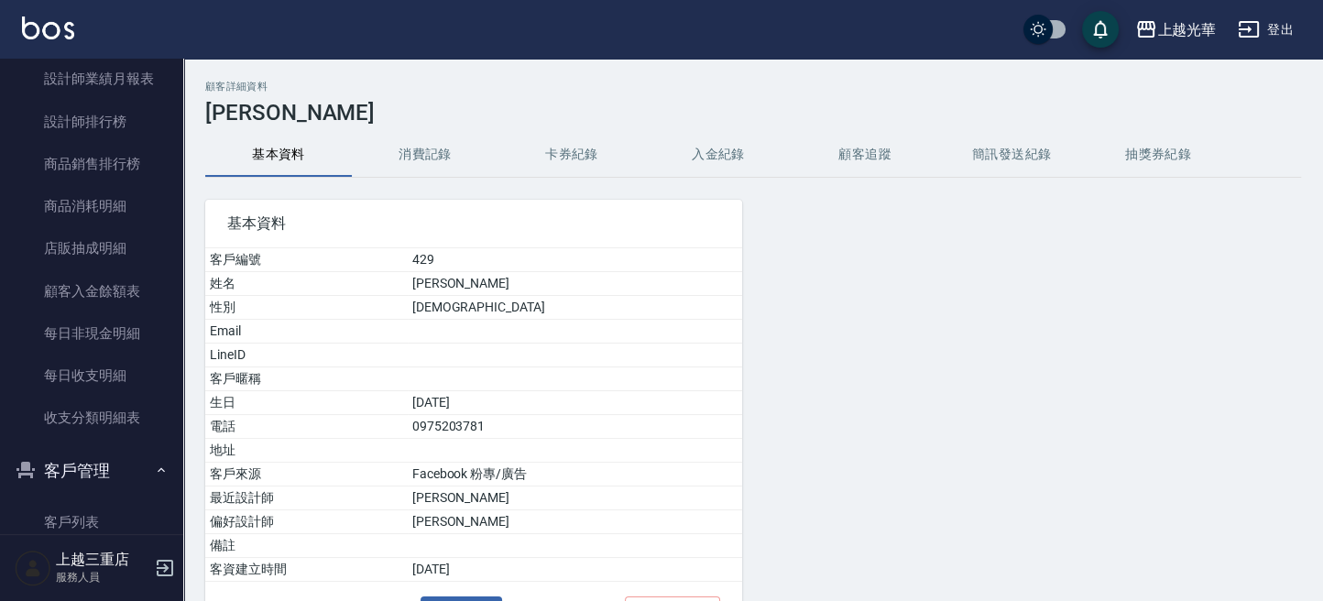
drag, startPoint x: 427, startPoint y: 183, endPoint x: 428, endPoint y: 170, distance: 12.9
click at [427, 181] on div "基本資料 客戶編號 429 姓名 [PERSON_NAME] 性別 [DEMOGRAPHIC_DATA] Email LineID 客戶暱稱 生日 [DEMO…" at bounding box center [462, 411] width 559 height 467
click at [428, 169] on button "消費記錄" at bounding box center [425, 155] width 147 height 44
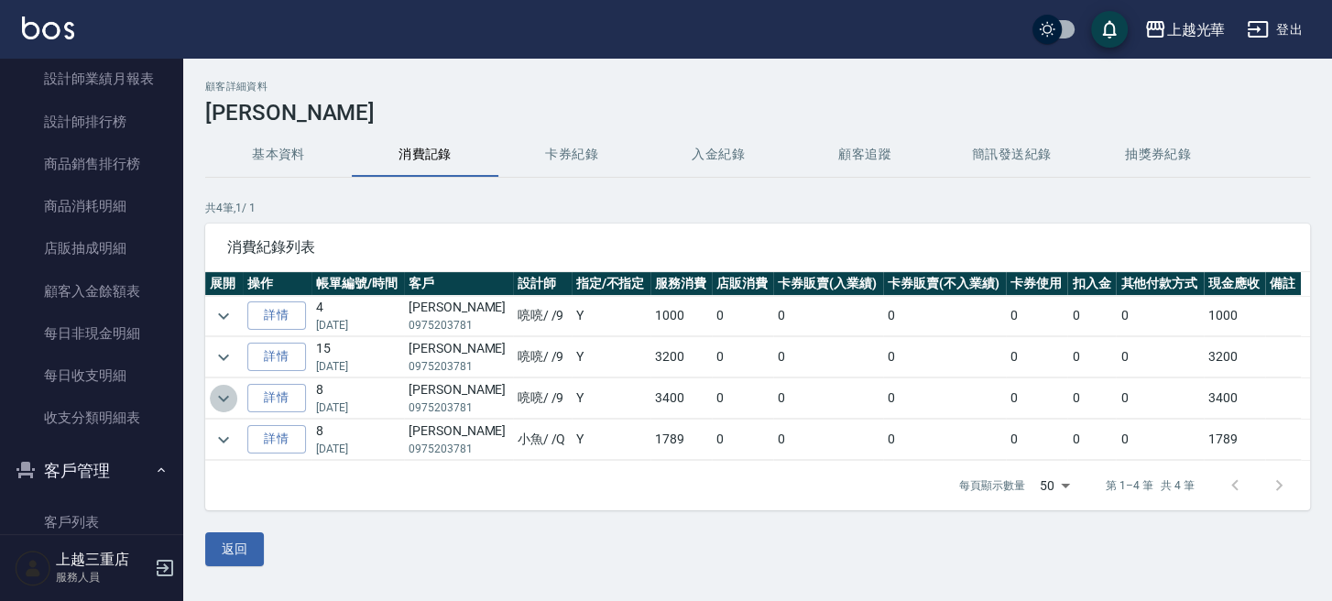
click at [217, 394] on icon "expand row" at bounding box center [224, 399] width 22 height 22
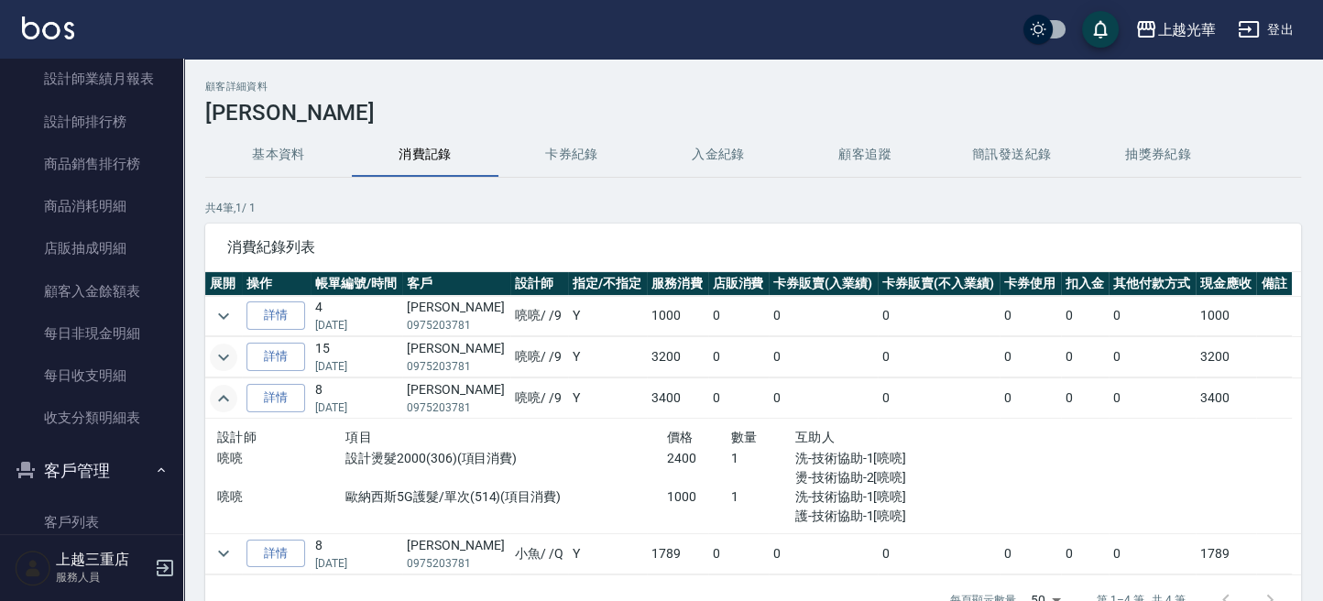
click at [217, 366] on button "expand row" at bounding box center [223, 357] width 27 height 27
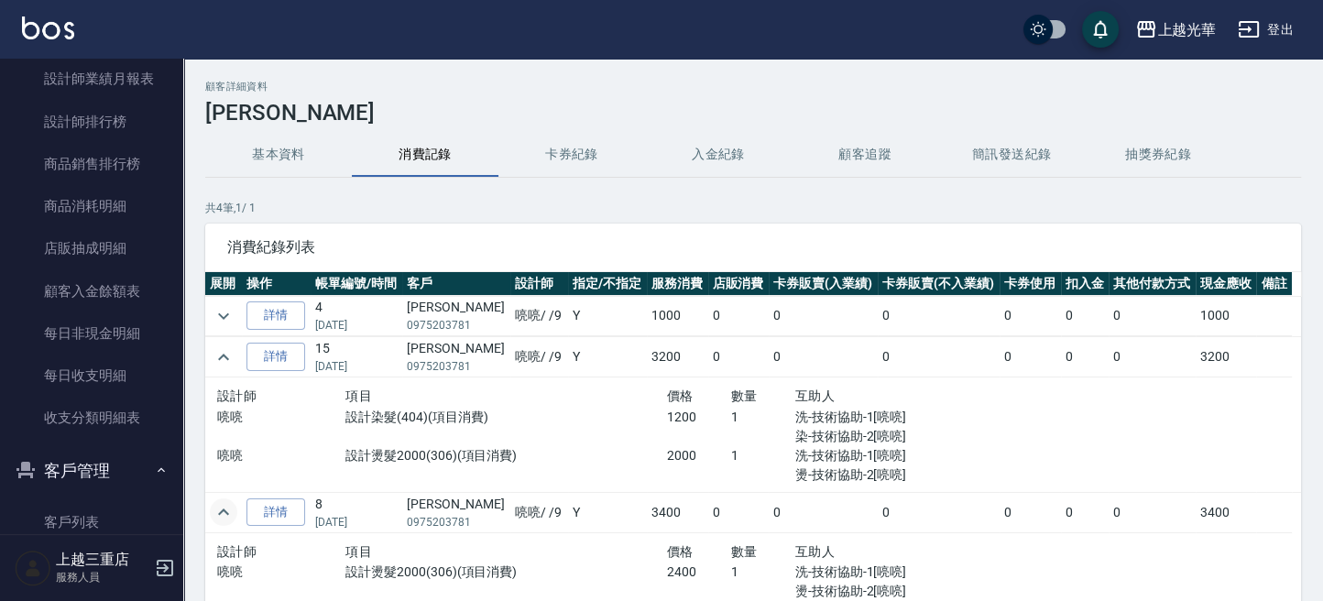
scroll to position [88, 0]
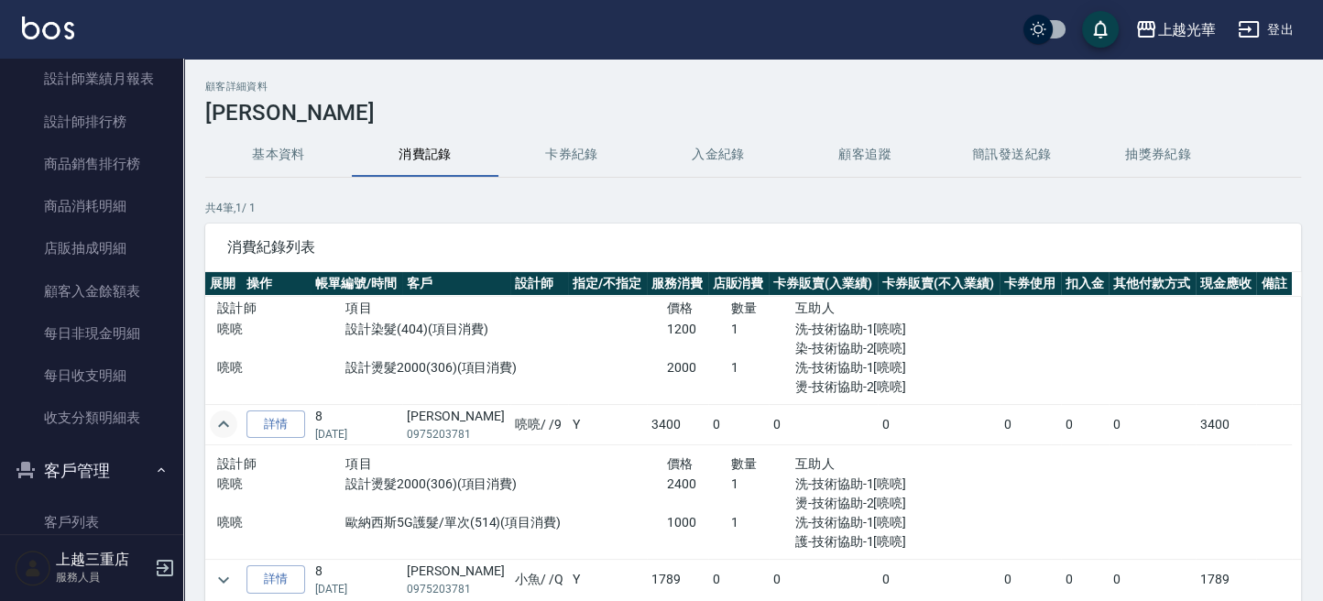
click at [218, 436] on td at bounding box center [223, 424] width 37 height 40
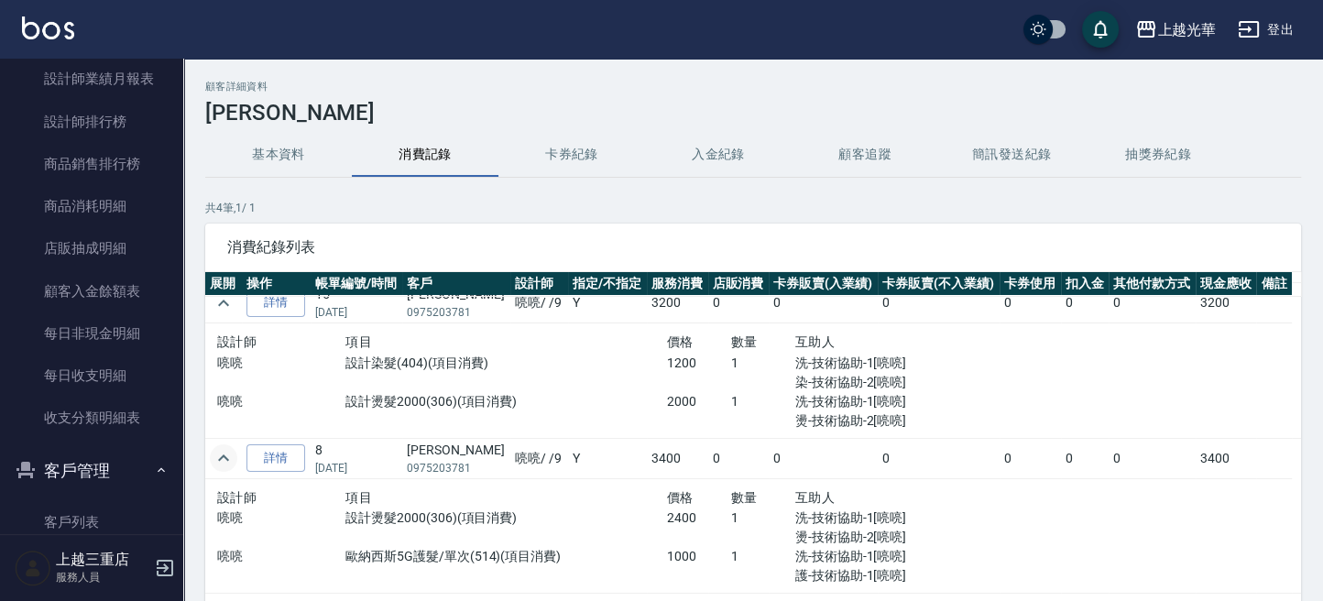
scroll to position [0, 0]
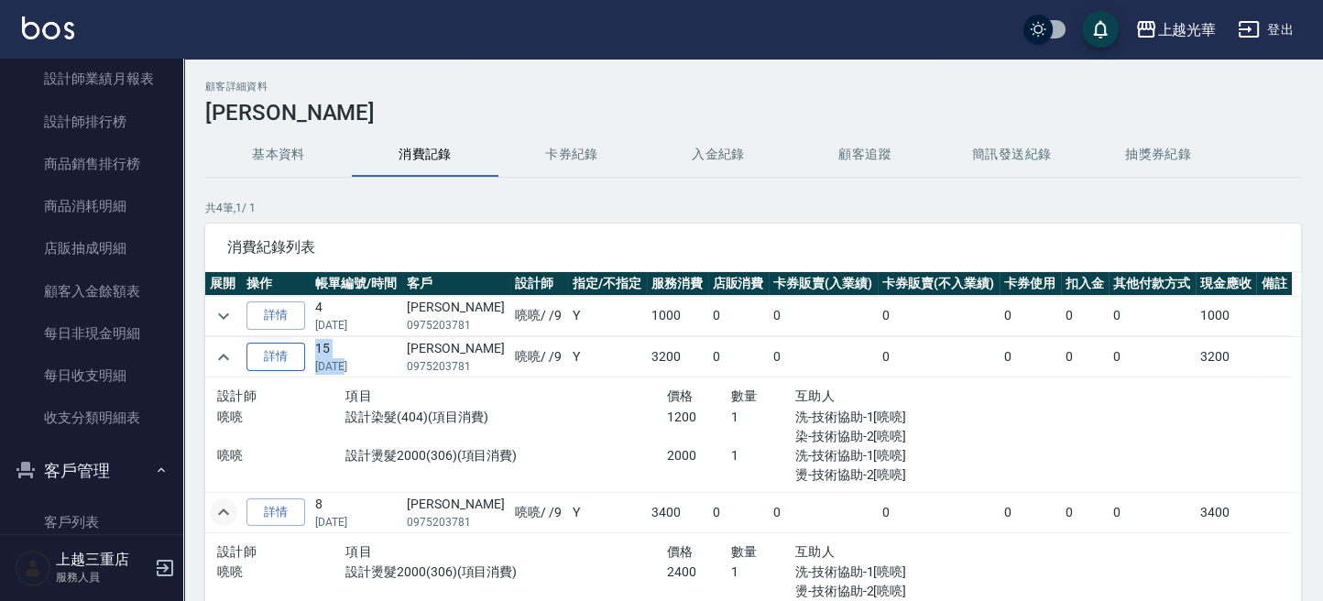
drag, startPoint x: 345, startPoint y: 364, endPoint x: 301, endPoint y: 367, distance: 43.2
click at [287, 364] on tr "詳情 15 [DATE] [PERSON_NAME]0975203781 喨喨 / /9 Y 3200 0 0 0 0 0 0 3200" at bounding box center [753, 357] width 1096 height 40
click at [366, 397] on span "項目" at bounding box center [358, 395] width 27 height 15
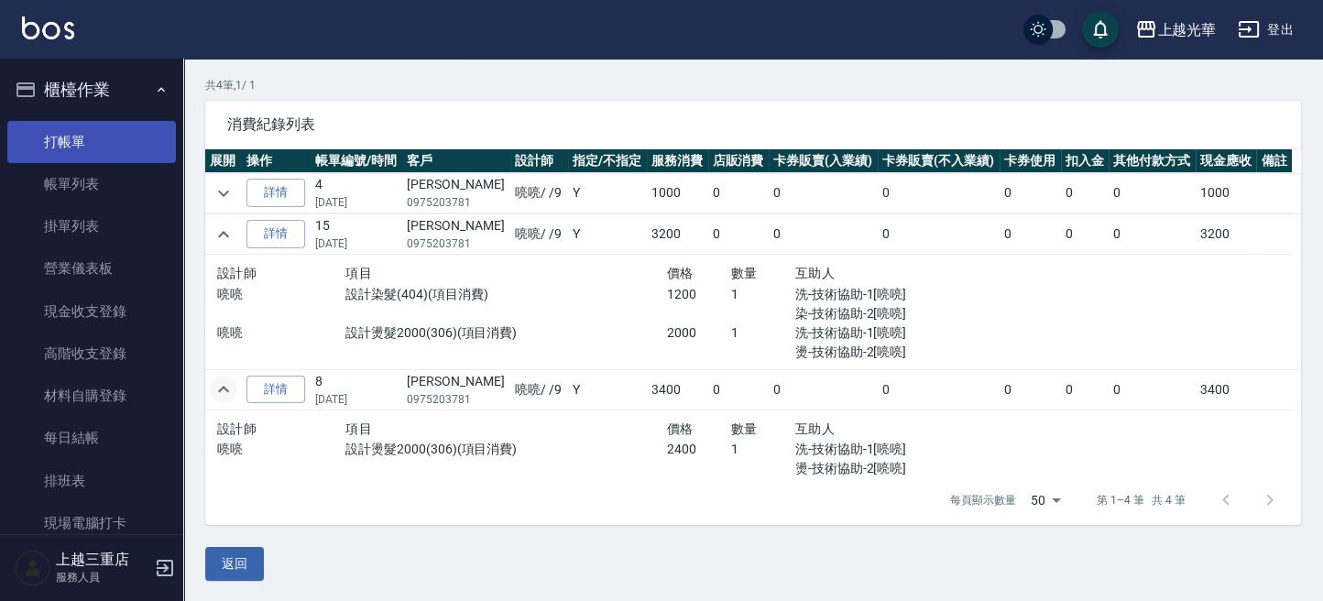
click at [124, 133] on link "打帳單" at bounding box center [91, 142] width 169 height 42
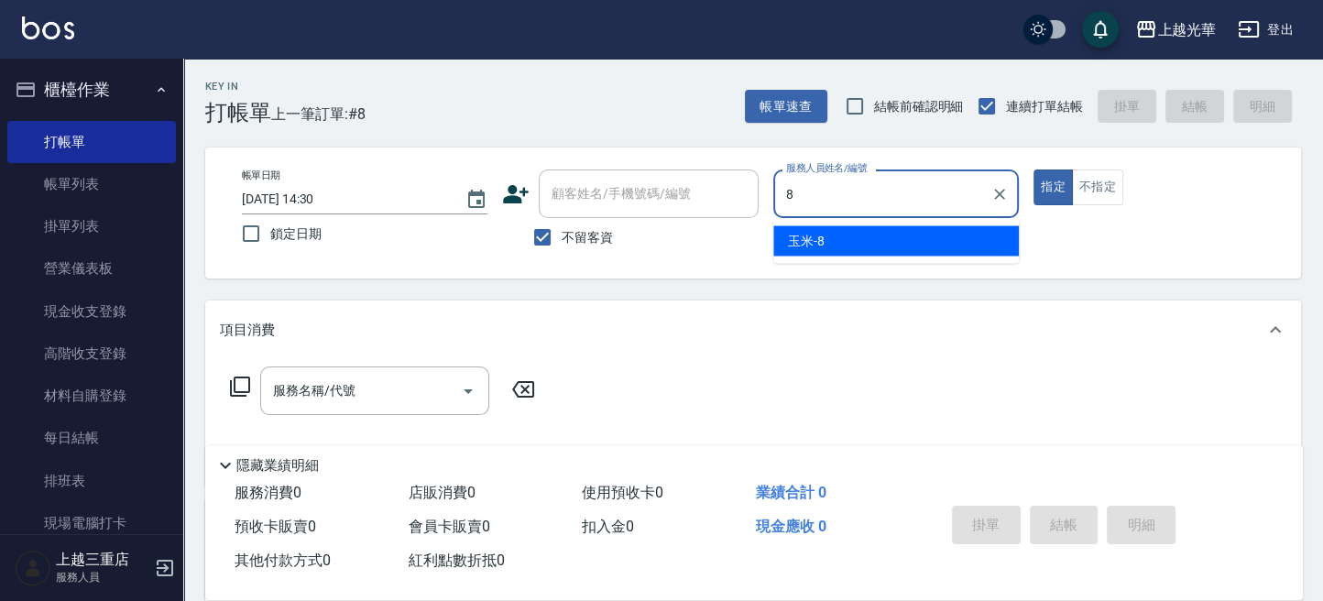
type input "玉米-8"
type button "true"
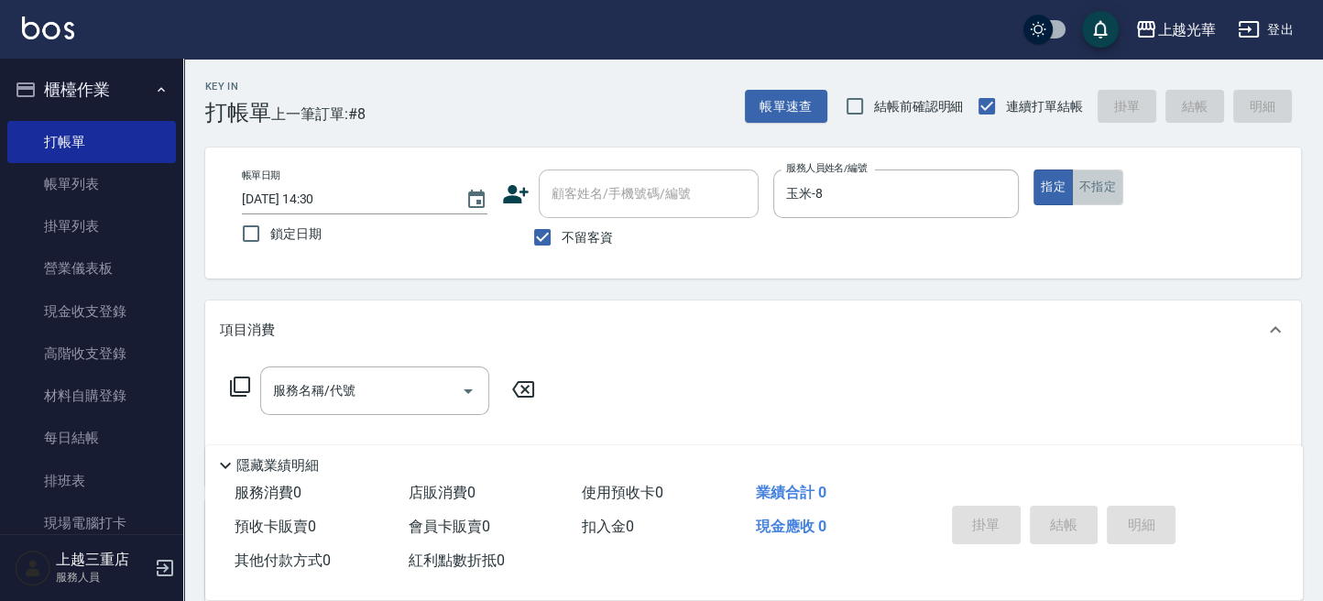
click at [1078, 192] on button "不指定" at bounding box center [1097, 188] width 51 height 36
click at [329, 414] on div "服務名稱/代號" at bounding box center [374, 390] width 229 height 49
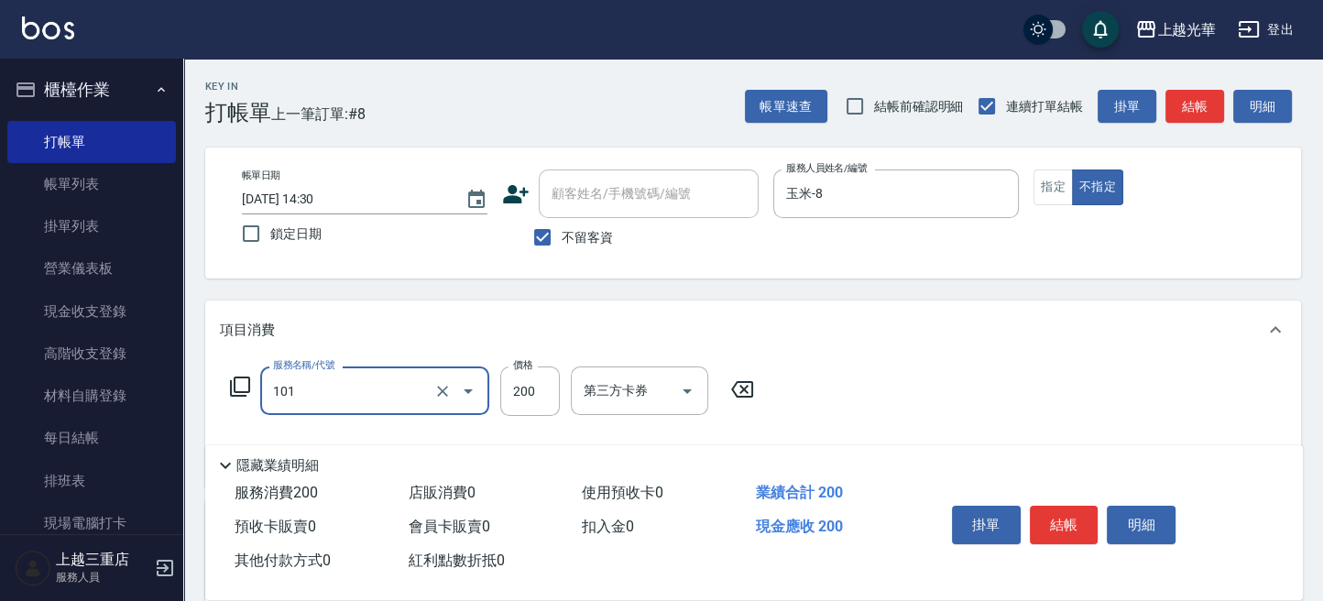
type input "不指定洗髮(101)"
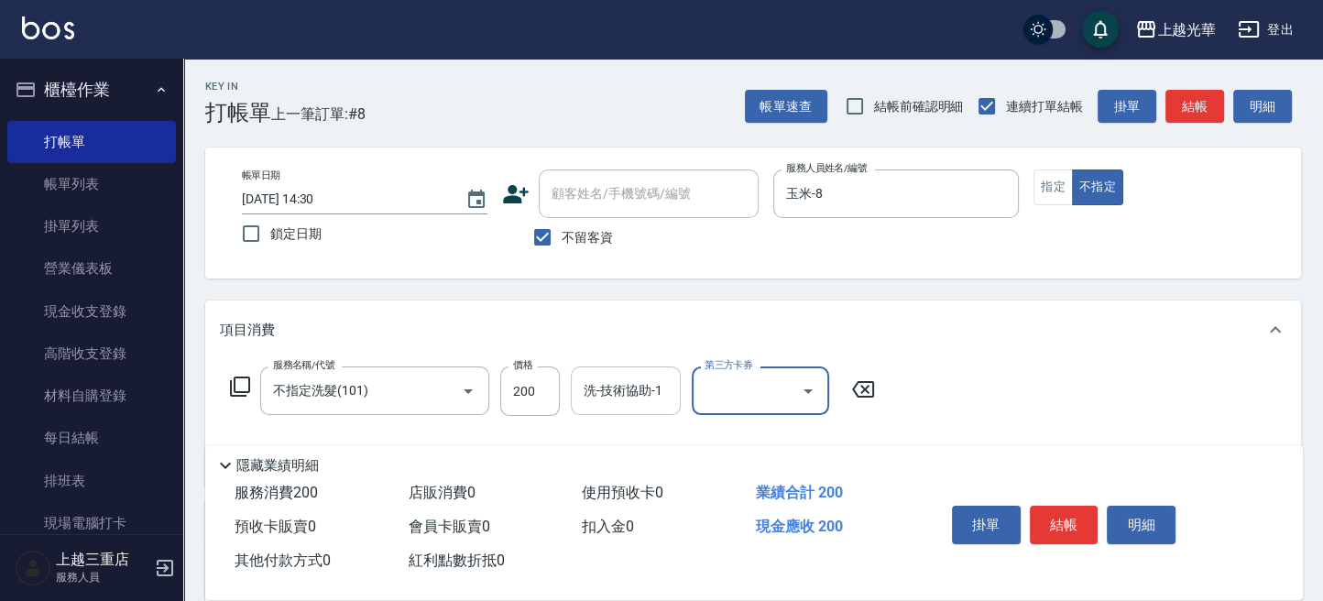
click at [660, 375] on input "洗-技術協助-1" at bounding box center [625, 391] width 93 height 32
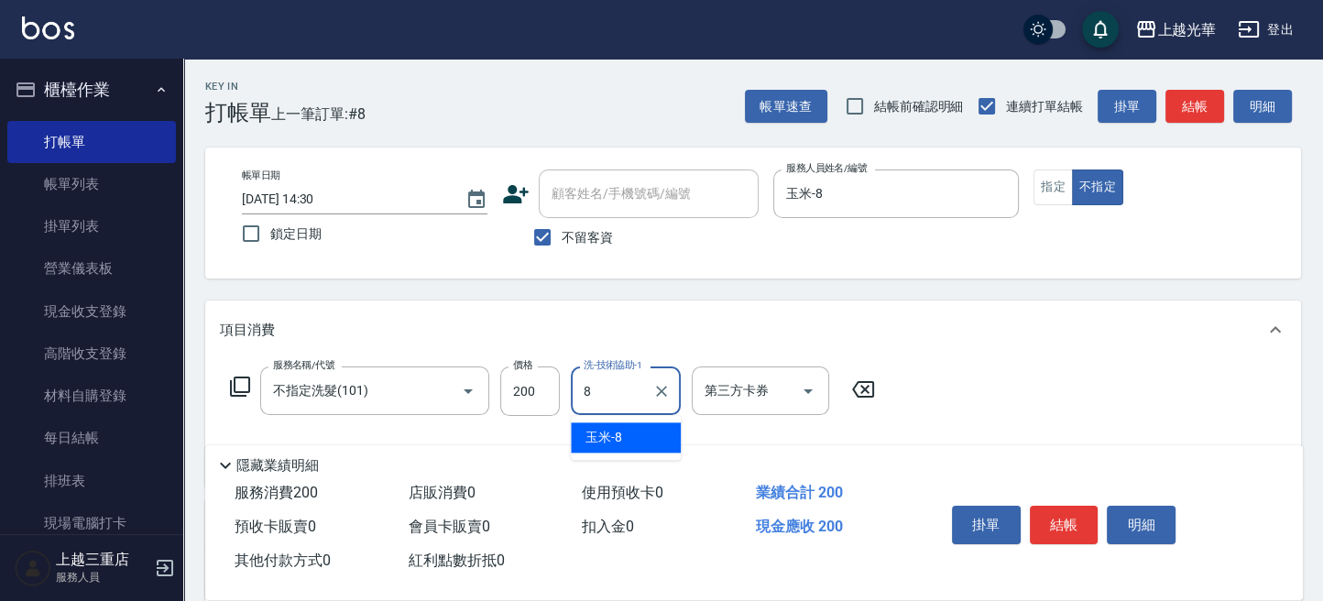
type input "玉米-8"
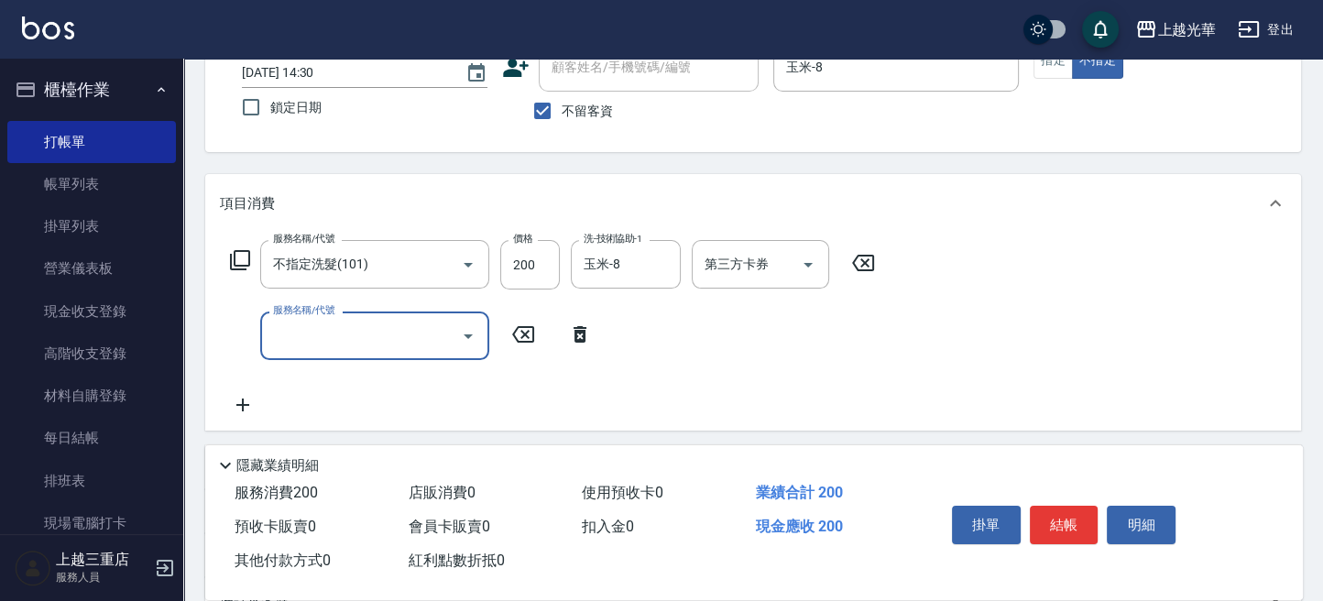
scroll to position [320, 0]
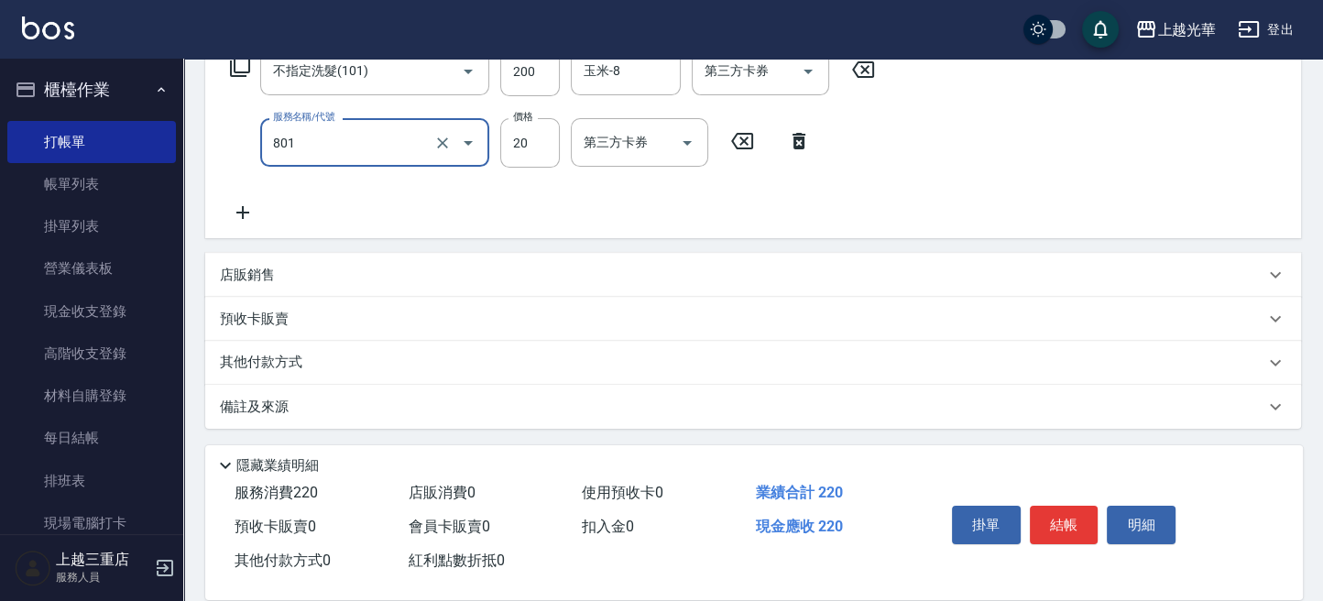
type input "潤絲(801)"
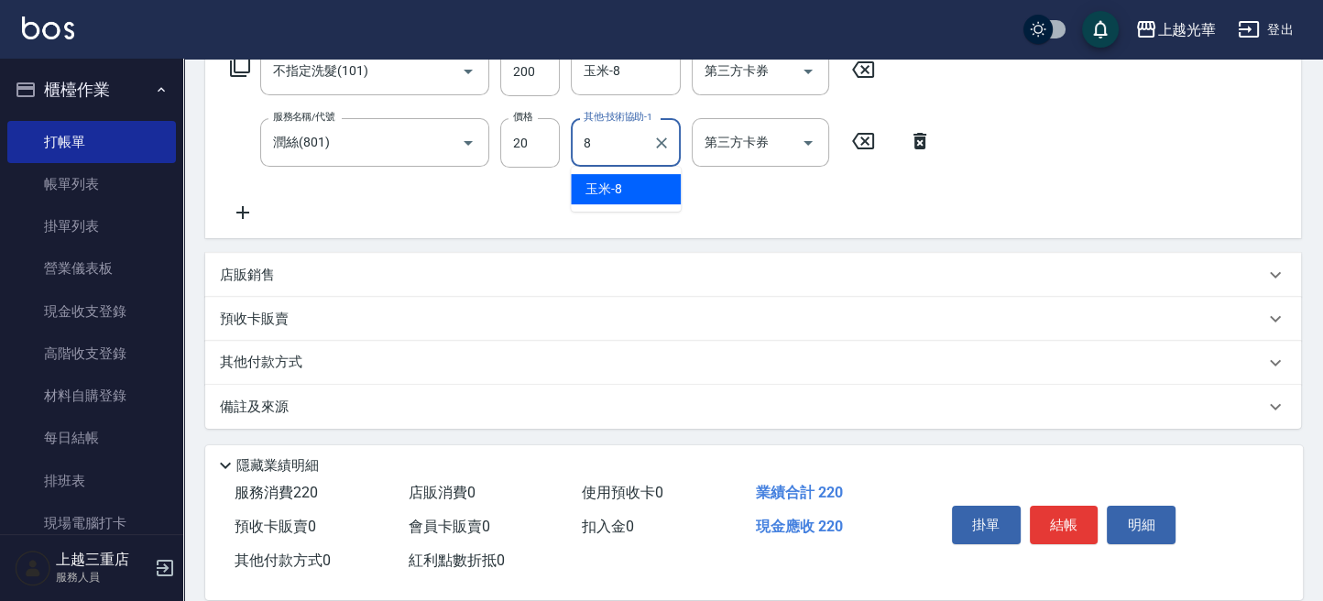
type input "玉米-8"
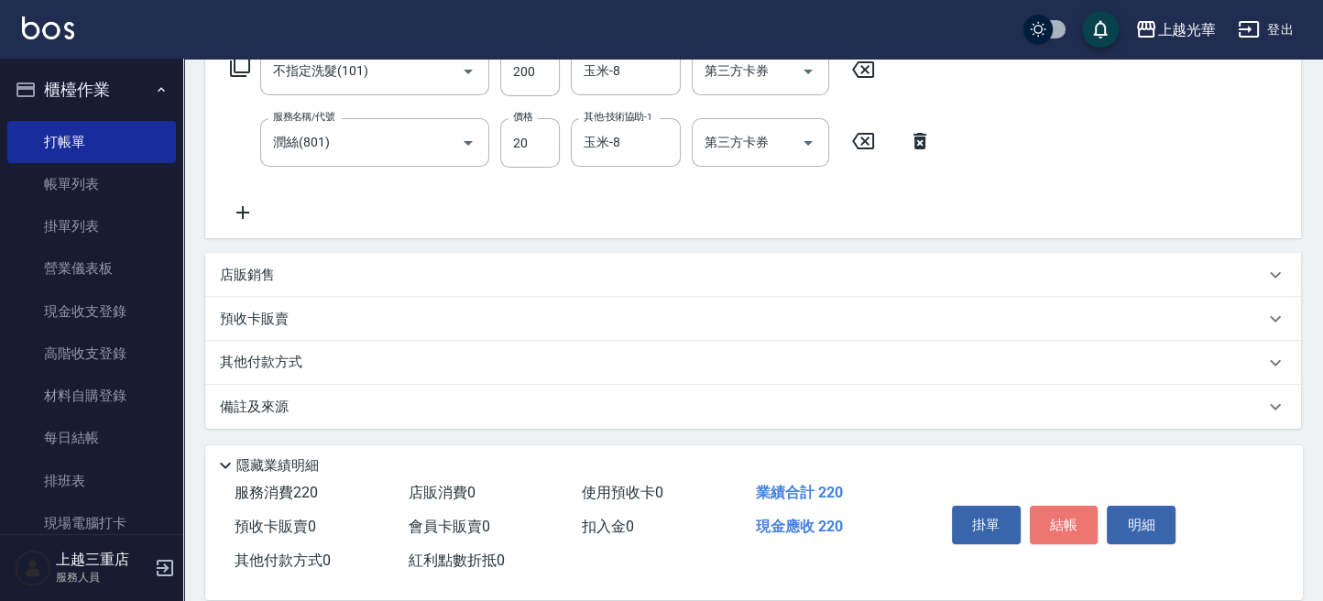
click at [1088, 515] on button "結帳" at bounding box center [1064, 525] width 69 height 38
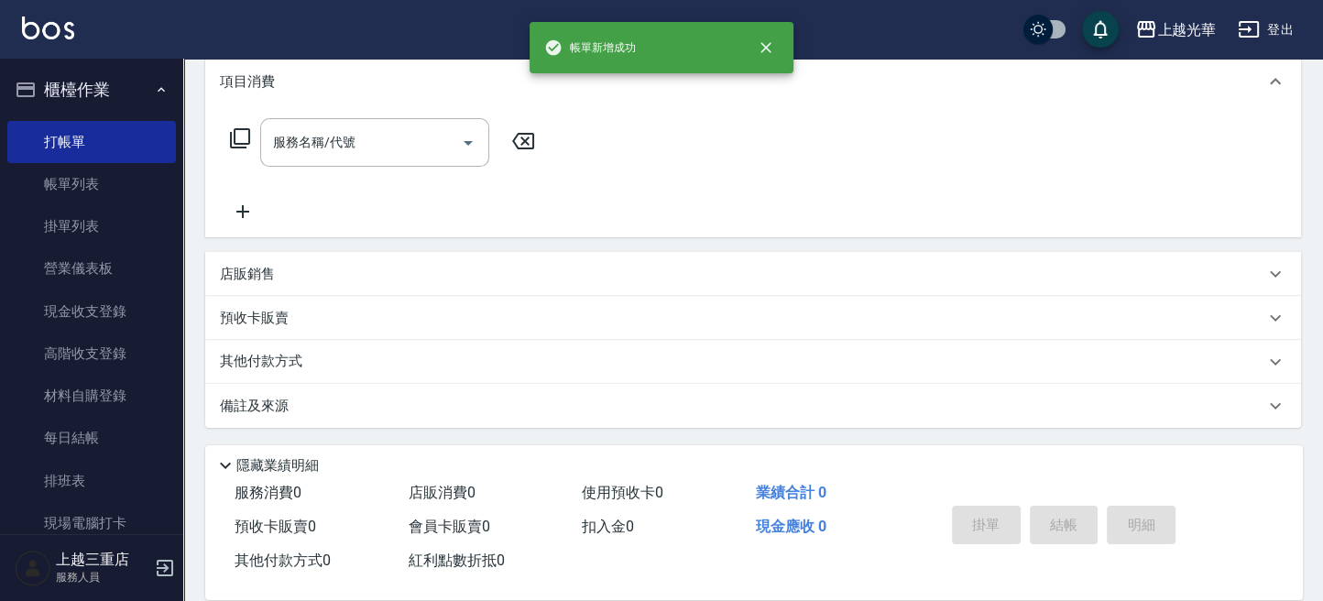
scroll to position [0, 0]
